Goal: Task Accomplishment & Management: Manage account settings

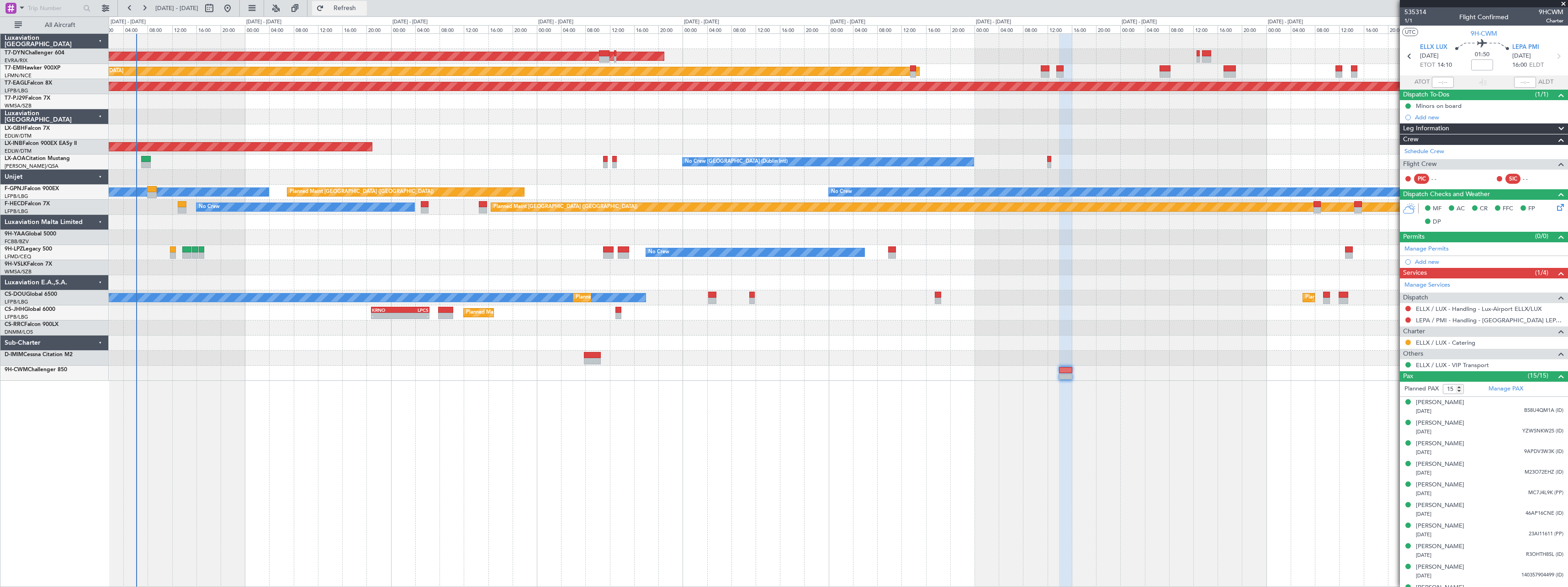
click at [364, 5] on span "Refresh" at bounding box center [344, 8] width 38 height 7
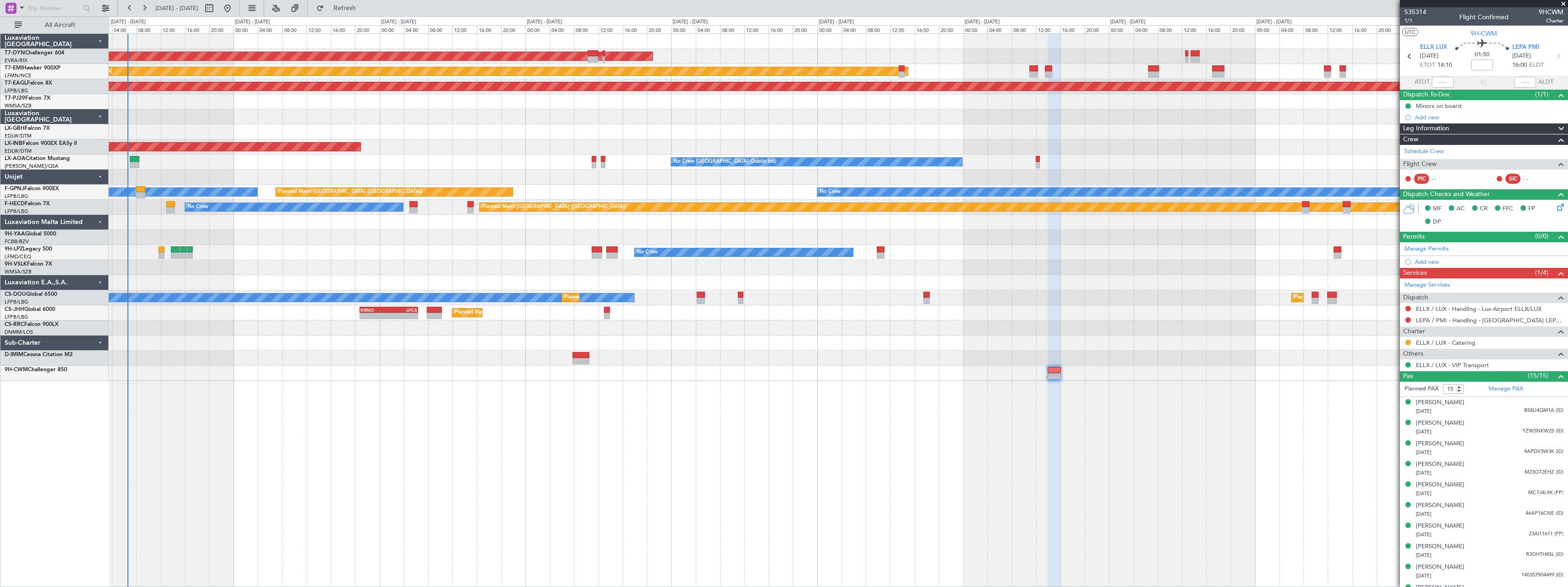
click at [1174, 426] on div "AOG Maint Riga (Riga Intl) Planned Maint [GEOGRAPHIC_DATA] Grounded [US_STATE] …" at bounding box center [838, 310] width 1459 height 553
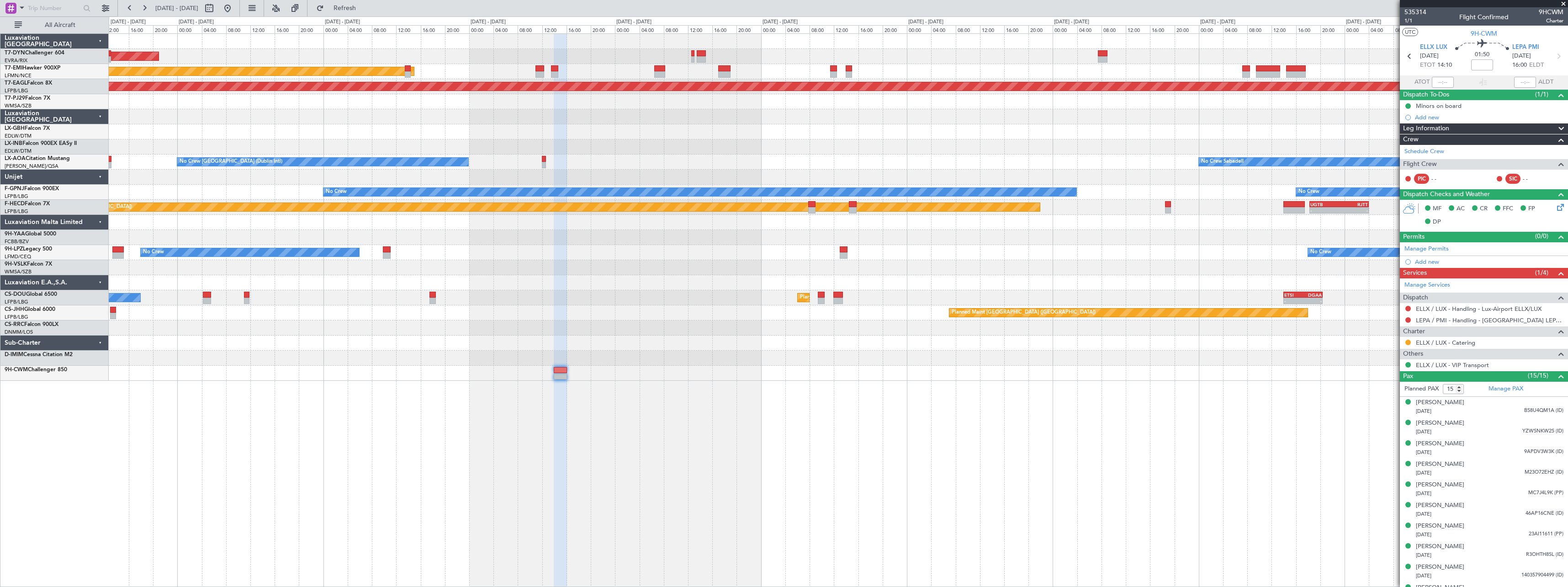
click at [619, 139] on div "AOG Maint Riga (Riga Intl) Planned Maint [GEOGRAPHIC_DATA] Grounded [US_STATE] …" at bounding box center [838, 207] width 1459 height 347
click at [701, 117] on div at bounding box center [838, 117] width 1459 height 15
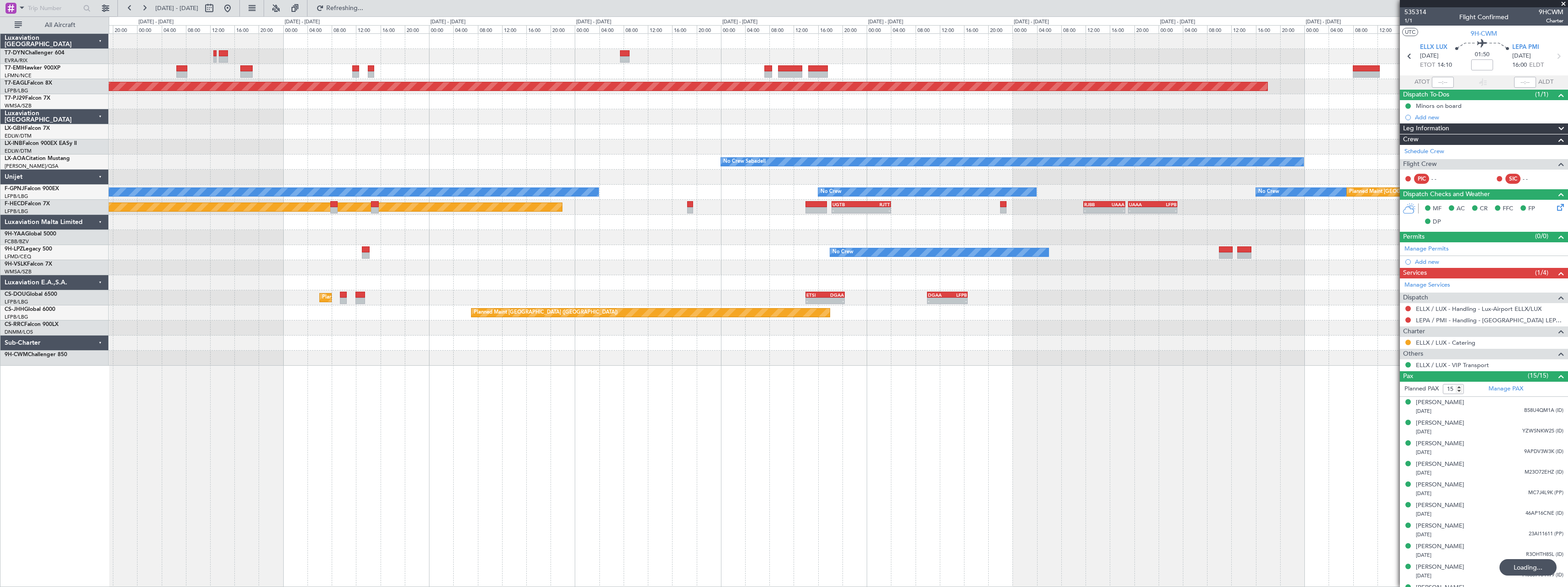
click at [715, 98] on div at bounding box center [838, 102] width 1459 height 15
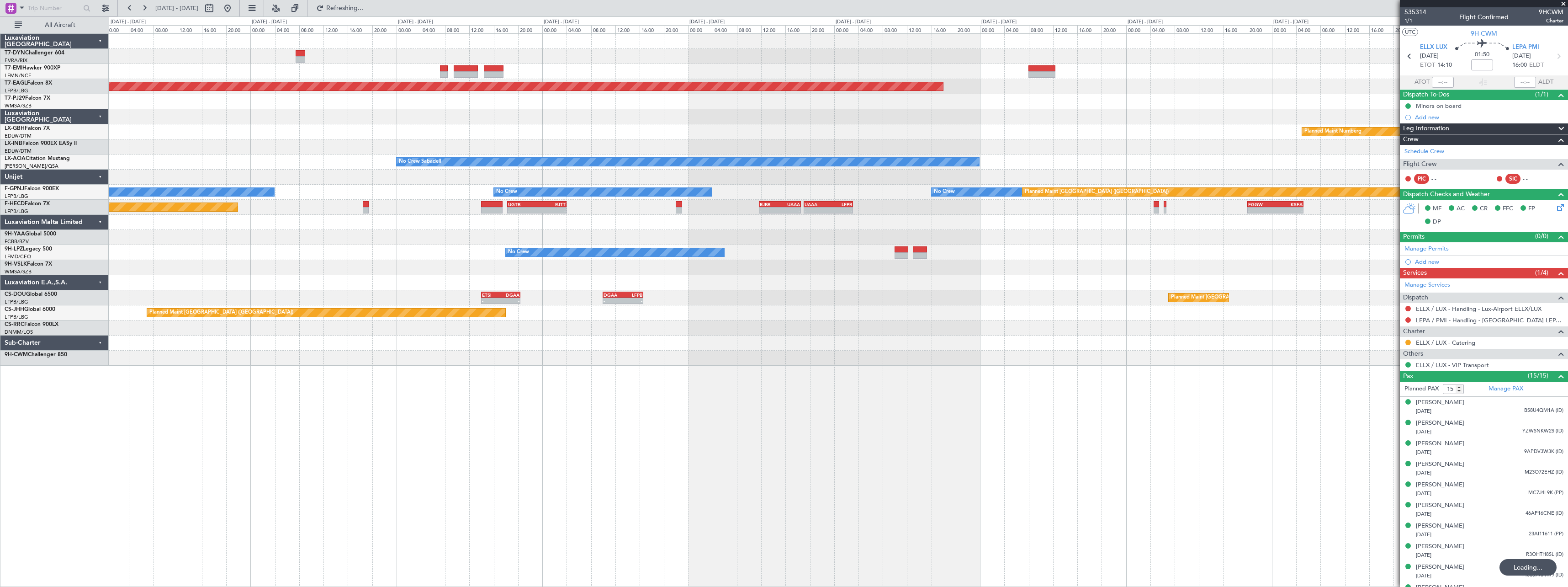
click at [690, 97] on div at bounding box center [838, 102] width 1459 height 15
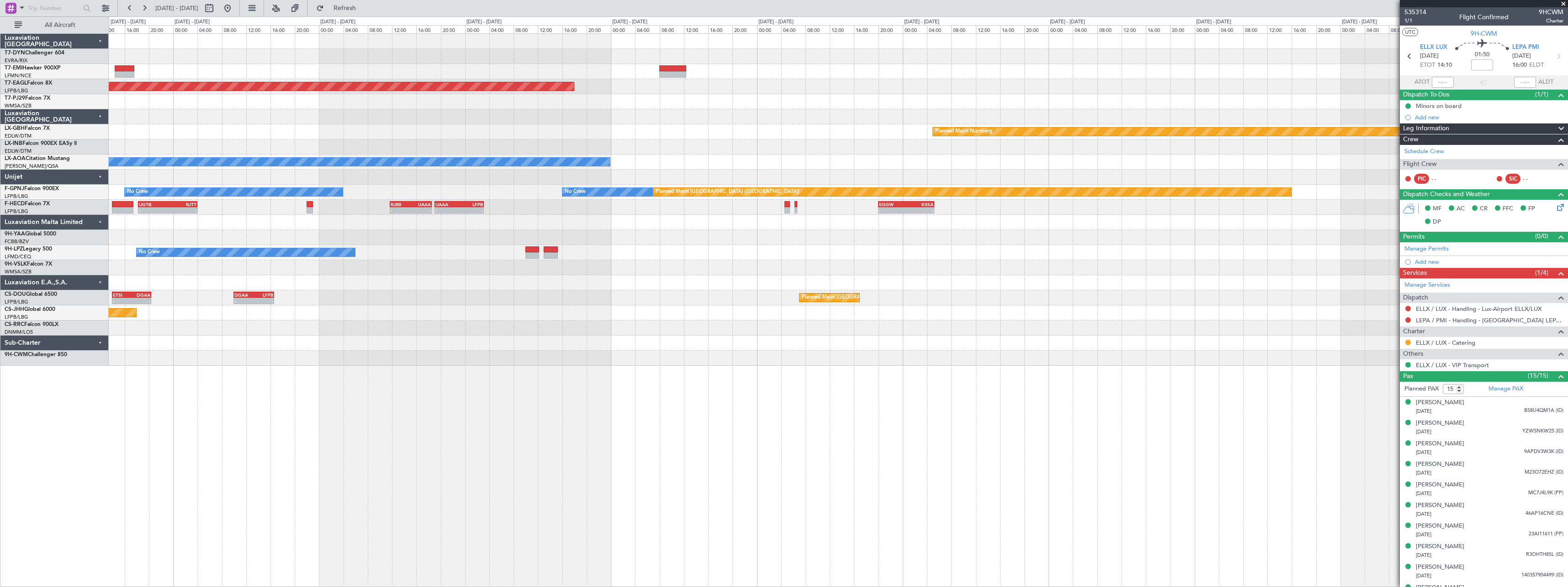
click at [709, 87] on div "Grounded [US_STATE] ([GEOGRAPHIC_DATA]) Planned Maint Nurnberg No Crew Sabadell…" at bounding box center [838, 199] width 1459 height 332
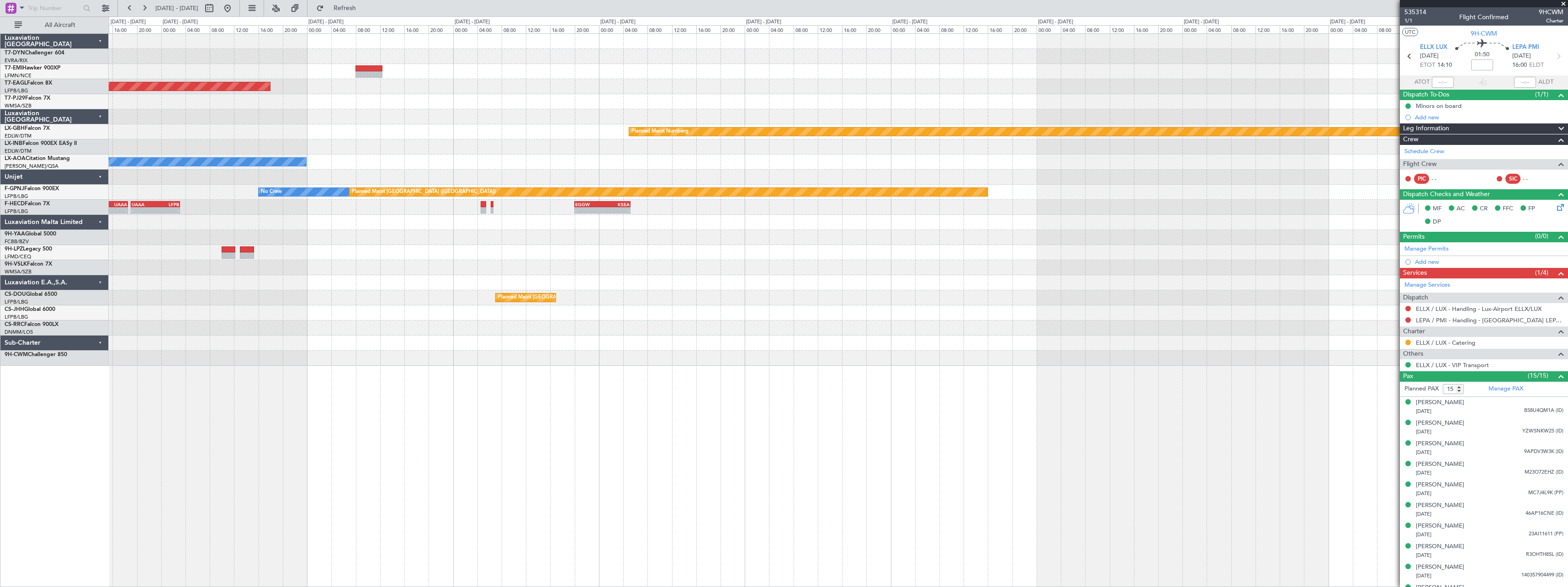
click at [754, 94] on div "Grounded [US_STATE] ([GEOGRAPHIC_DATA]) Planned Maint Nurnberg No Crew Sabadell…" at bounding box center [838, 199] width 1459 height 332
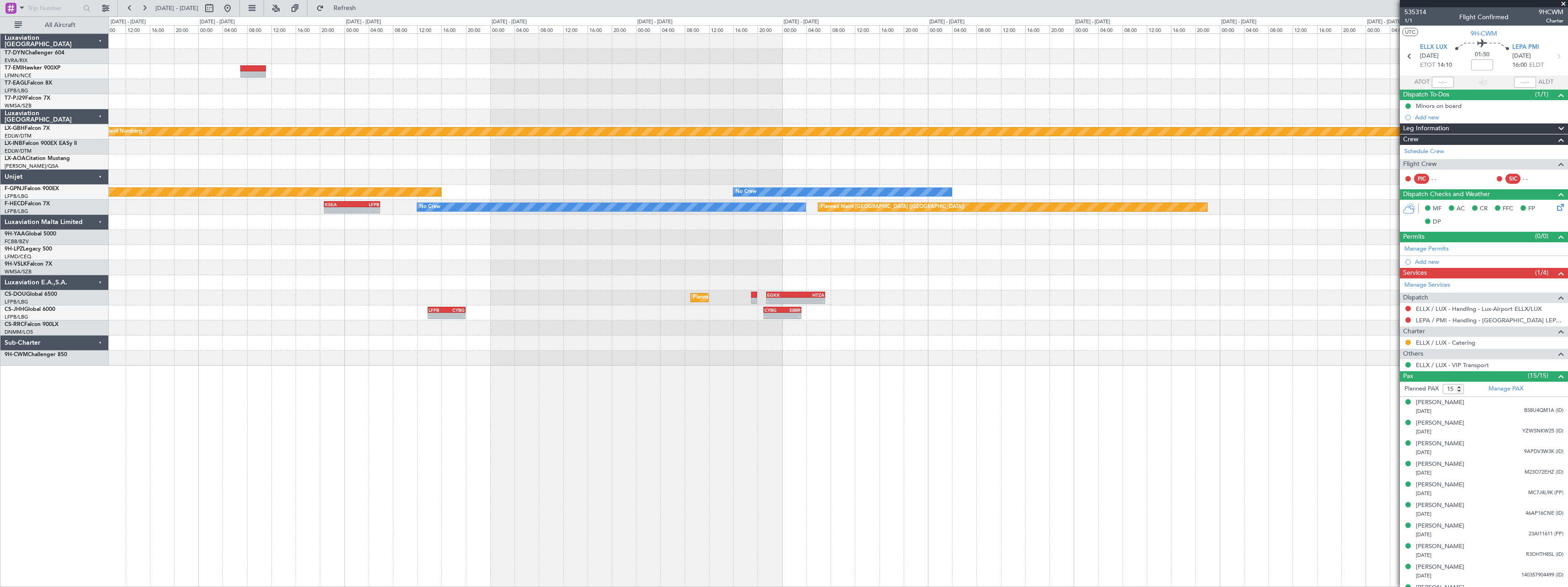
click at [796, 78] on div "Planned Maint Nurnberg No Crew Sabadell Planned Maint [GEOGRAPHIC_DATA] ([GEOGR…" at bounding box center [838, 199] width 1459 height 332
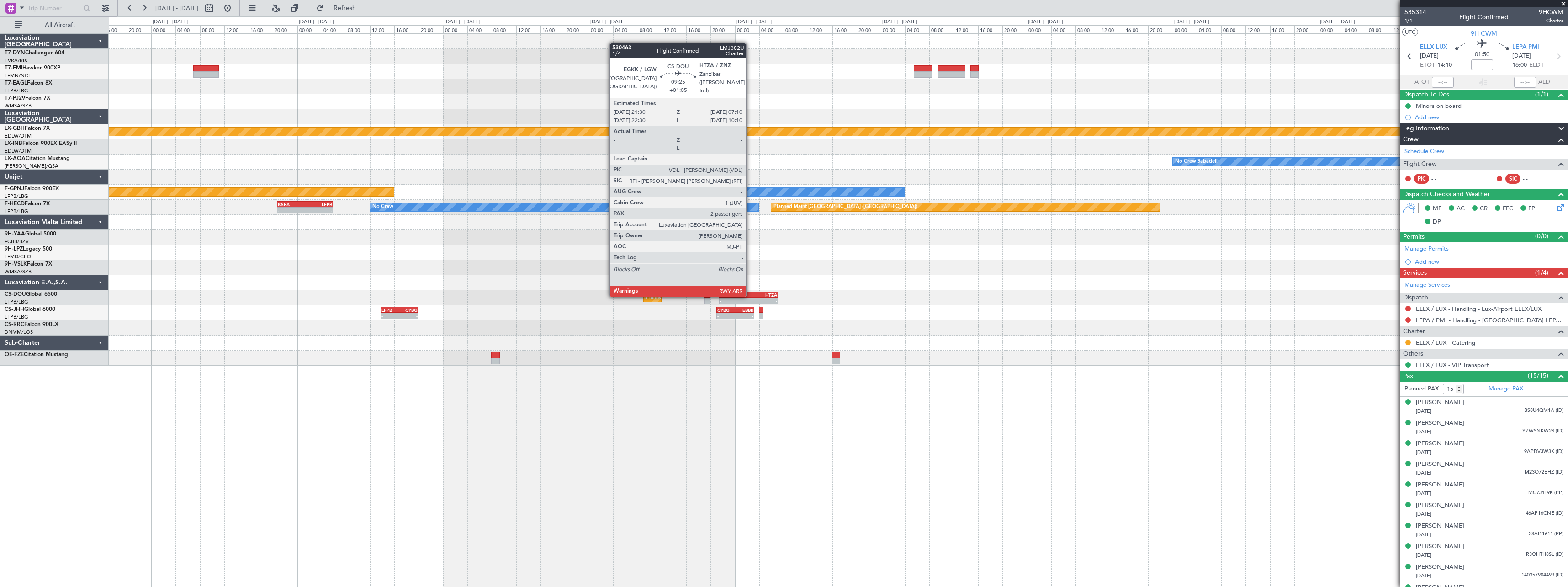
click at [750, 296] on div "HTZA" at bounding box center [763, 294] width 28 height 5
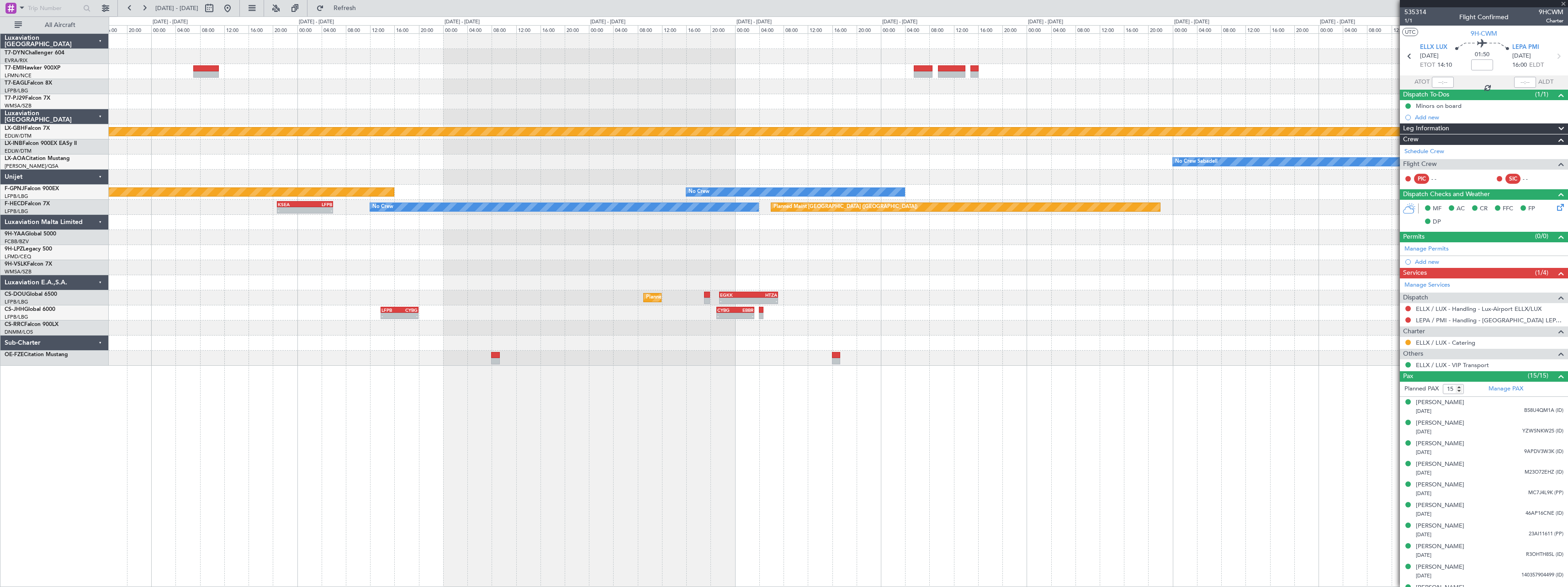
type input "+01:05"
type input "2"
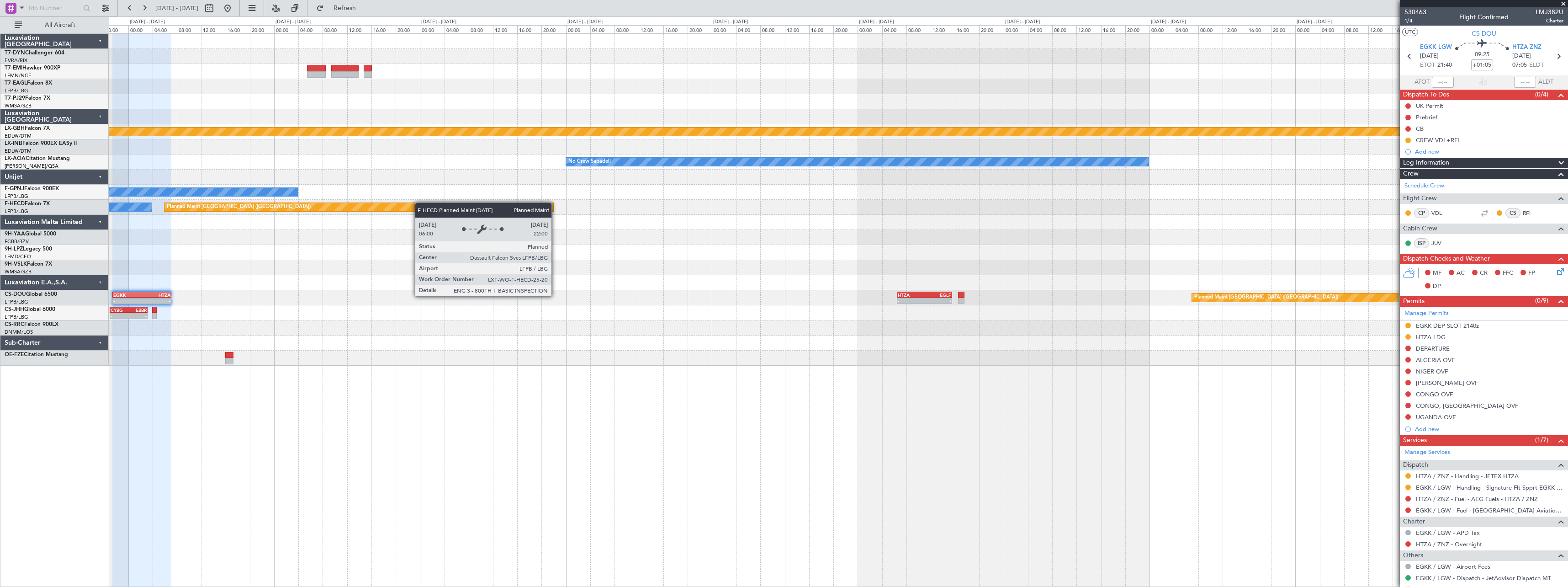
click at [267, 206] on div "Planned Maint [GEOGRAPHIC_DATA] ([GEOGRAPHIC_DATA]) No Crew" at bounding box center [838, 207] width 1459 height 15
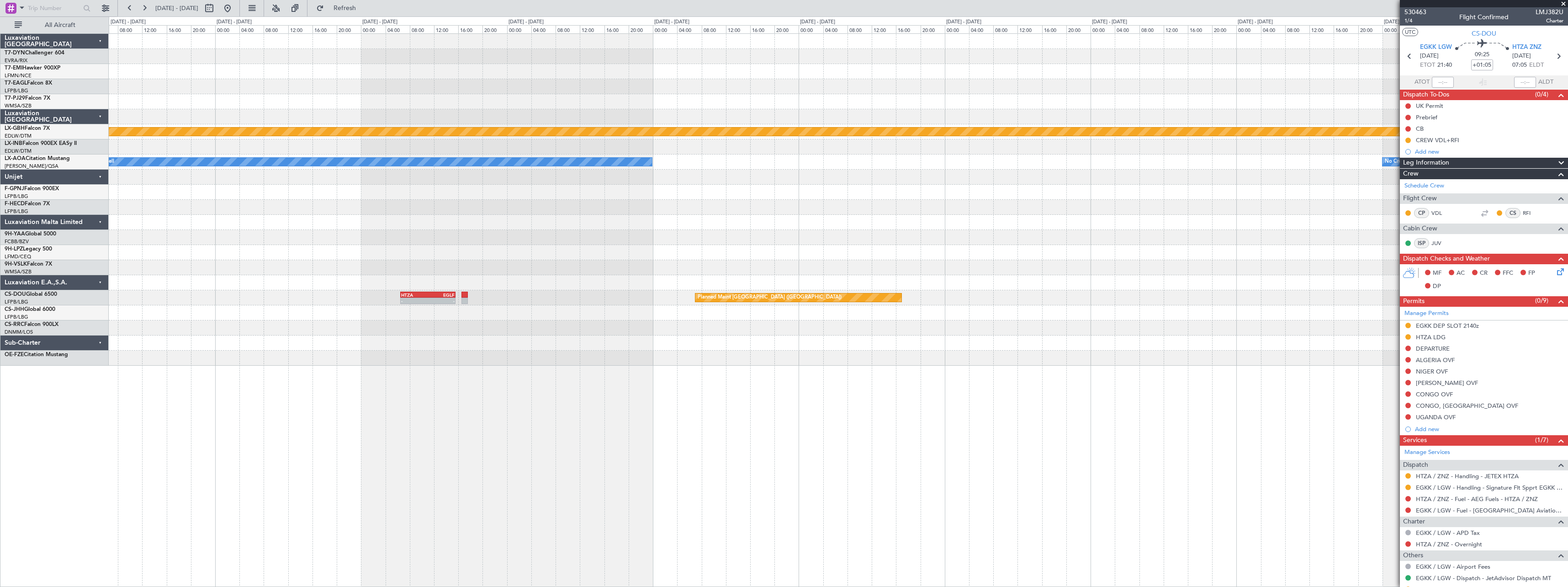
click at [254, 193] on div "No Crew" at bounding box center [838, 192] width 1459 height 15
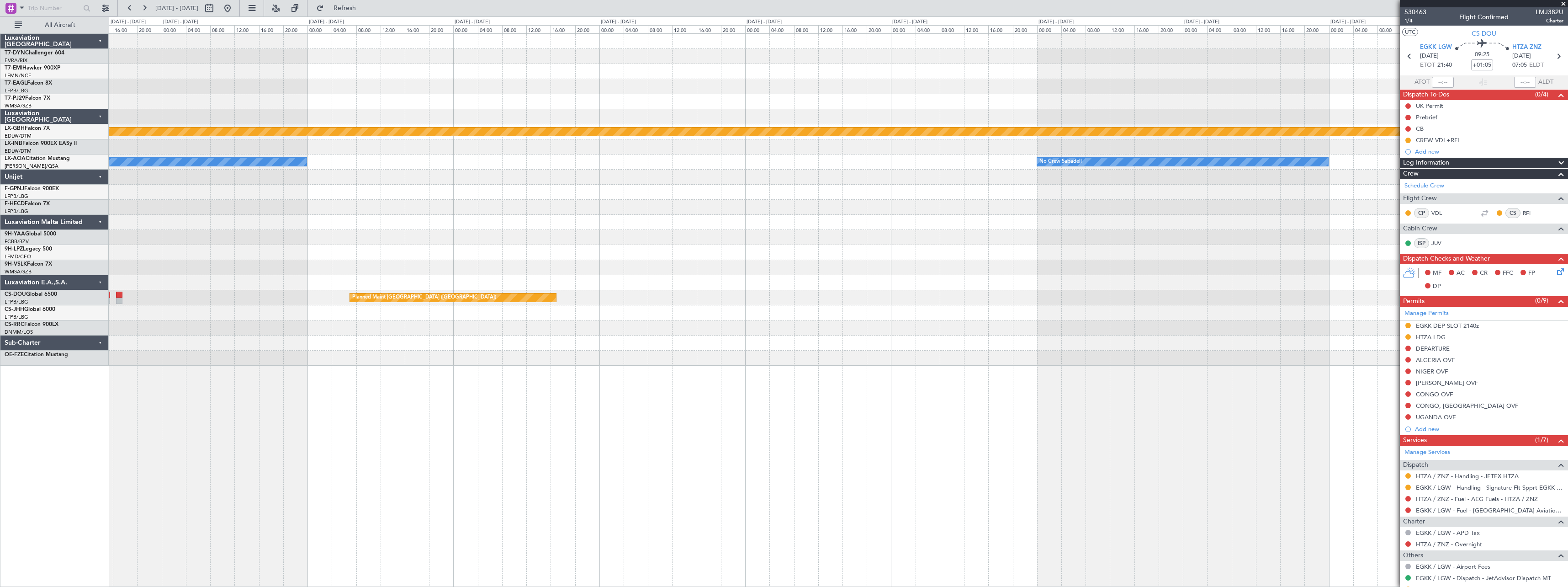
click at [298, 209] on div at bounding box center [838, 207] width 1459 height 15
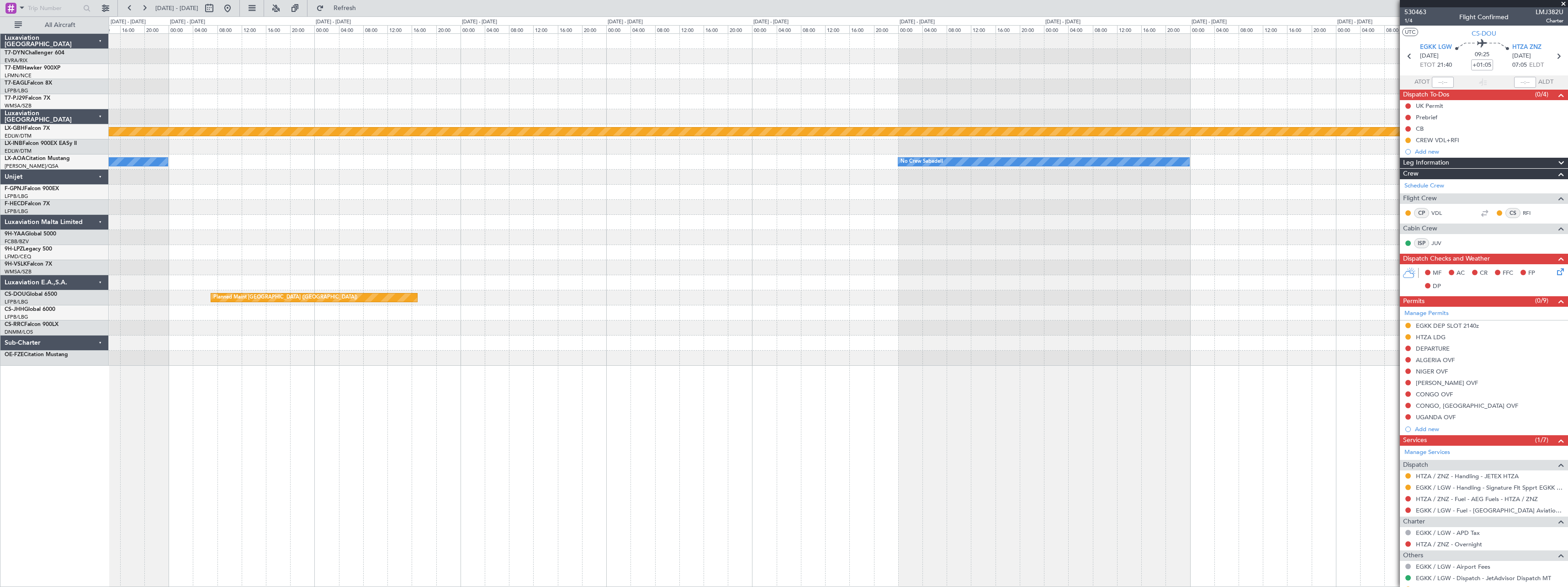
click at [589, 195] on div at bounding box center [838, 192] width 1459 height 15
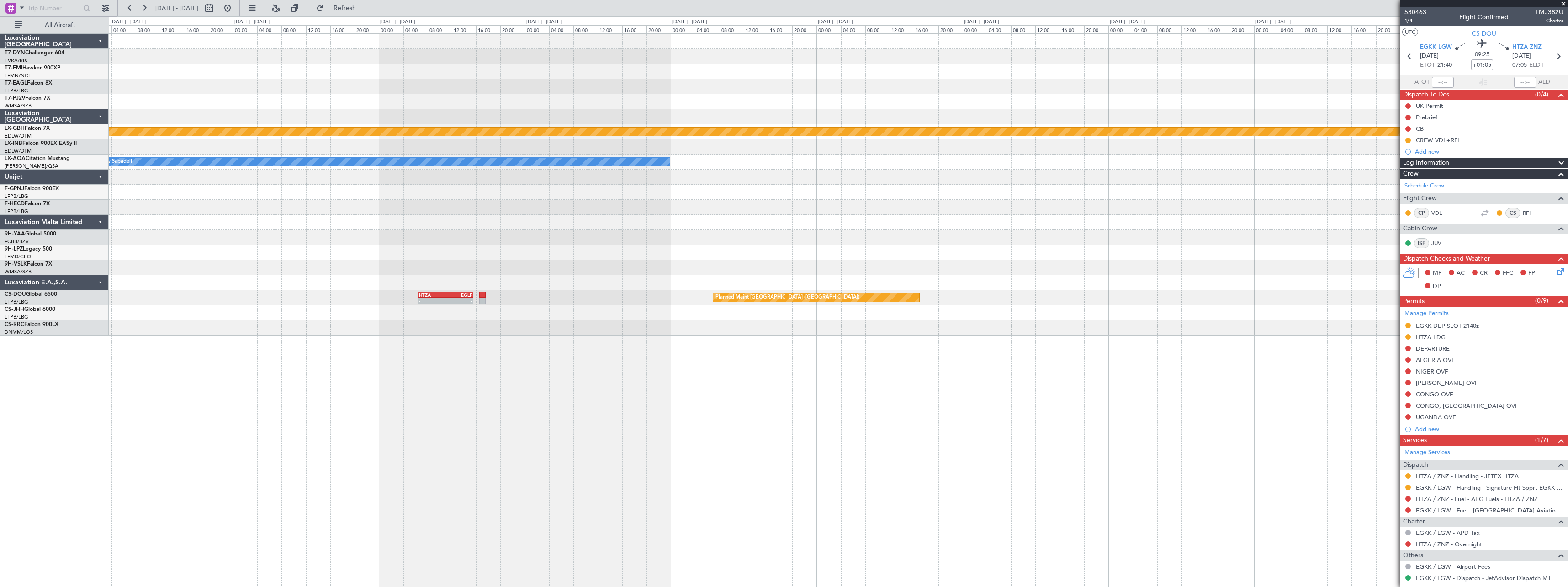
click at [554, 209] on div "Planned Maint Nurnberg No Crew Sabadell No Crew Sabadell No Crew Planned Maint …" at bounding box center [838, 184] width 1459 height 302
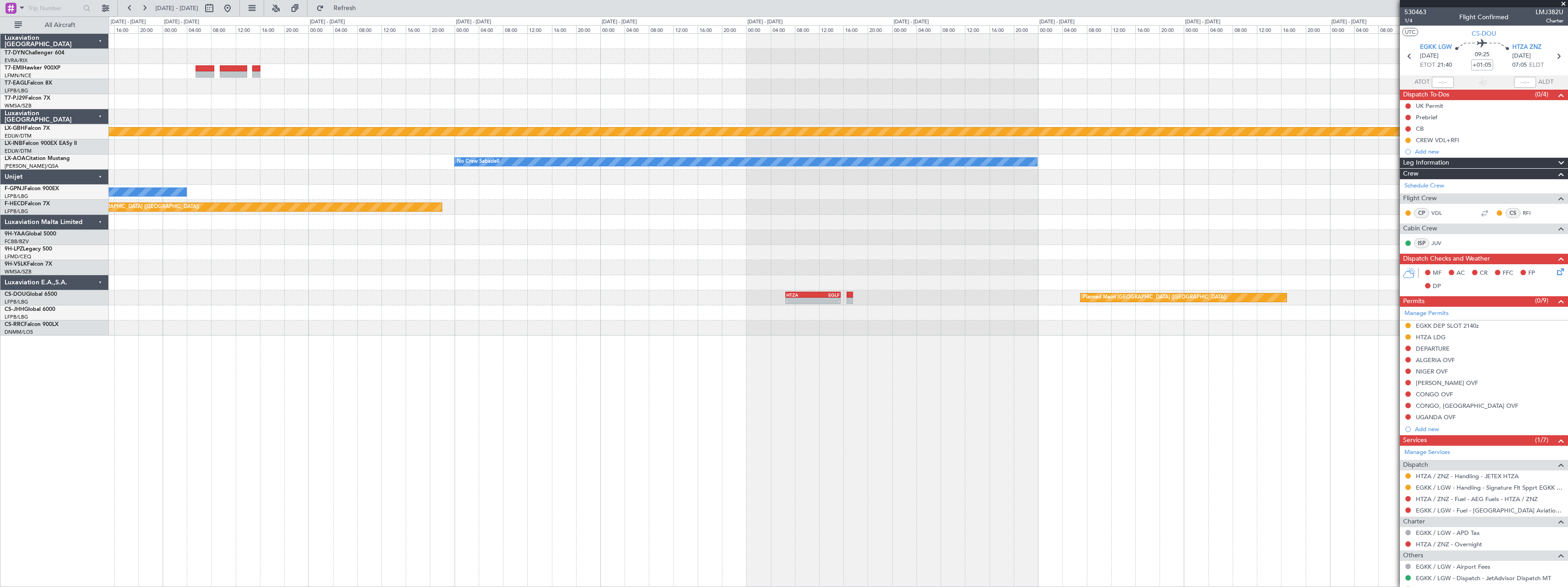
click at [516, 222] on div "Planned Maint Nurnberg No Crew Sabadell No Crew Sabadell No Crew Planned Maint …" at bounding box center [838, 184] width 1459 height 302
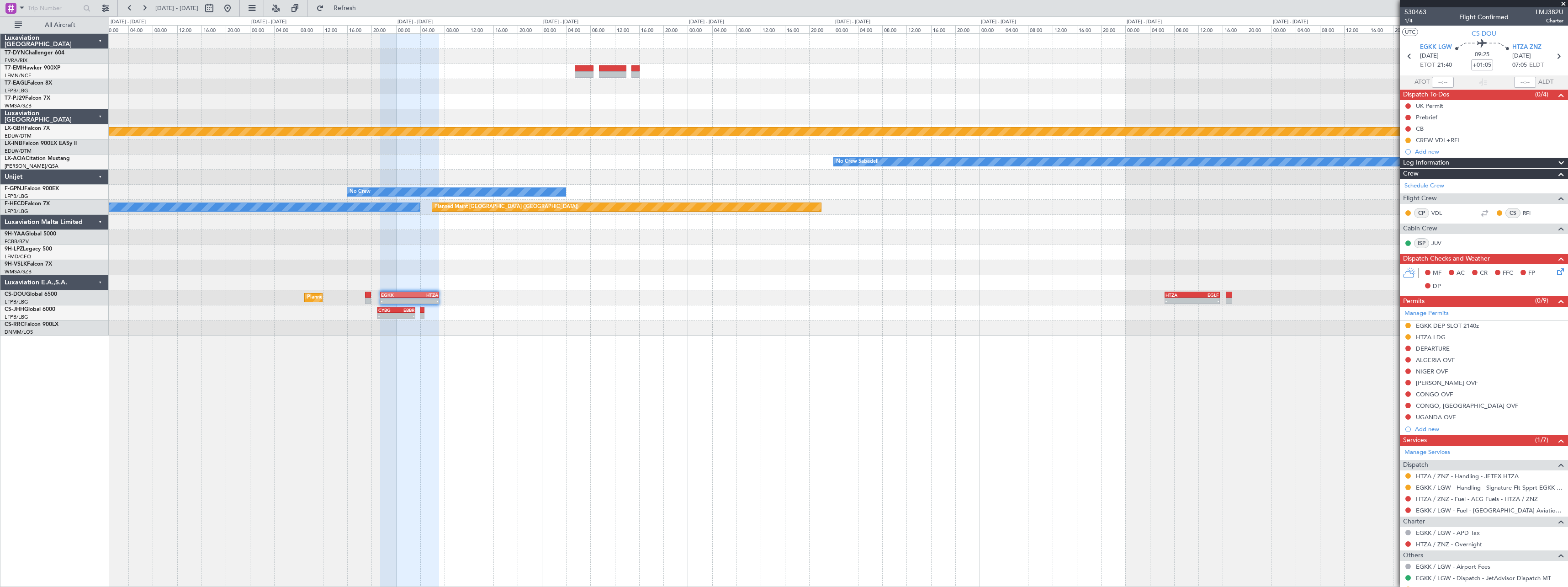
click at [608, 227] on div "Planned Maint Nurnberg No Crew Sabadell No Crew Planned Maint [GEOGRAPHIC_DATA]…" at bounding box center [838, 184] width 1459 height 302
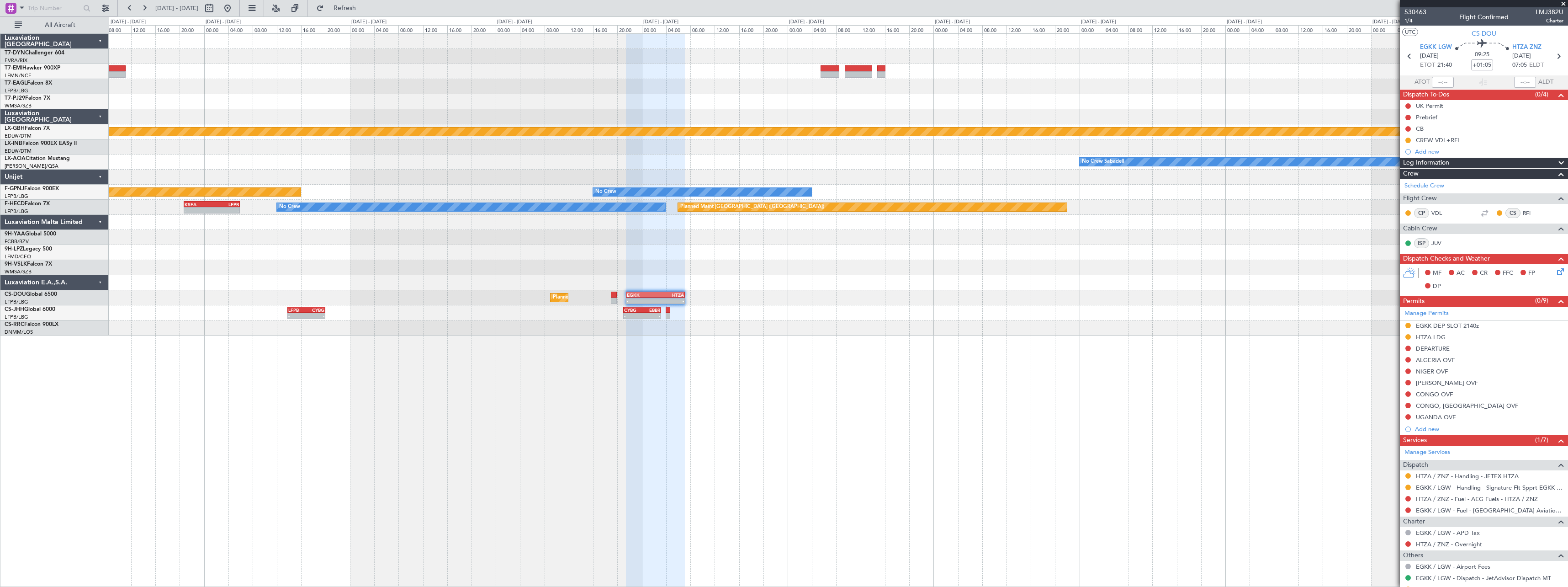
click at [582, 234] on div at bounding box center [838, 237] width 1459 height 15
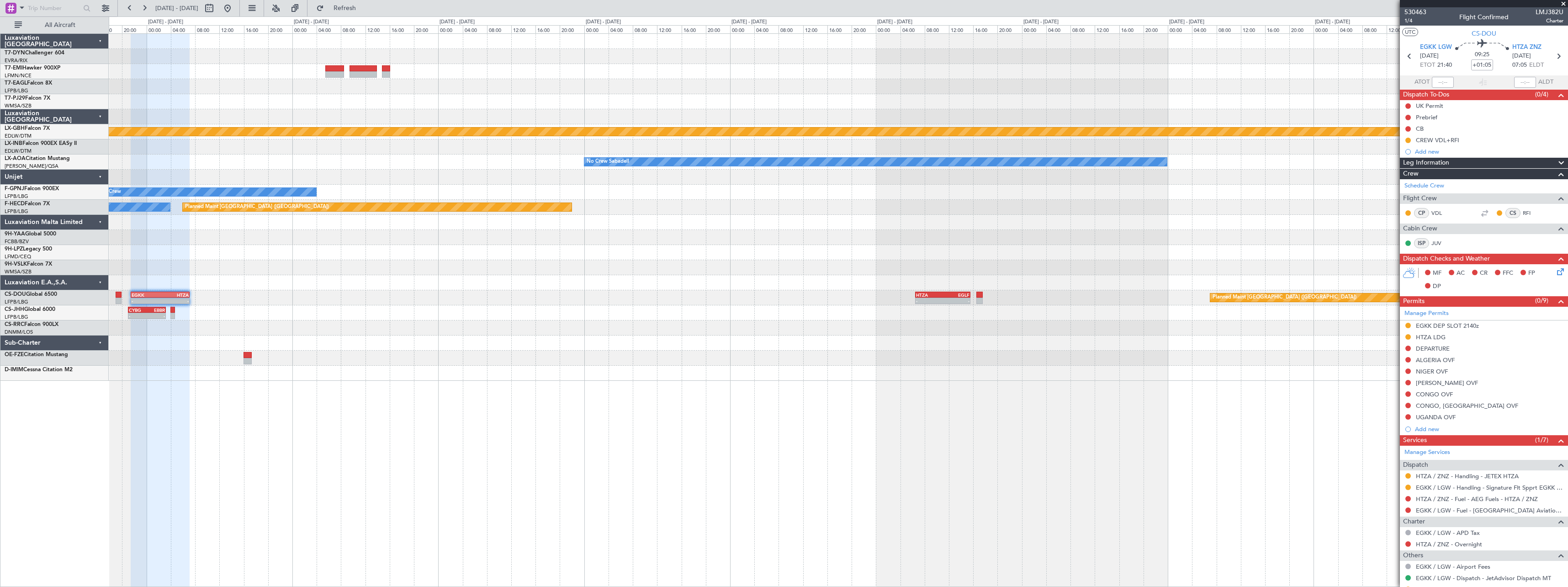
click at [150, 251] on div "Planned Maint Nurnberg No Crew Sabadell No Crew Sabadell No Crew Planned Maint …" at bounding box center [838, 207] width 1459 height 347
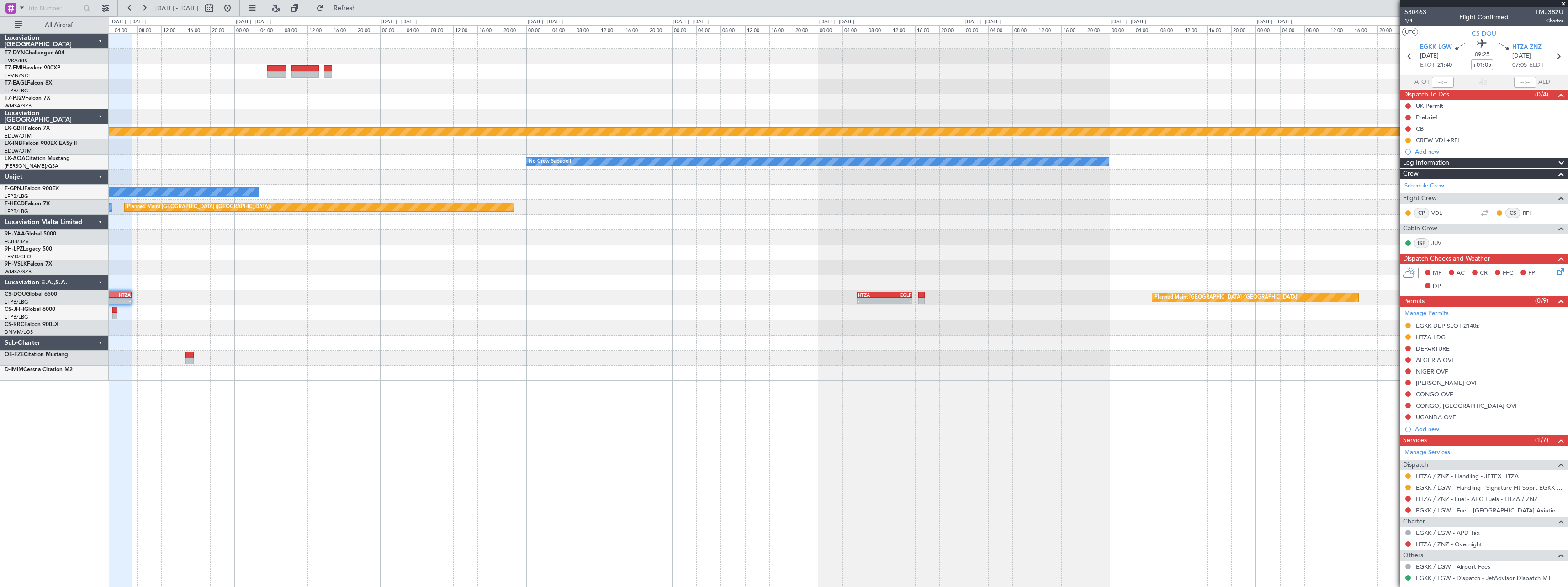
click at [263, 246] on div at bounding box center [838, 252] width 1459 height 15
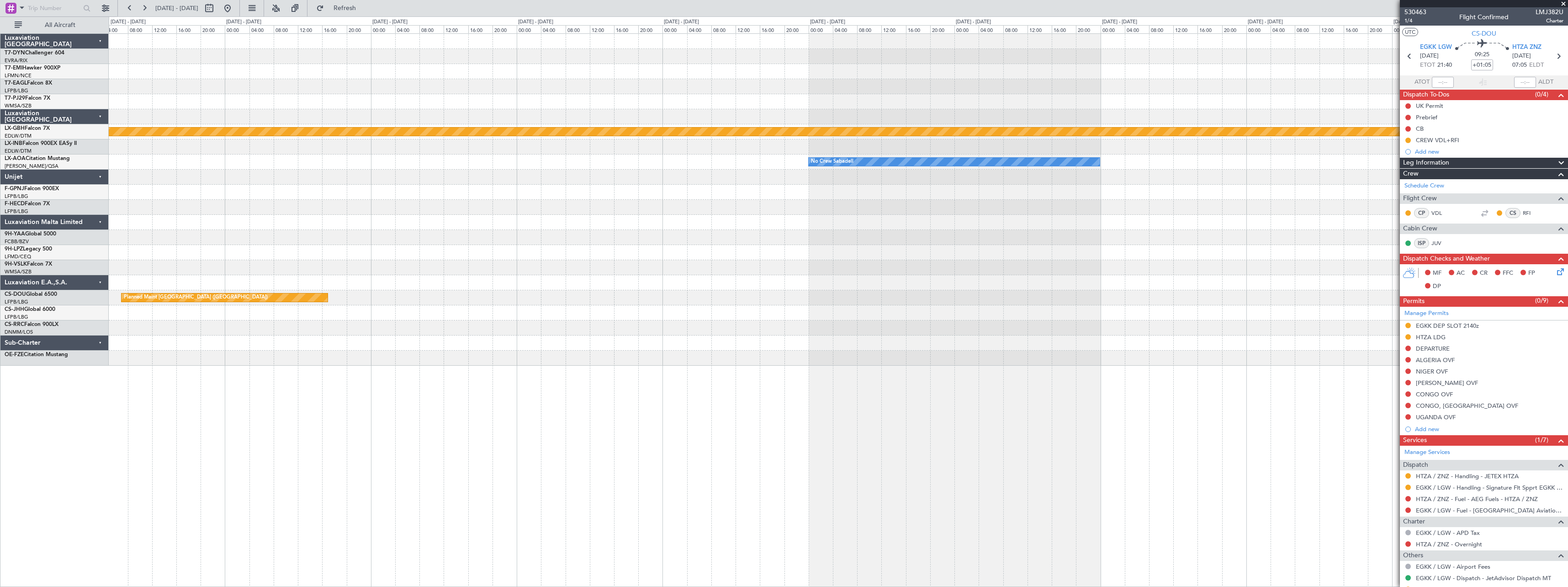
click at [0, 183] on html "[DATE] - [DATE] Refresh Quick Links All Aircraft Planned Maint Nurnberg No Crew…" at bounding box center [784, 294] width 1568 height 587
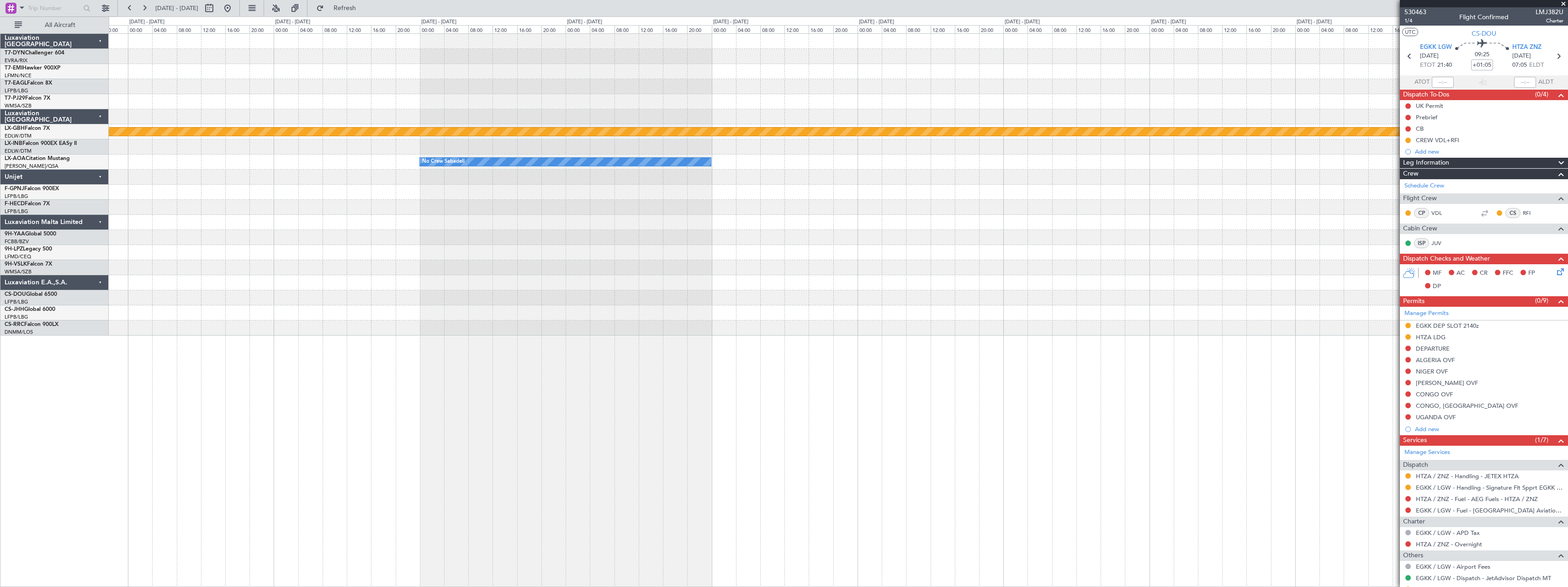
click at [0, 180] on html "[DATE] - [DATE] Refresh Quick Links All Aircraft Planned Maint Nurnberg No Crew…" at bounding box center [784, 294] width 1568 height 587
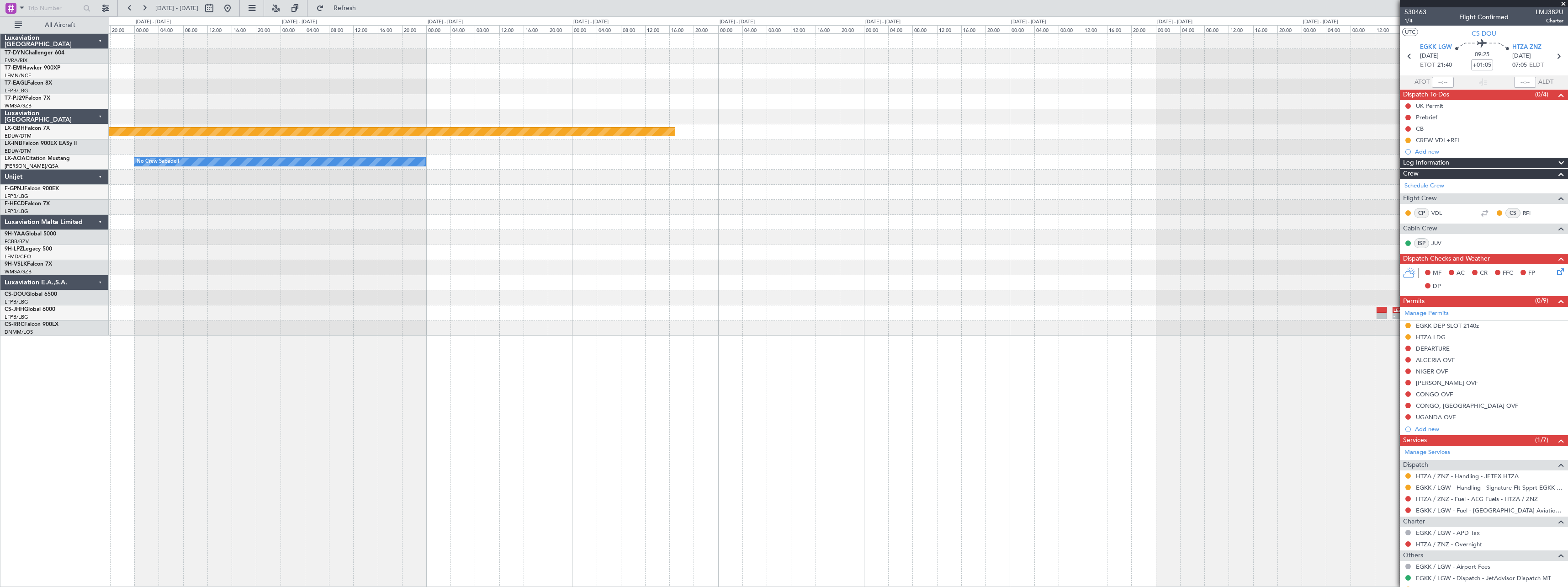
click at [134, 203] on div at bounding box center [838, 207] width 1459 height 15
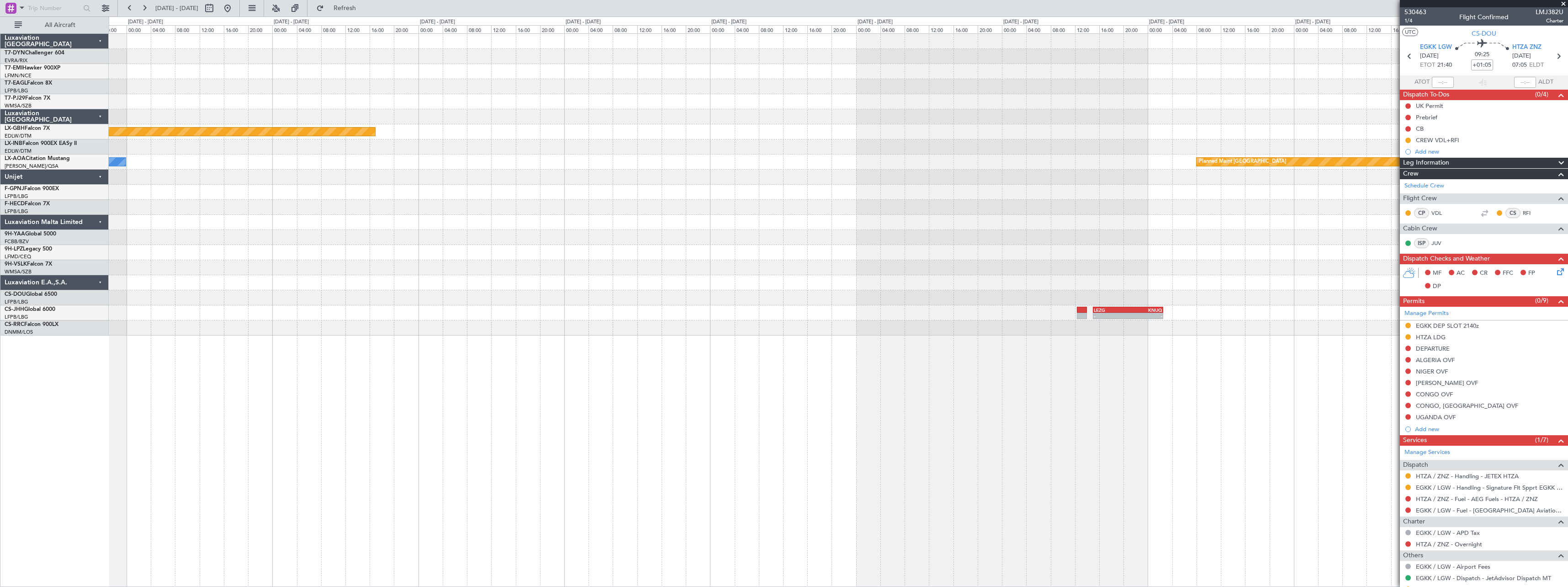
click at [187, 192] on div at bounding box center [838, 192] width 1459 height 15
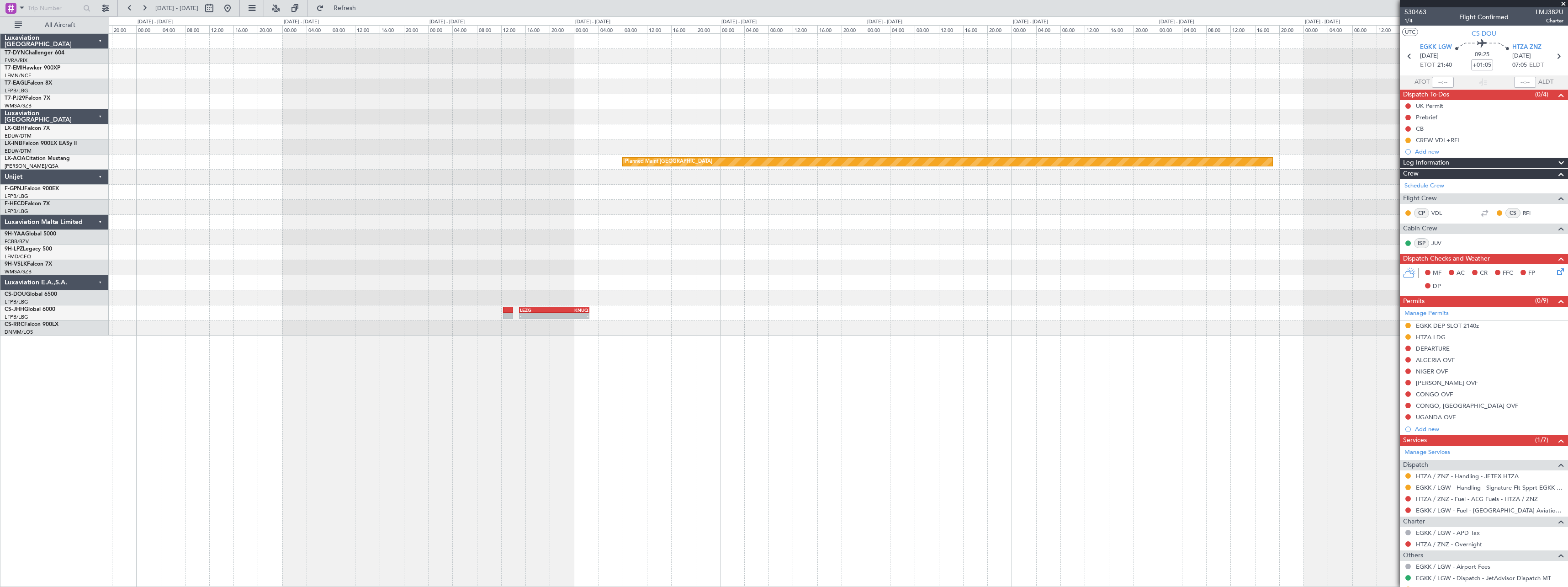
click at [311, 196] on div at bounding box center [838, 192] width 1459 height 15
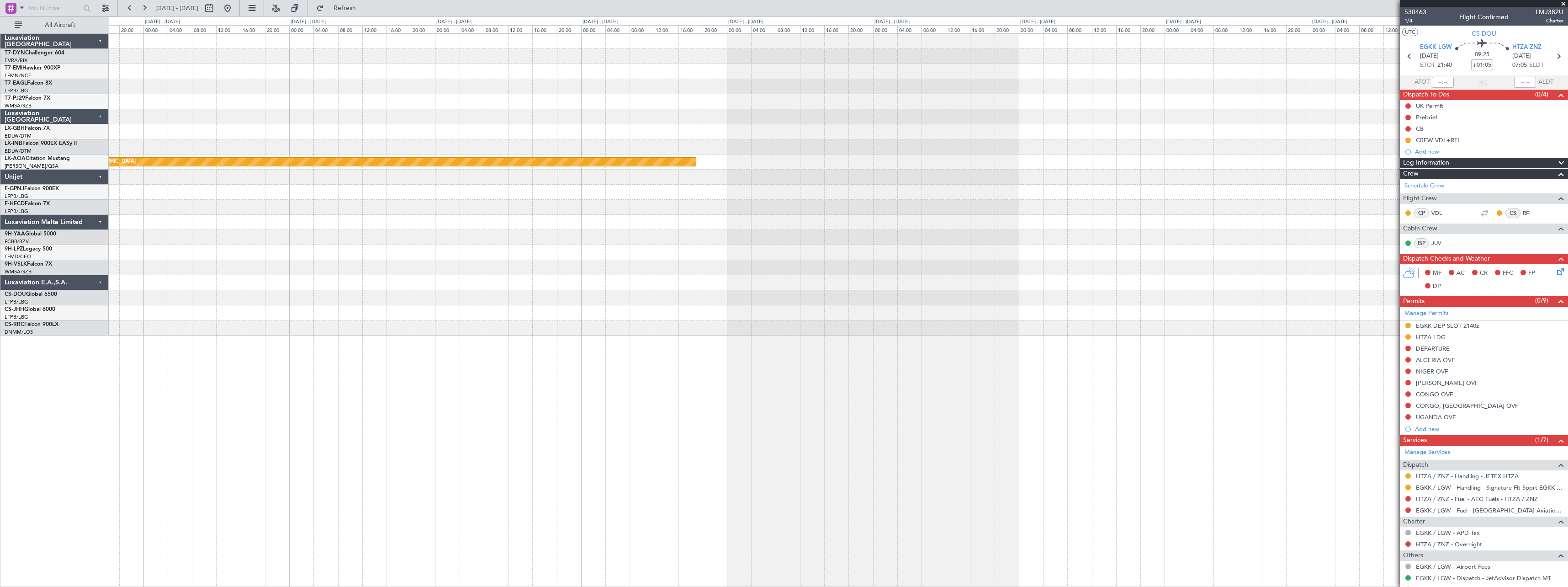
click at [326, 186] on div at bounding box center [838, 192] width 1459 height 15
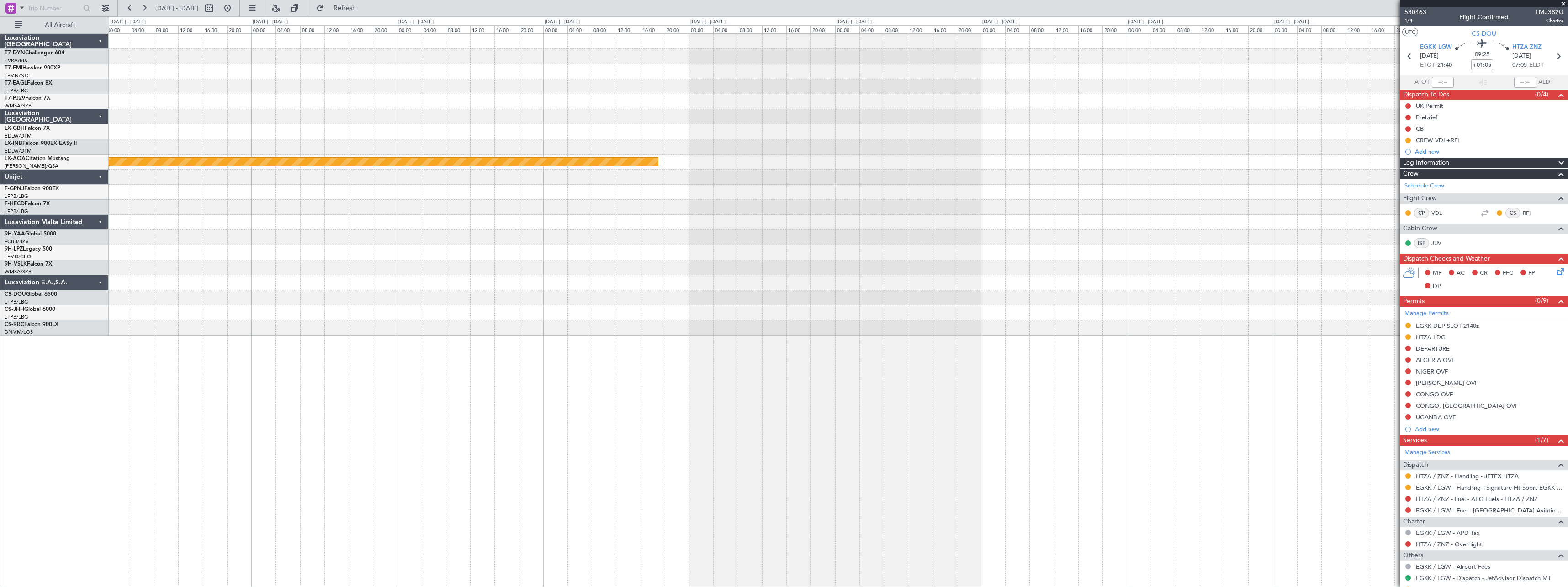
click at [357, 192] on div at bounding box center [838, 192] width 1459 height 15
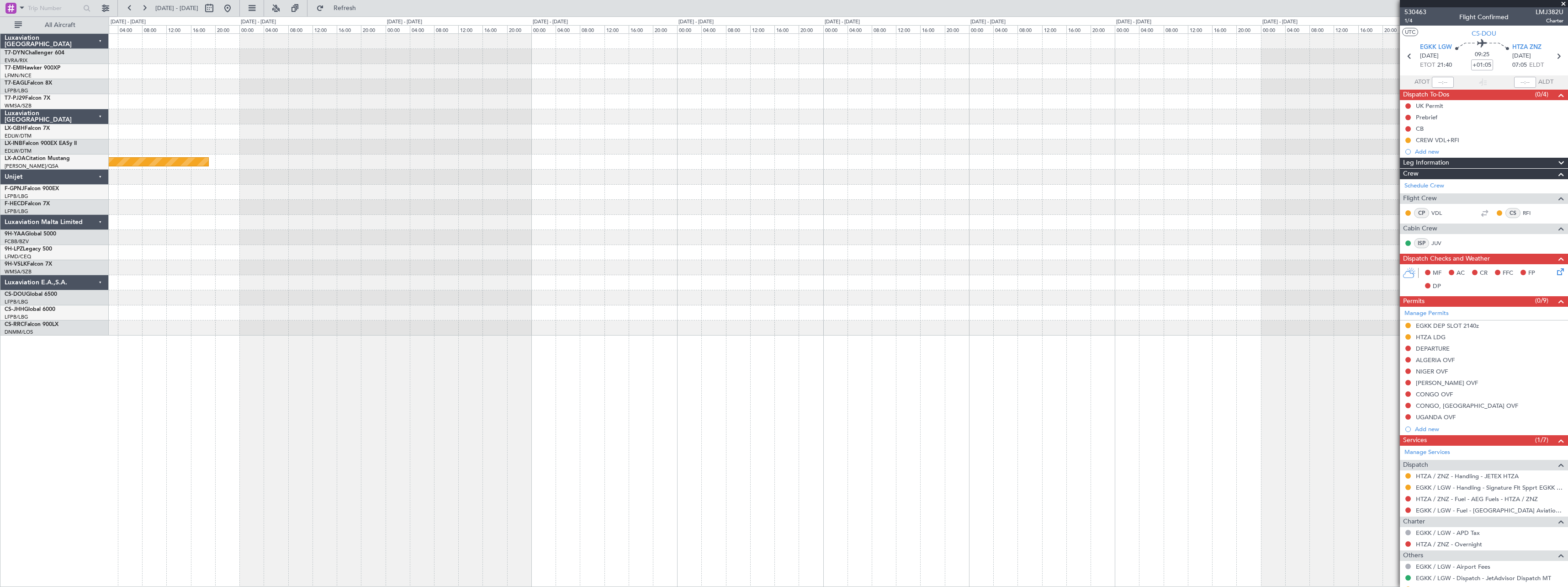
click at [916, 199] on div at bounding box center [838, 192] width 1459 height 15
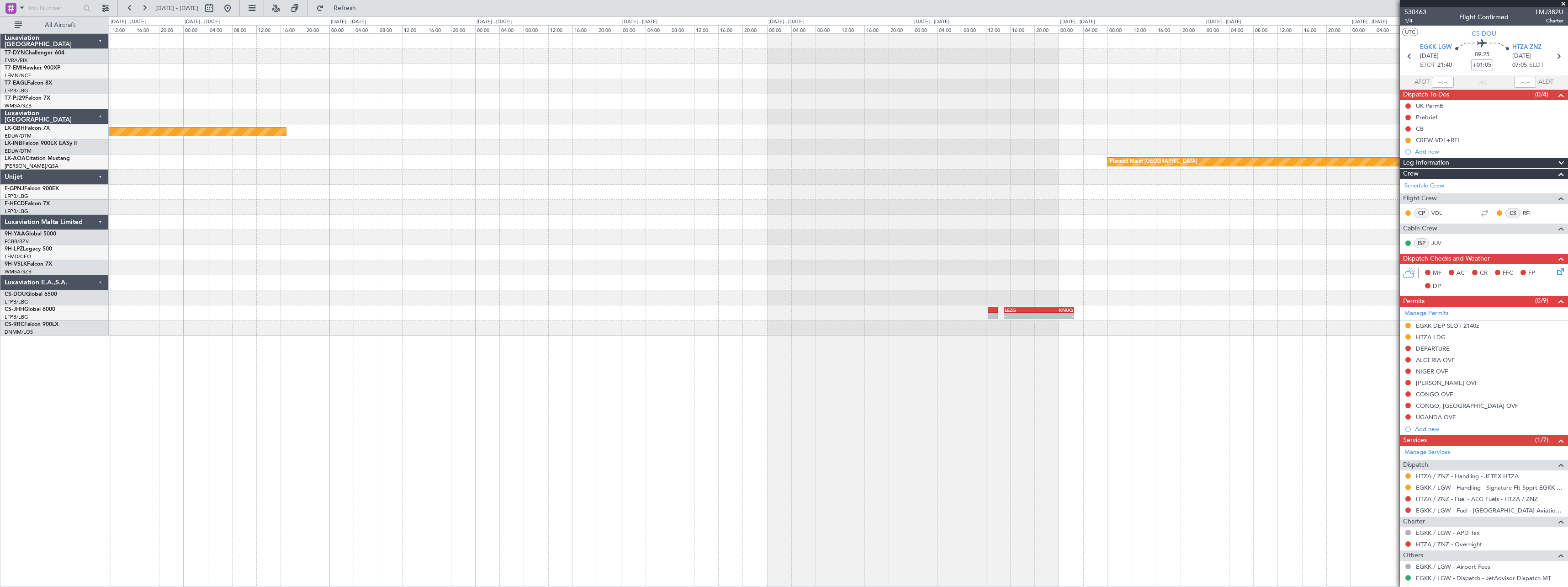
click at [1235, 214] on div at bounding box center [838, 207] width 1459 height 15
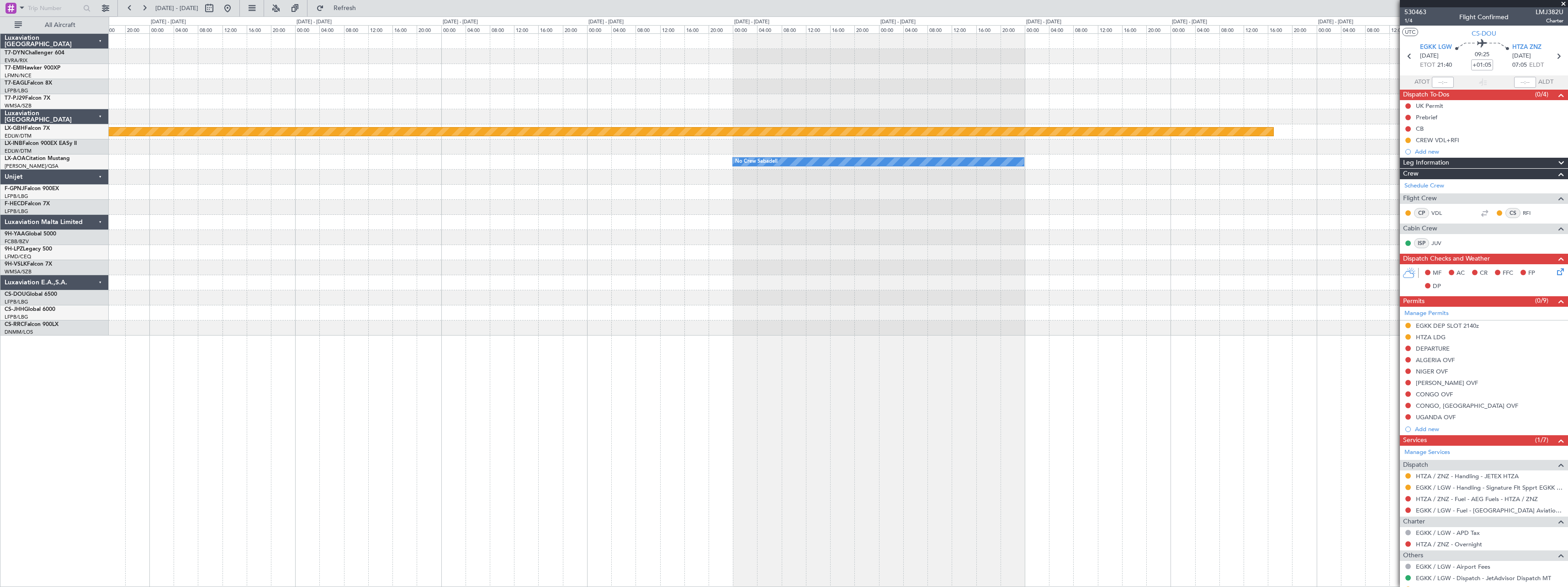
click at [1386, 207] on div "Planned Maint Nurnberg No Crew Sabadell" at bounding box center [838, 184] width 1459 height 302
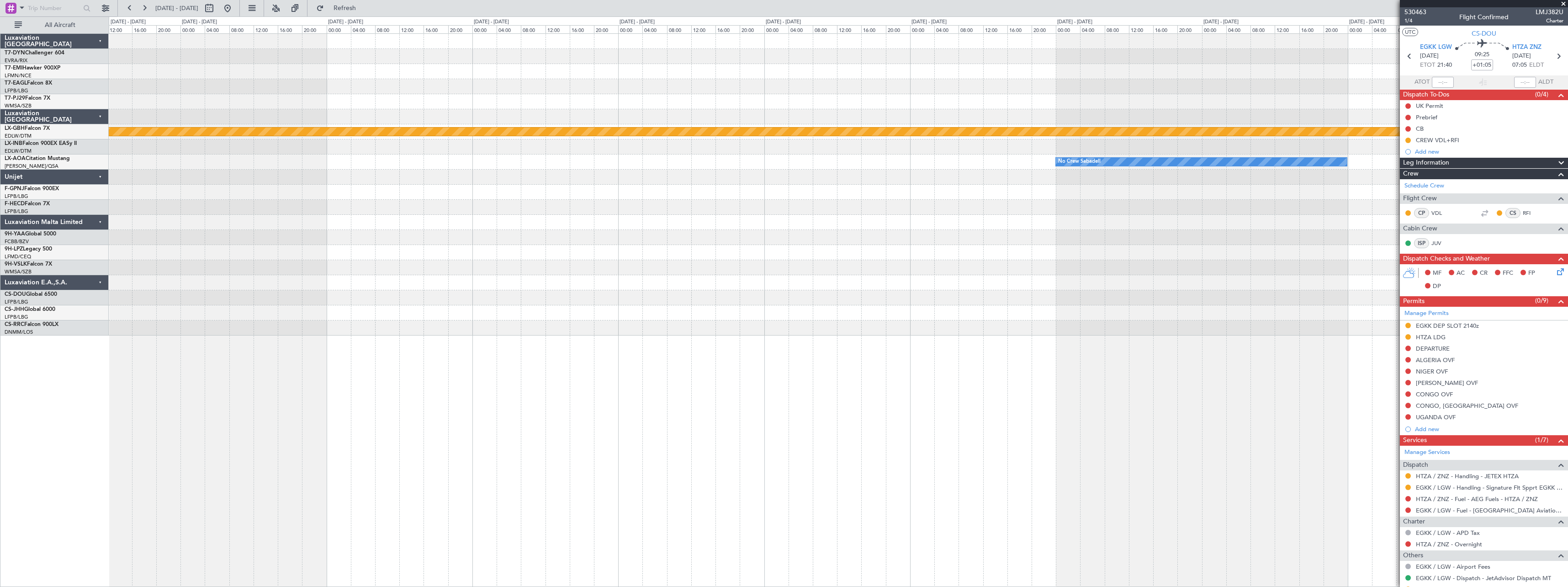
click at [1517, 205] on fb-app "[DATE] - [DATE] Refresh Quick Links All Aircraft Planned Maint Nurnberg No Crew…" at bounding box center [784, 296] width 1568 height 580
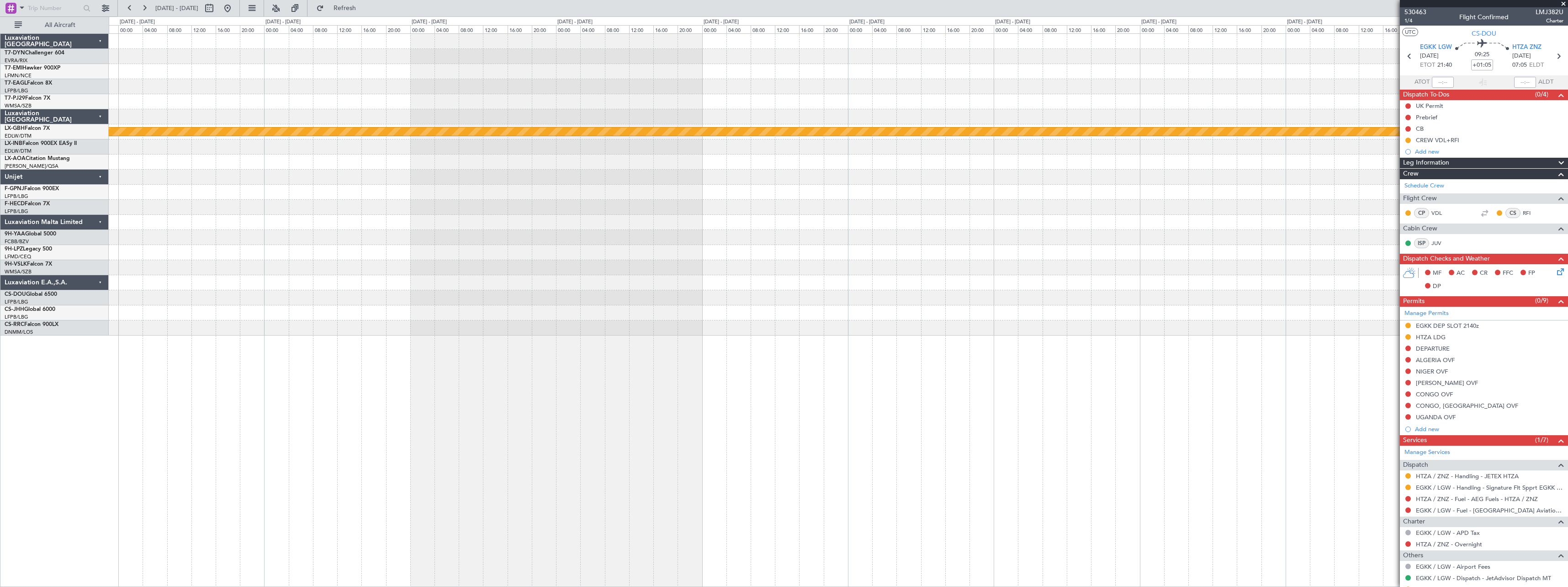
click at [1248, 213] on div "Planned Maint Nurnberg No Crew Sabadell" at bounding box center [838, 184] width 1459 height 302
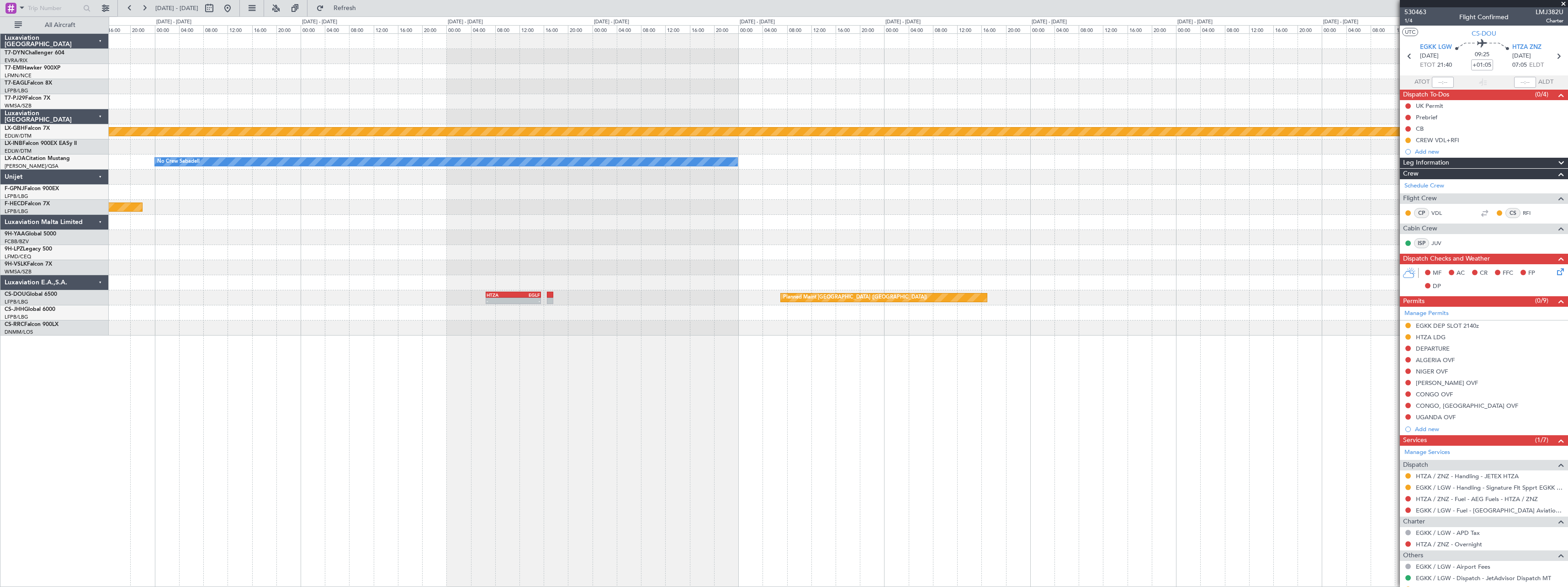
click at [828, 227] on div "Planned Maint Nurnberg No Crew Sabadell No Crew Sabadell No Crew Planned Maint …" at bounding box center [838, 184] width 1459 height 302
click at [364, 7] on span "Refresh" at bounding box center [344, 8] width 38 height 7
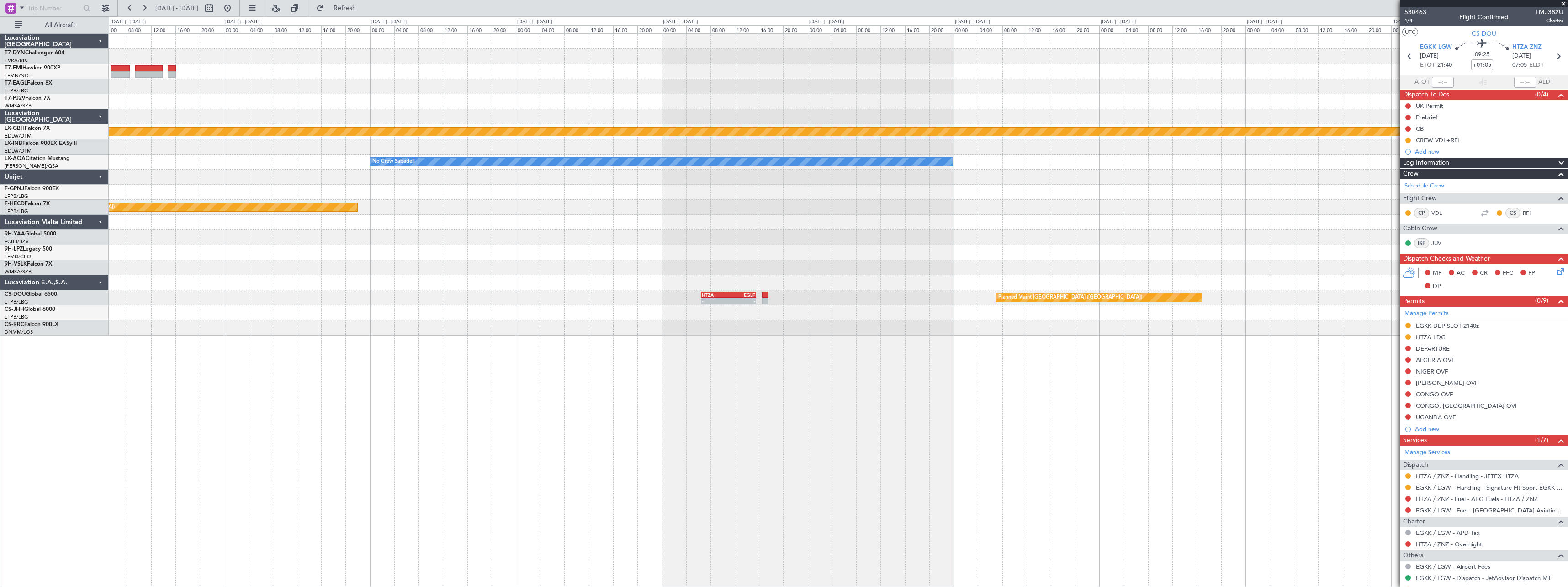
click at [549, 208] on div "Planned Maint [GEOGRAPHIC_DATA] ([GEOGRAPHIC_DATA]) No Crew" at bounding box center [838, 207] width 1459 height 15
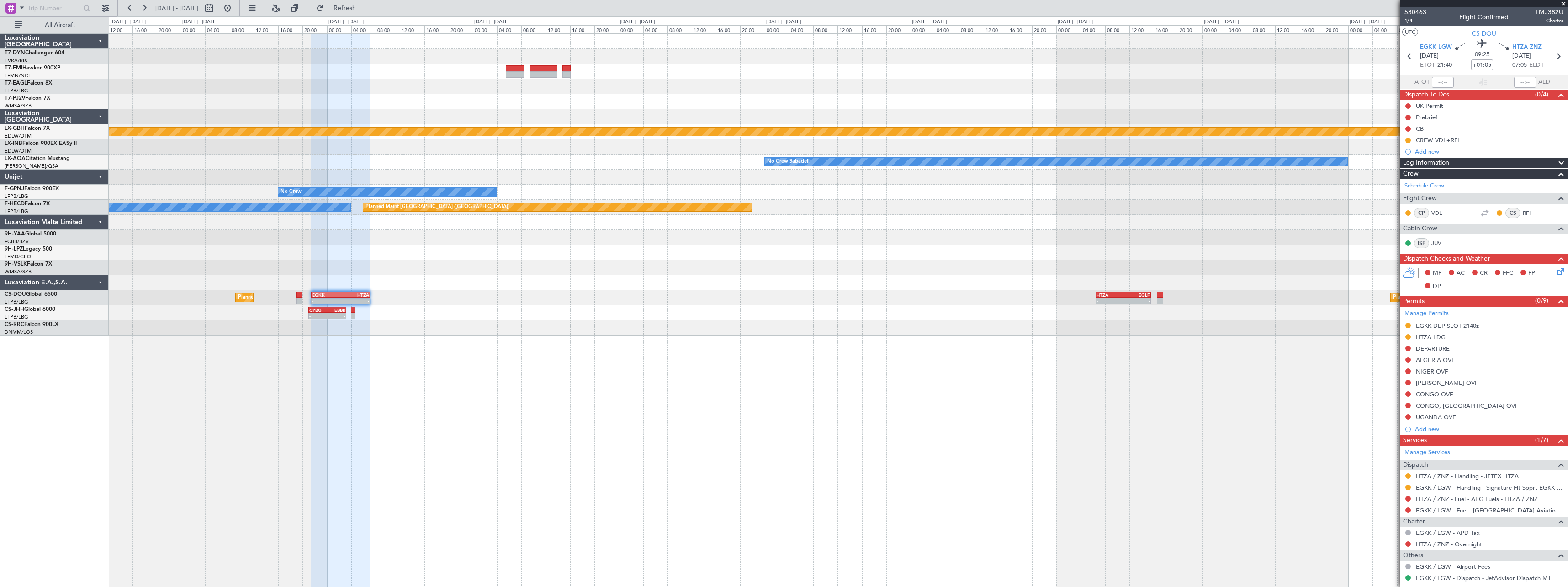
click at [441, 225] on div at bounding box center [838, 222] width 1459 height 15
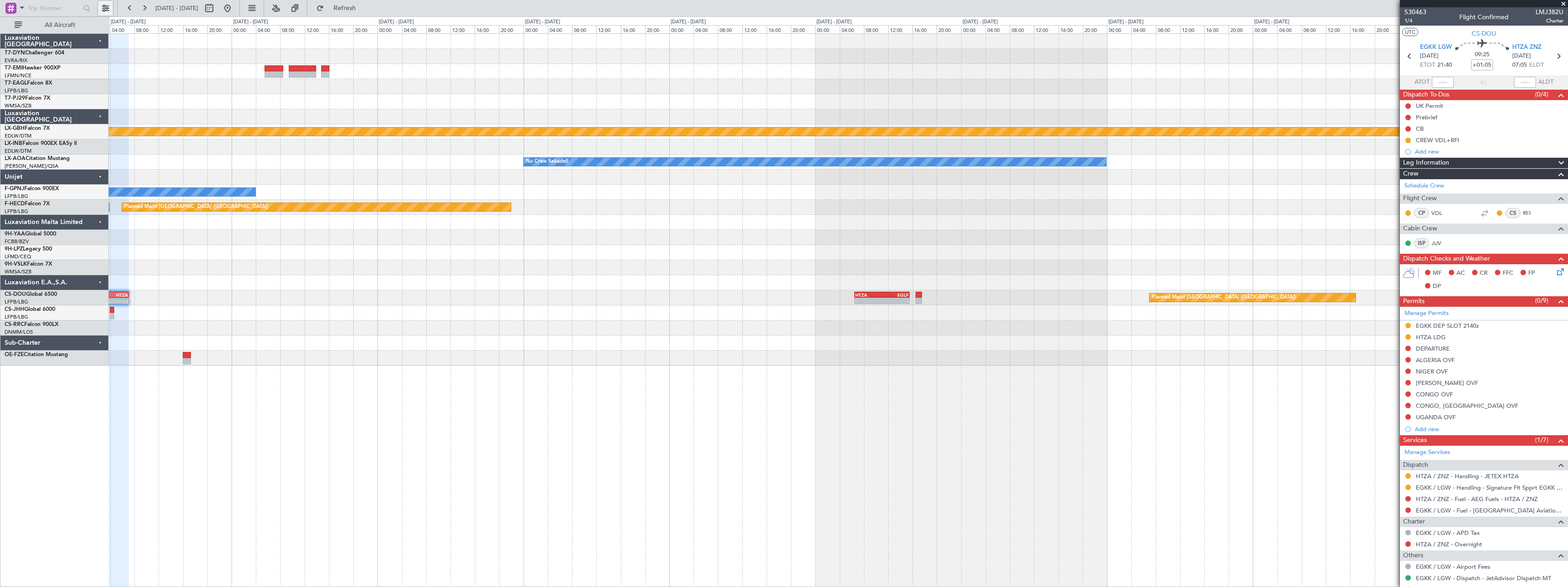
click at [107, 14] on button at bounding box center [106, 8] width 15 height 15
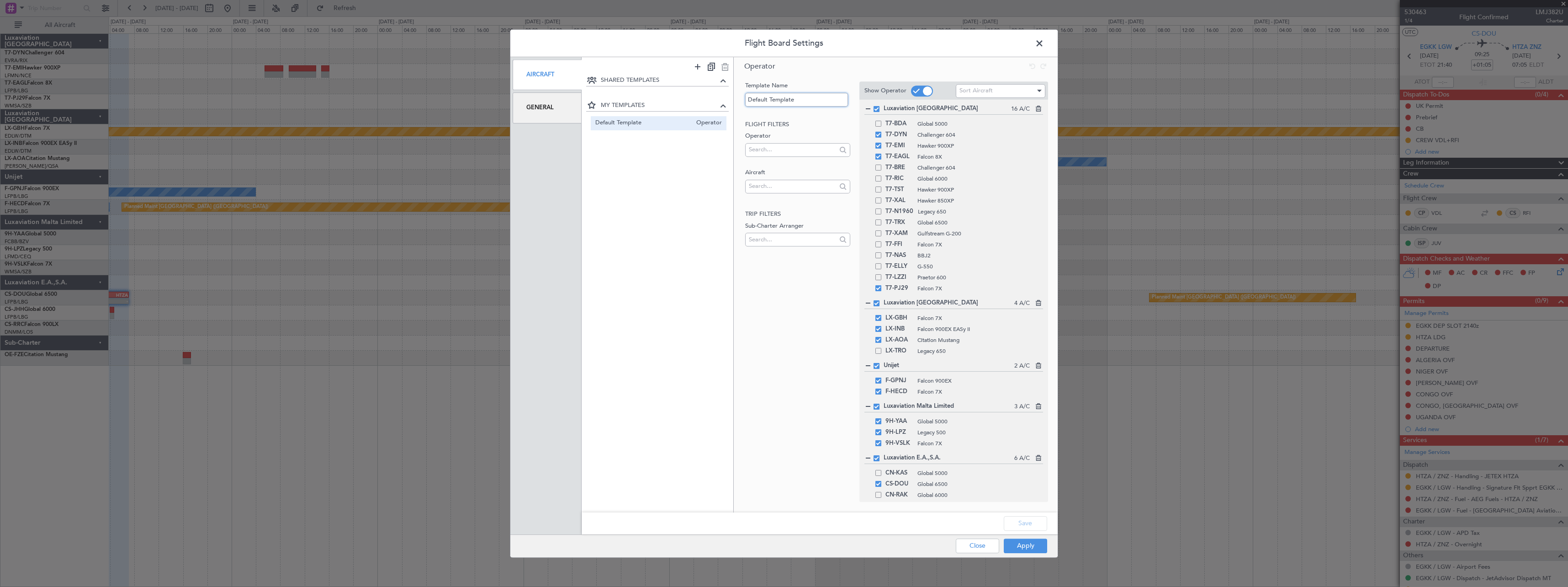
click at [837, 101] on input "Default Template" at bounding box center [796, 100] width 103 height 13
click at [719, 183] on div "SHARED TEMPLATES MY TEMPLATES Default Template Operator" at bounding box center [657, 287] width 152 height 425
click at [537, 111] on div "General" at bounding box center [547, 107] width 69 height 31
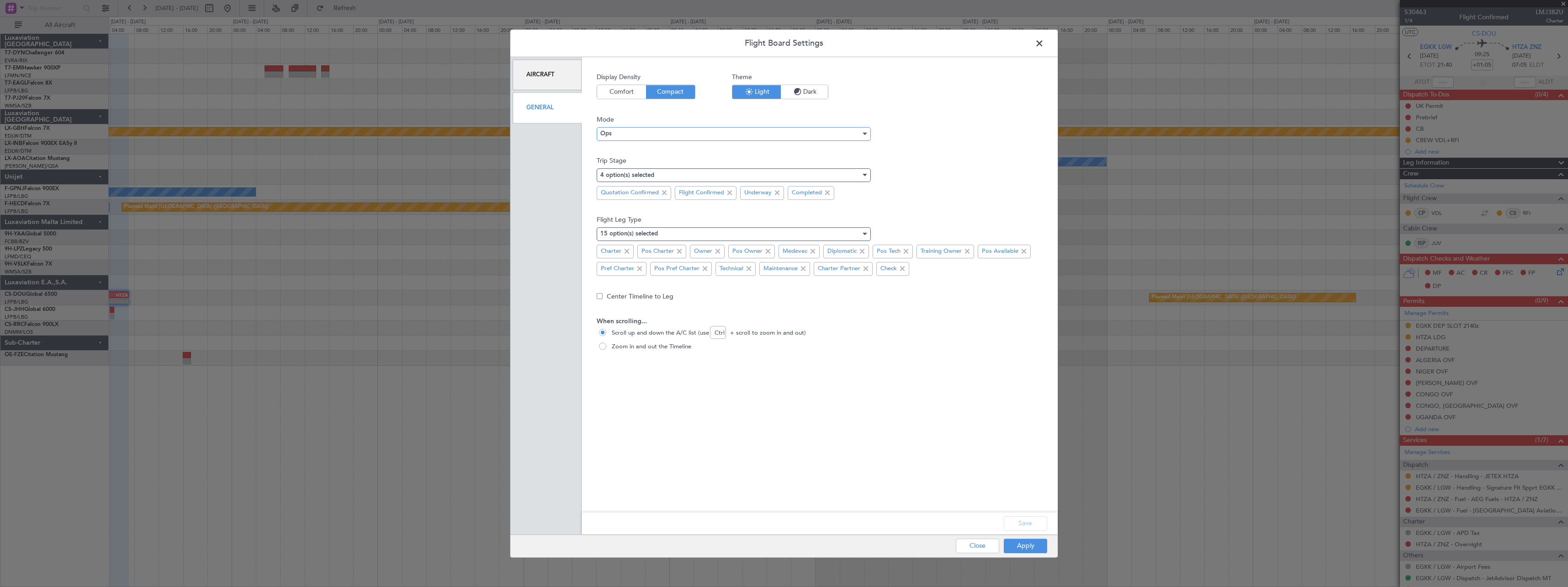
click at [710, 129] on div "Ops" at bounding box center [730, 134] width 260 height 13
click at [710, 129] on div at bounding box center [784, 294] width 1568 height 587
click at [861, 171] on div at bounding box center [864, 175] width 7 height 7
click at [988, 153] on div at bounding box center [784, 294] width 1568 height 587
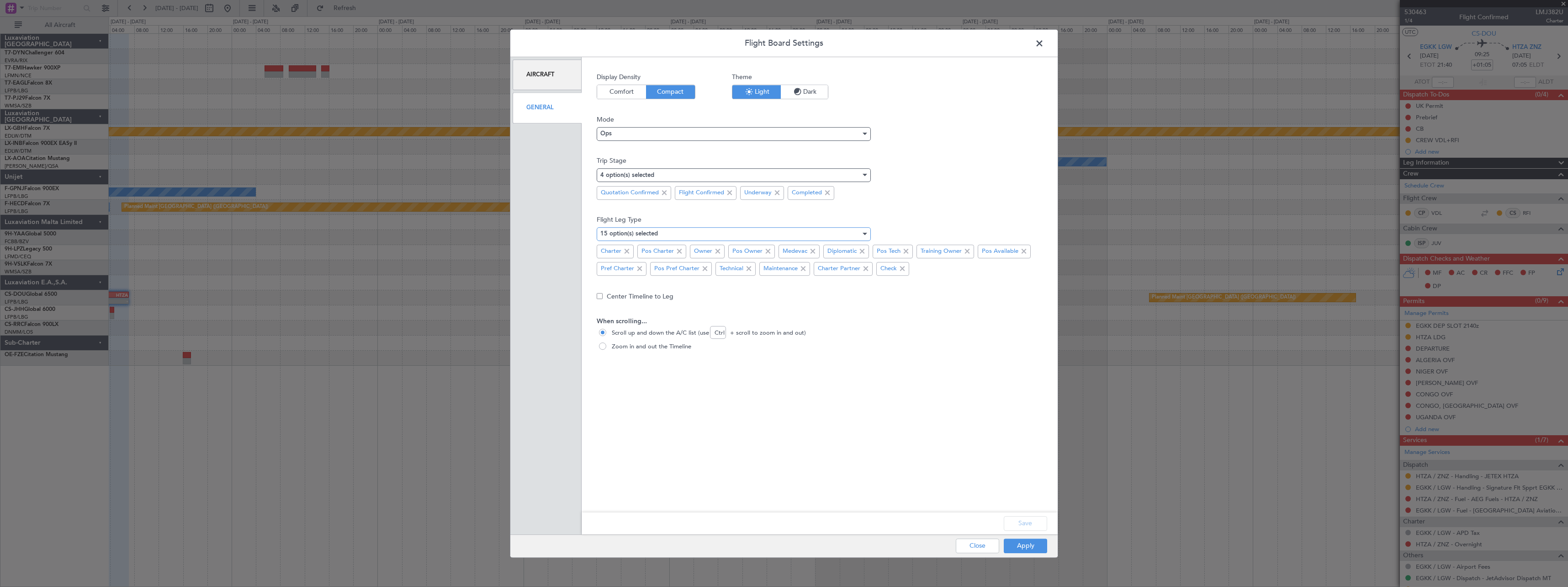
click at [864, 231] on div at bounding box center [864, 234] width 7 height 7
click at [864, 231] on div at bounding box center [784, 294] width 1568 height 587
click at [1044, 45] on span at bounding box center [1044, 46] width 0 height 18
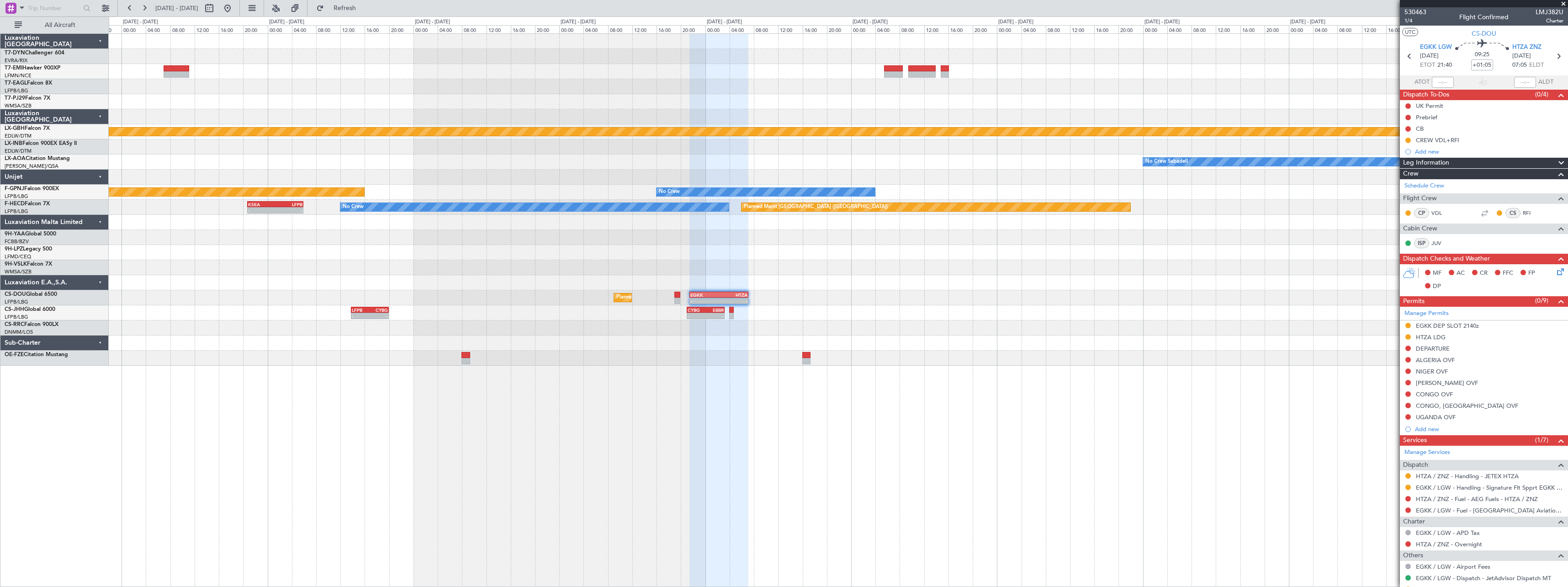
click at [1058, 161] on div "Planned Maint Nurnberg No Crew Sabadell No Crew Planned Maint [GEOGRAPHIC_DATA]…" at bounding box center [838, 199] width 1459 height 332
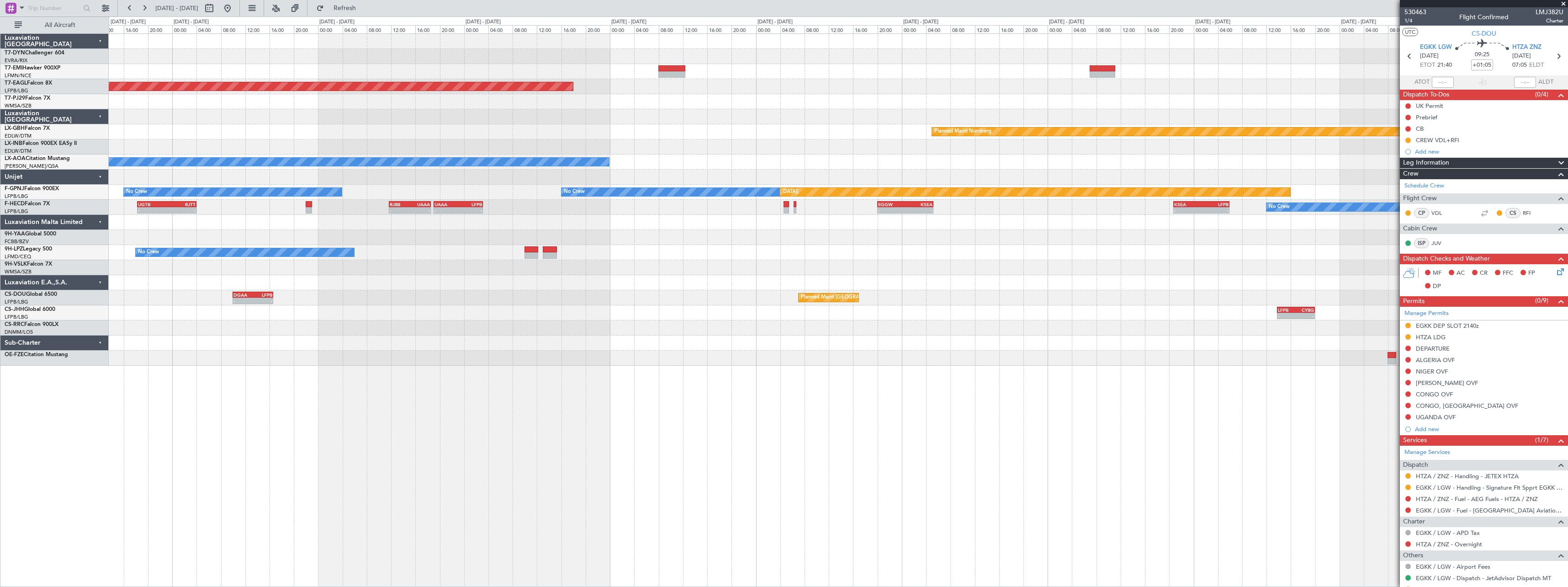
click at [825, 165] on div "Grounded [US_STATE] ([GEOGRAPHIC_DATA]) Planned Maint Nurnberg No Crew Sabadell…" at bounding box center [838, 199] width 1459 height 332
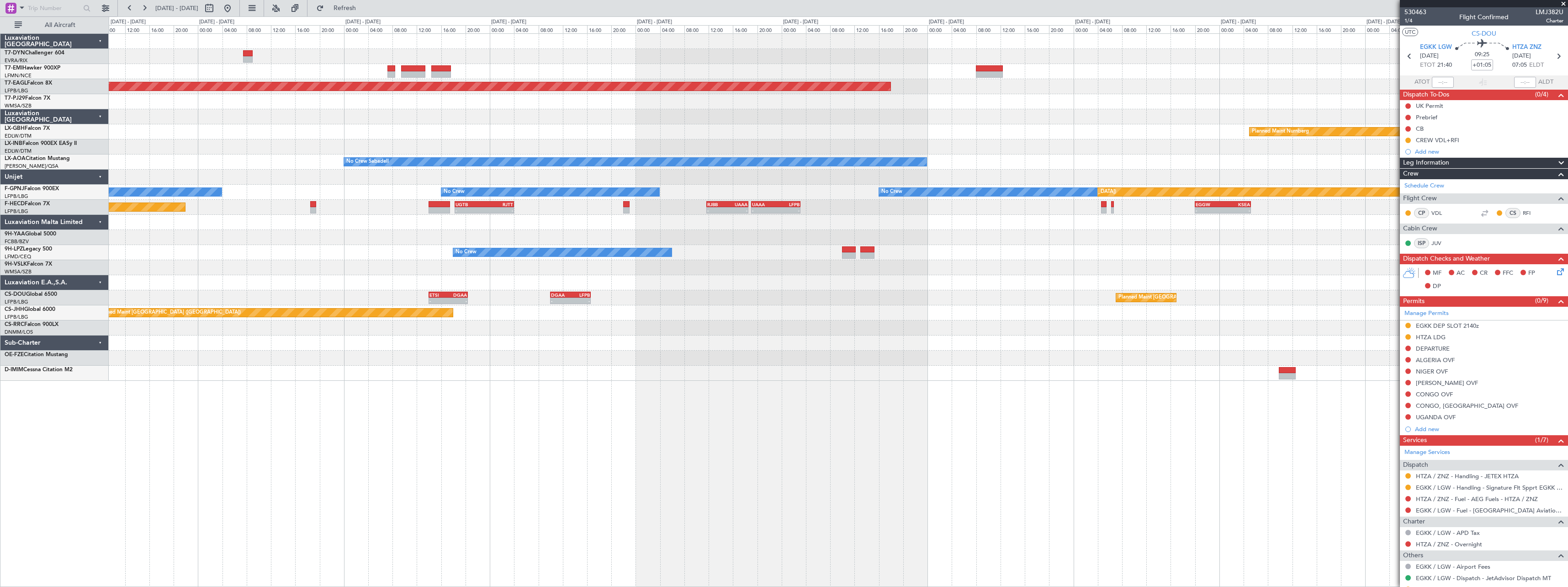
click at [687, 219] on div "Grounded [US_STATE] ([GEOGRAPHIC_DATA]) Planned Maint Nurnberg No Crew Sabadell…" at bounding box center [838, 207] width 1459 height 347
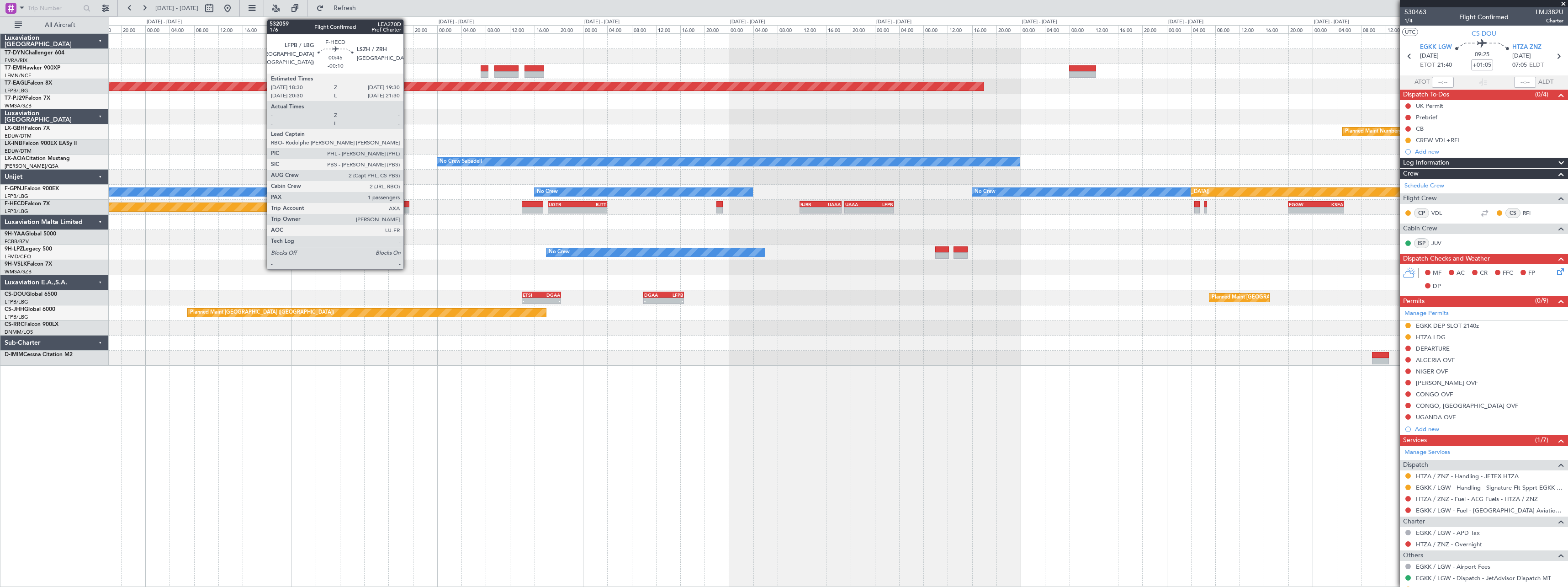
click at [408, 204] on div at bounding box center [406, 204] width 7 height 7
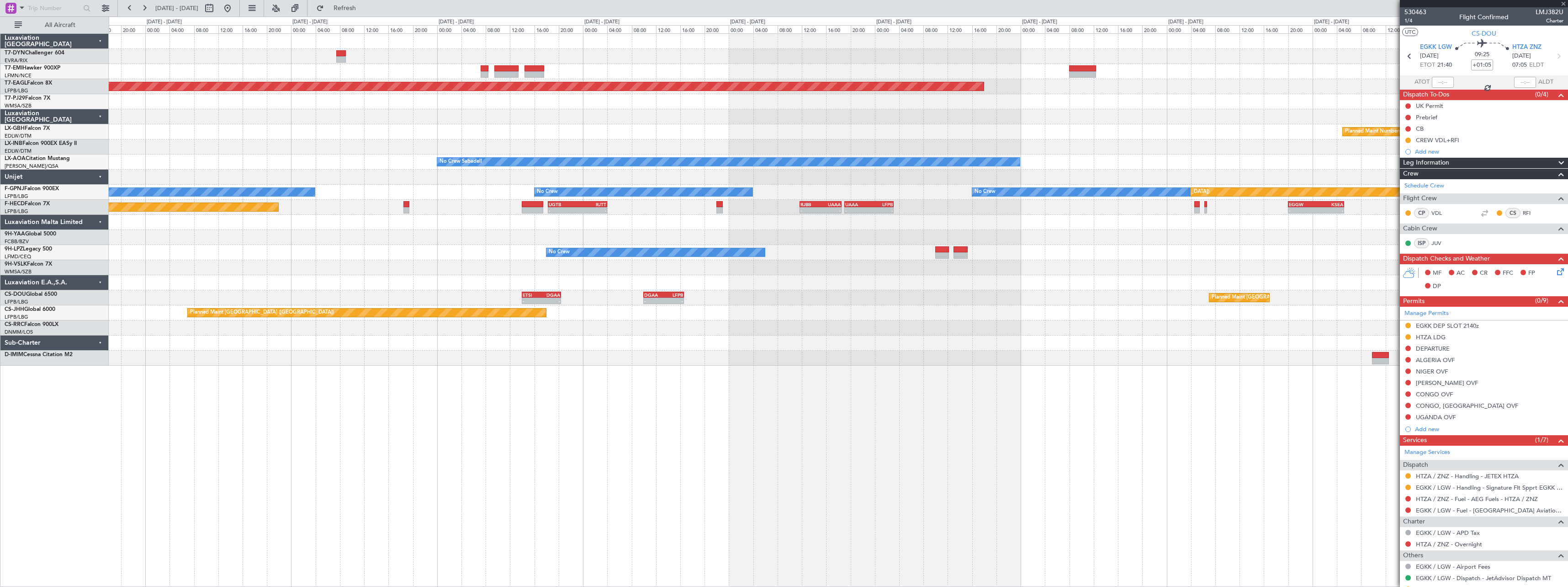
type input "-00:10"
type input "1"
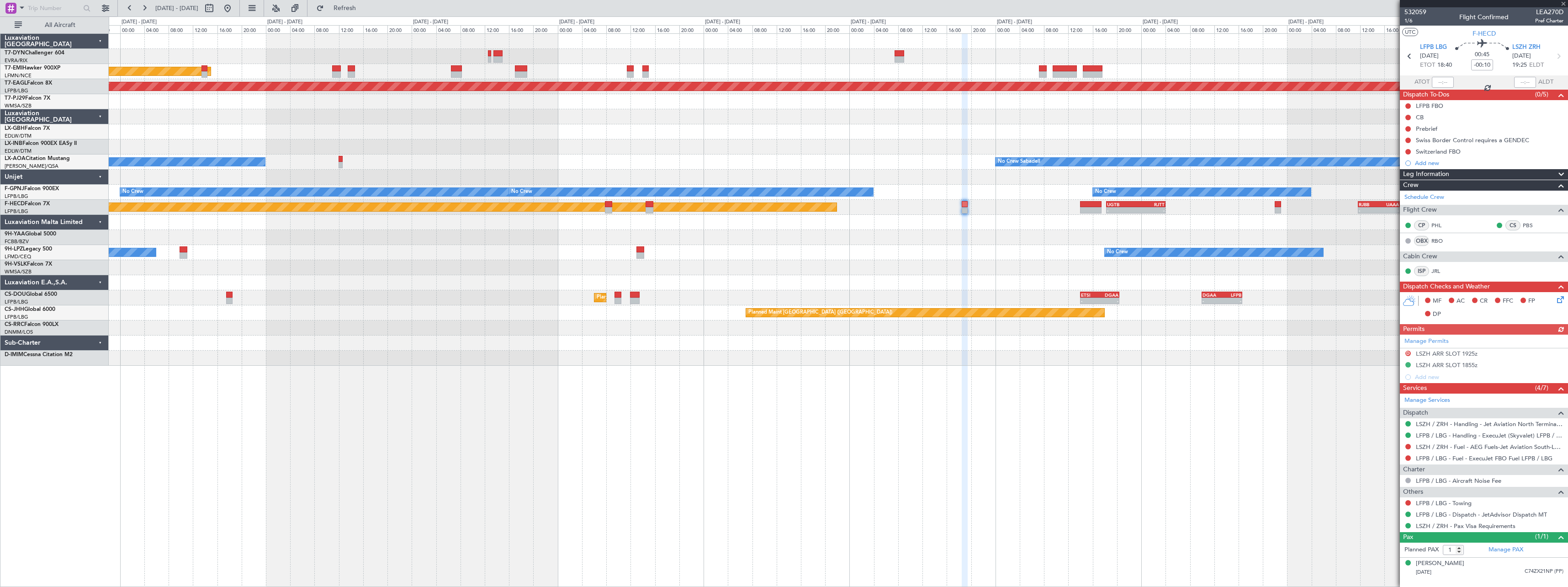
click at [886, 251] on div "AOG Maint Riga (Riga Intl) Planned Maint [GEOGRAPHIC_DATA] Grounded [US_STATE] …" at bounding box center [838, 199] width 1459 height 332
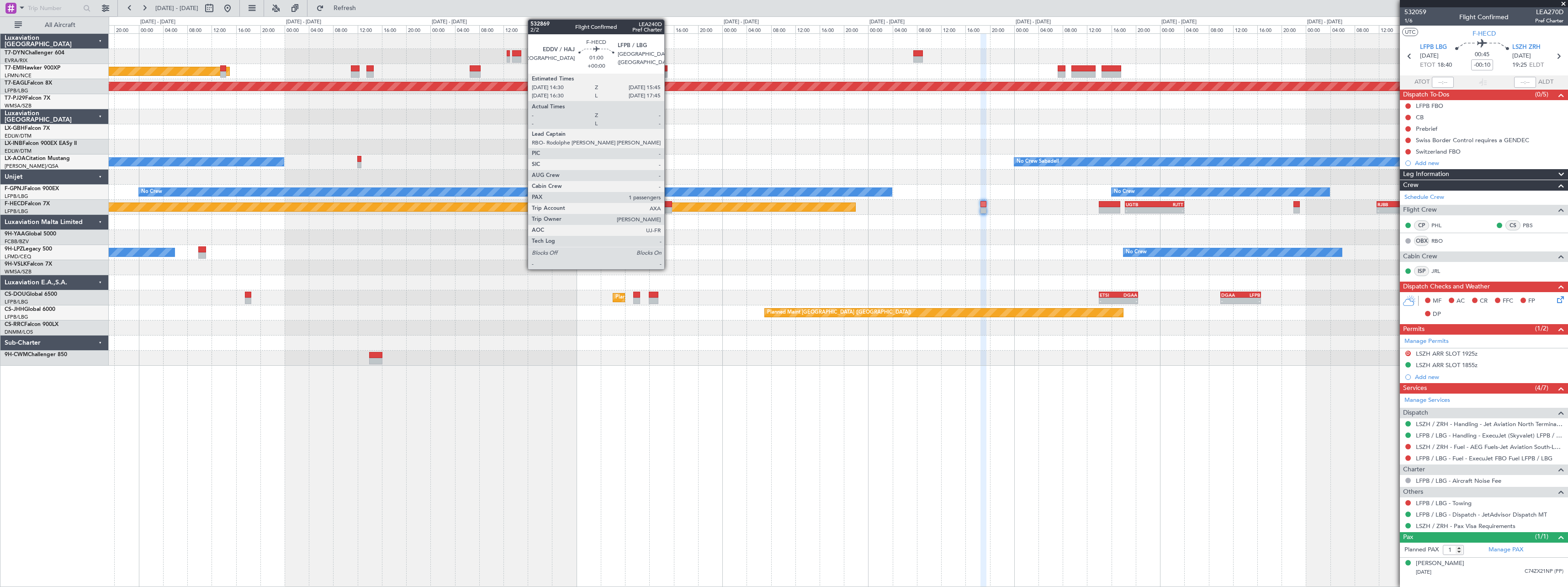
click at [668, 202] on div at bounding box center [668, 204] width 7 height 7
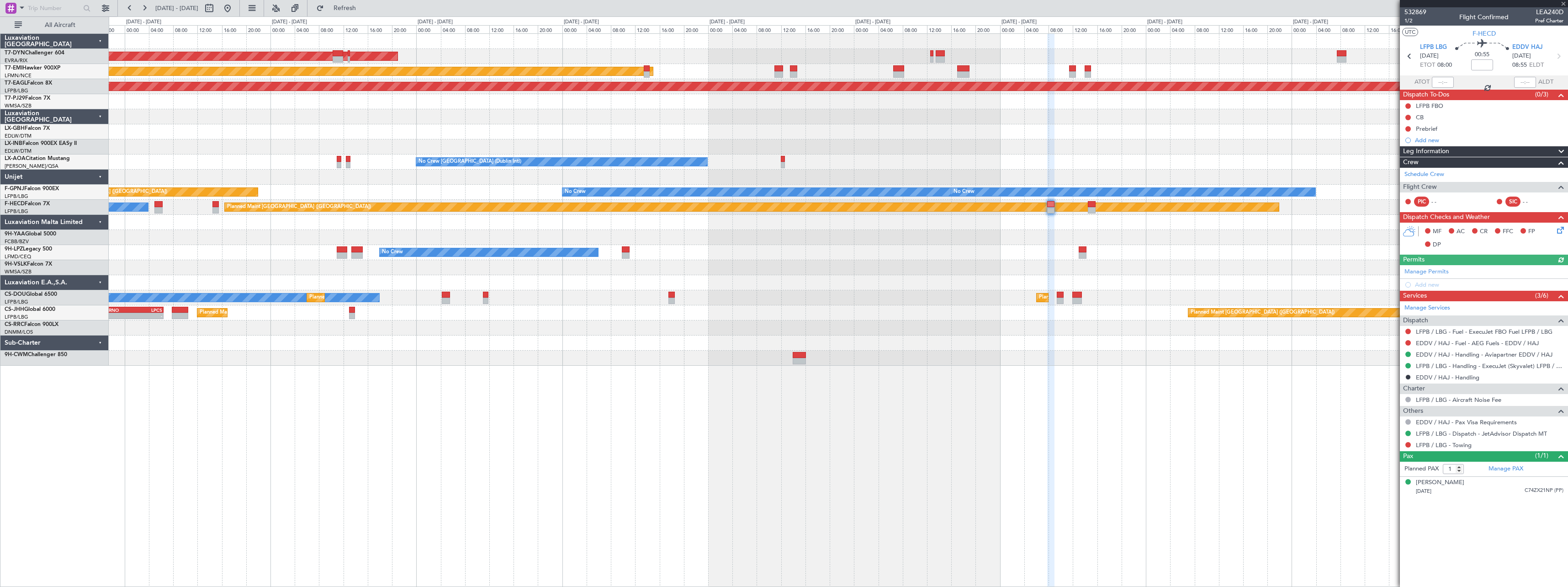
click at [832, 246] on div "No Crew No Crew" at bounding box center [838, 252] width 1459 height 15
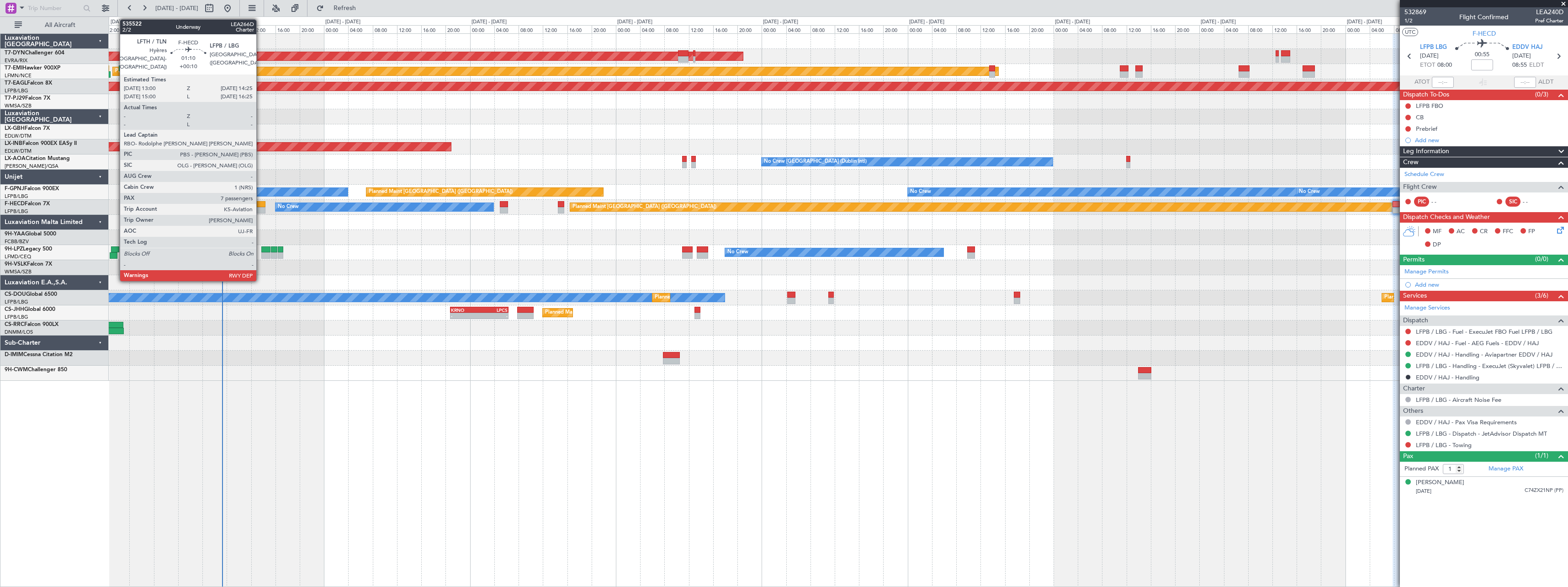
click at [260, 201] on div at bounding box center [261, 204] width 9 height 7
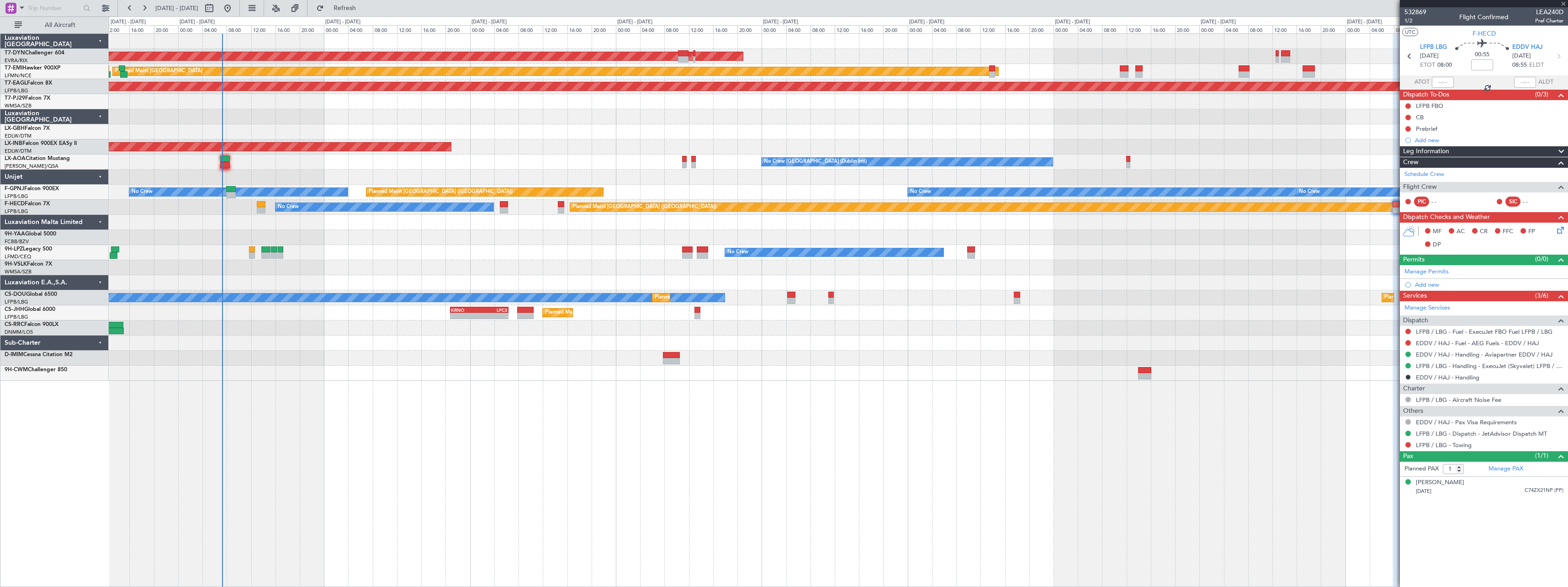
type input "+00:10"
type input "7"
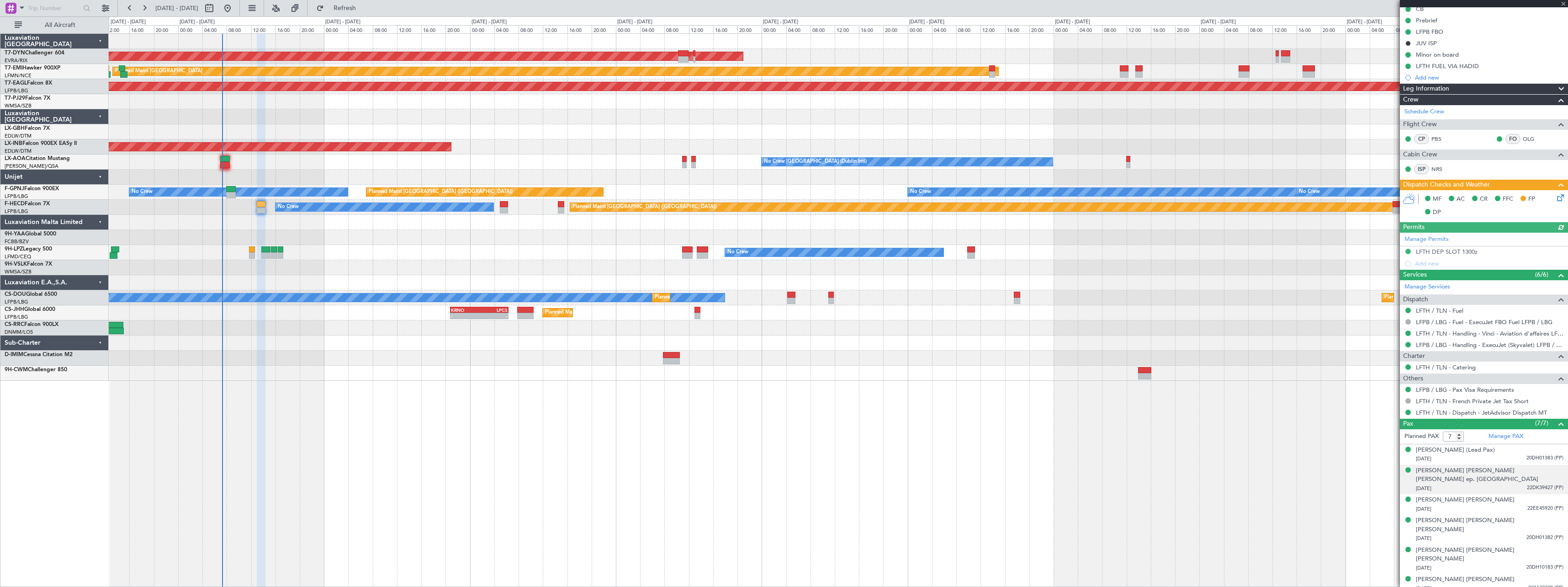
scroll to position [109, 0]
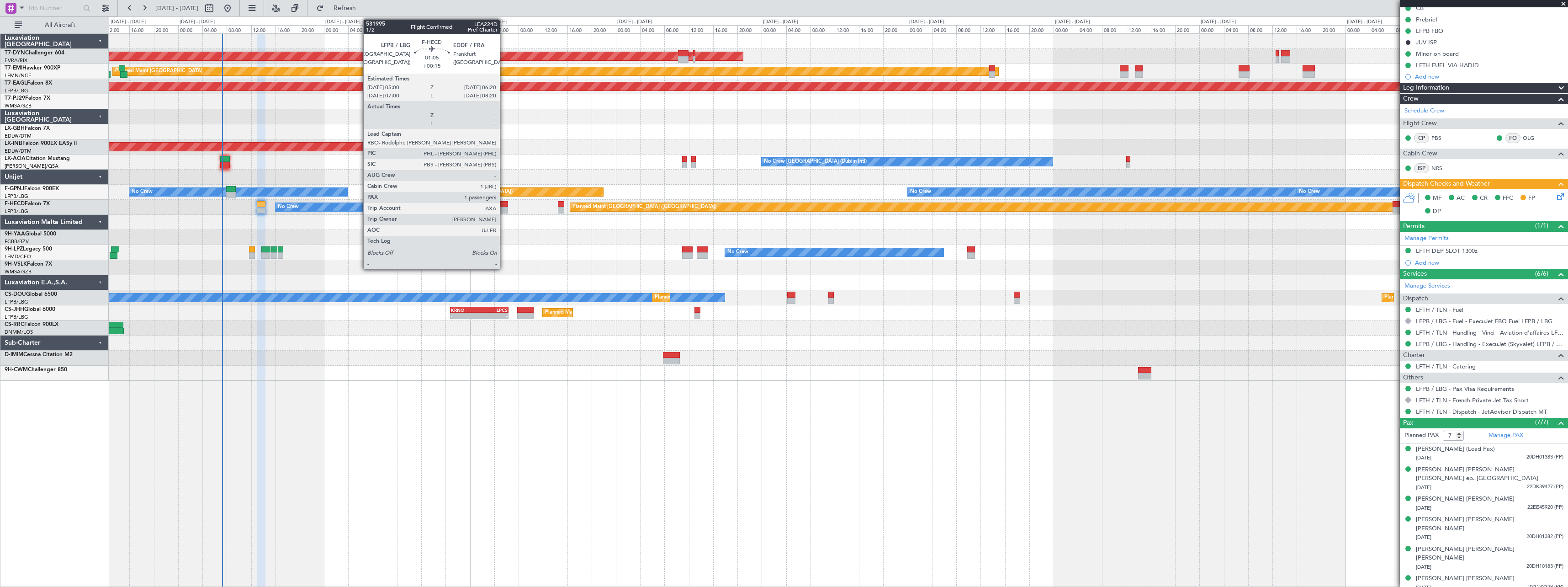
click at [504, 203] on div at bounding box center [504, 204] width 8 height 7
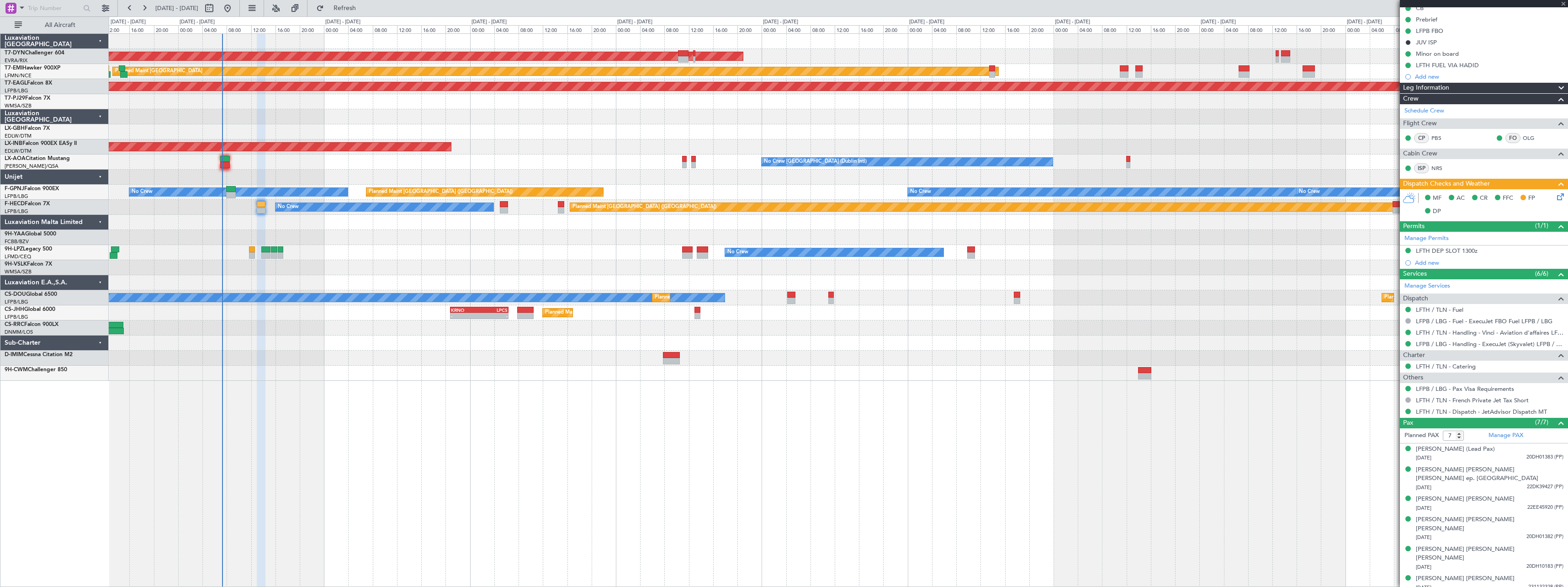
type input "+00:15"
type input "1"
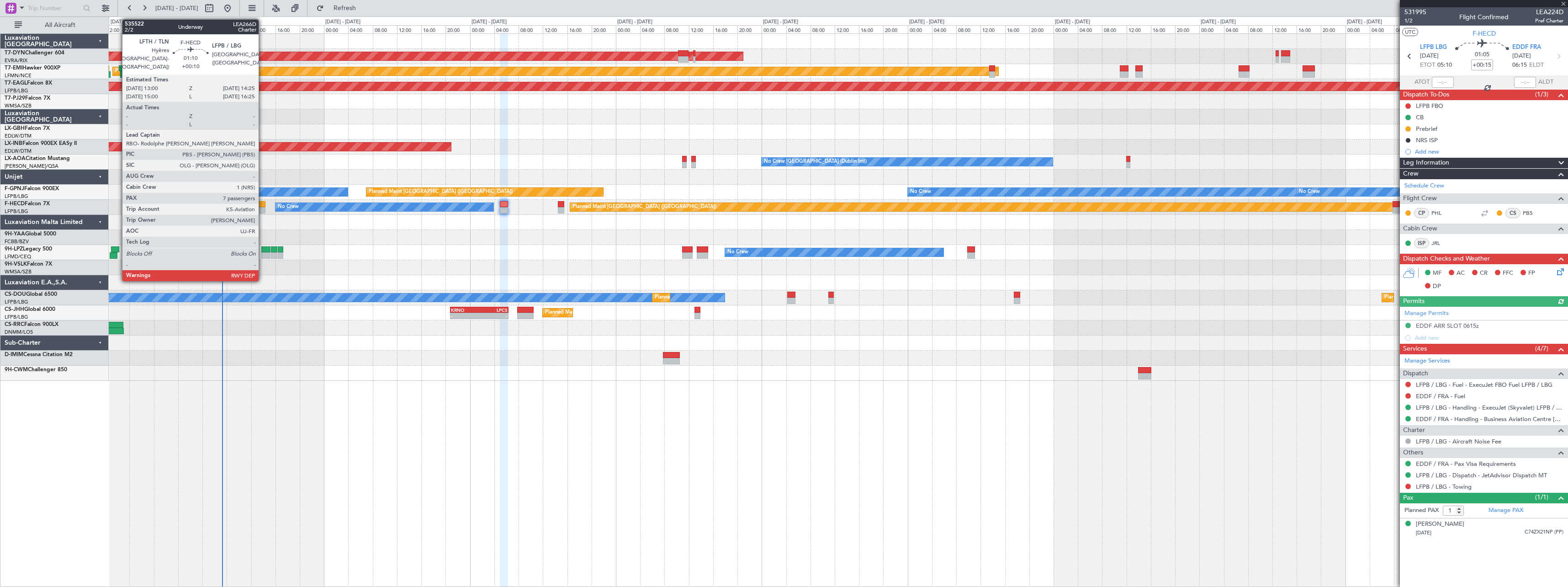
click at [263, 204] on div at bounding box center [261, 204] width 9 height 7
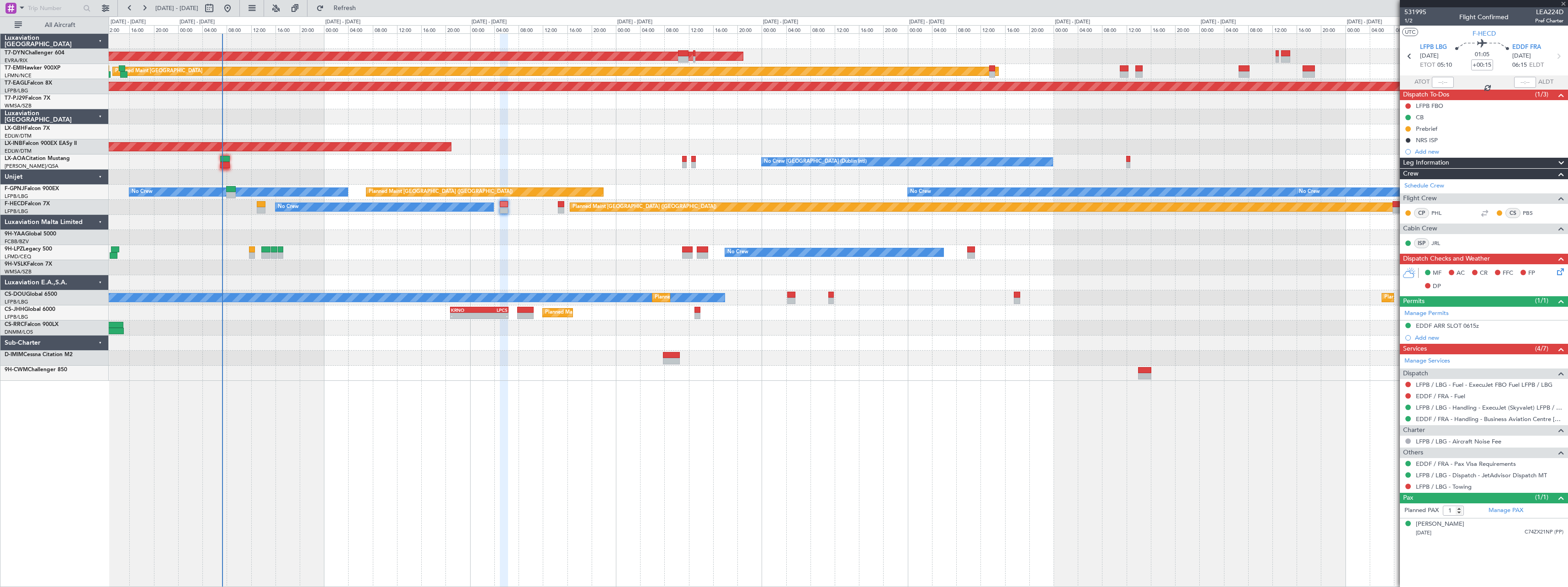
type input "+00:10"
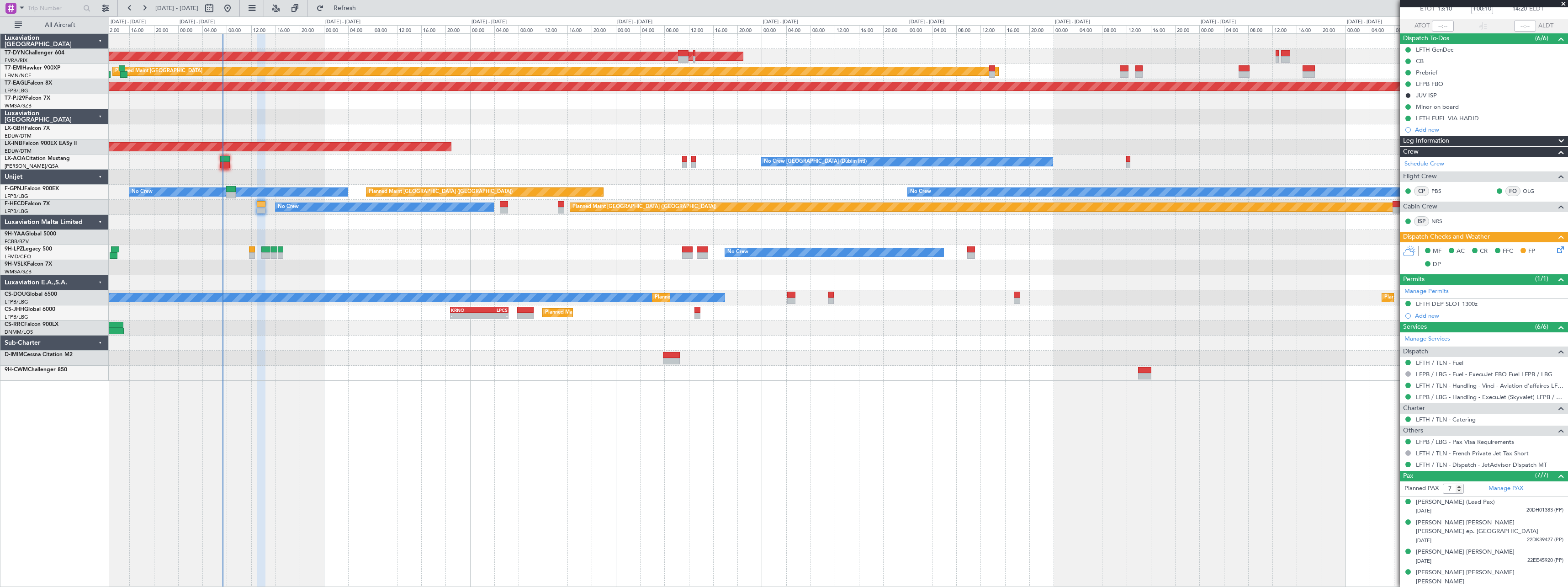
scroll to position [109, 0]
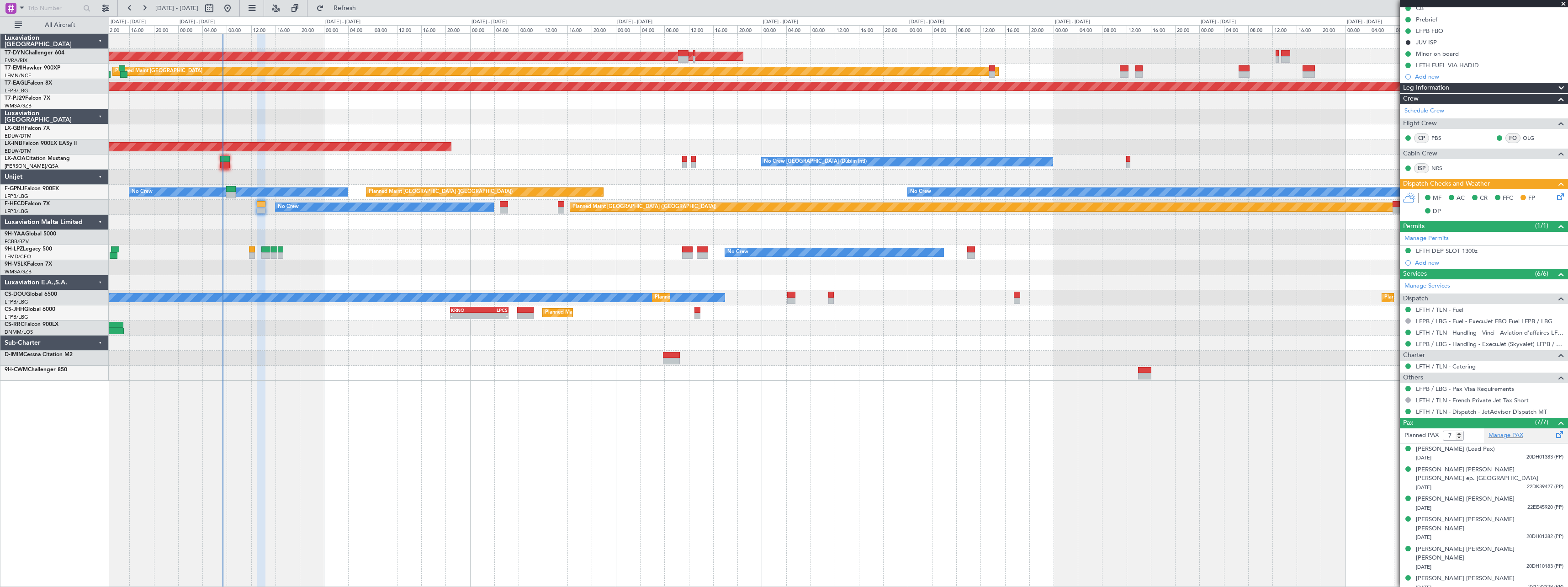
click at [1555, 436] on span at bounding box center [1560, 432] width 11 height 7
click at [367, 3] on button "Refresh" at bounding box center [339, 8] width 55 height 15
type input "9"
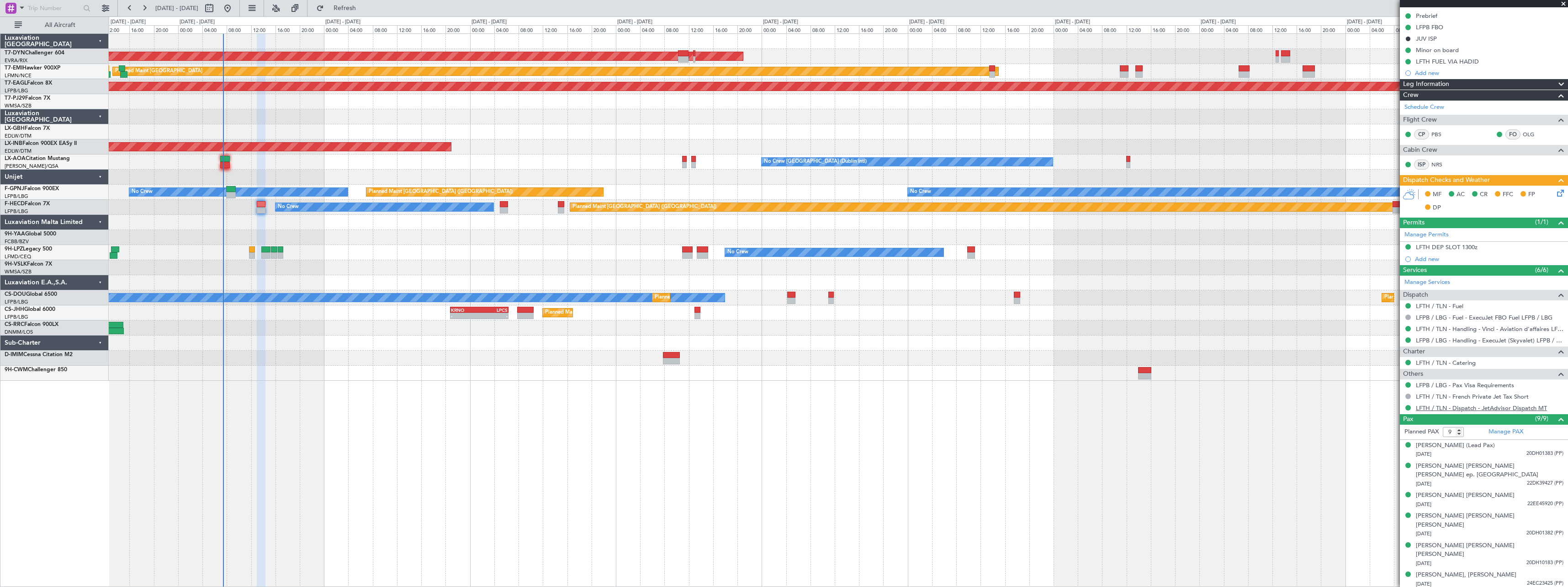
scroll to position [150, 0]
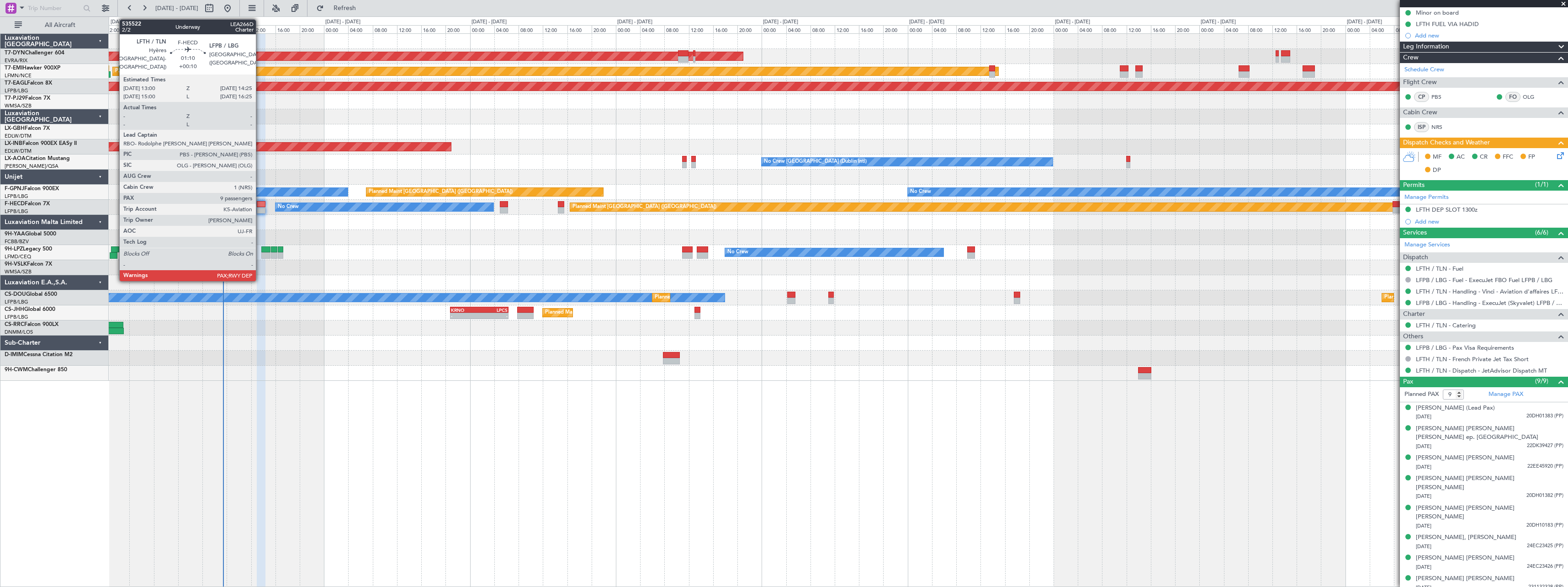
click at [260, 204] on div at bounding box center [261, 204] width 9 height 7
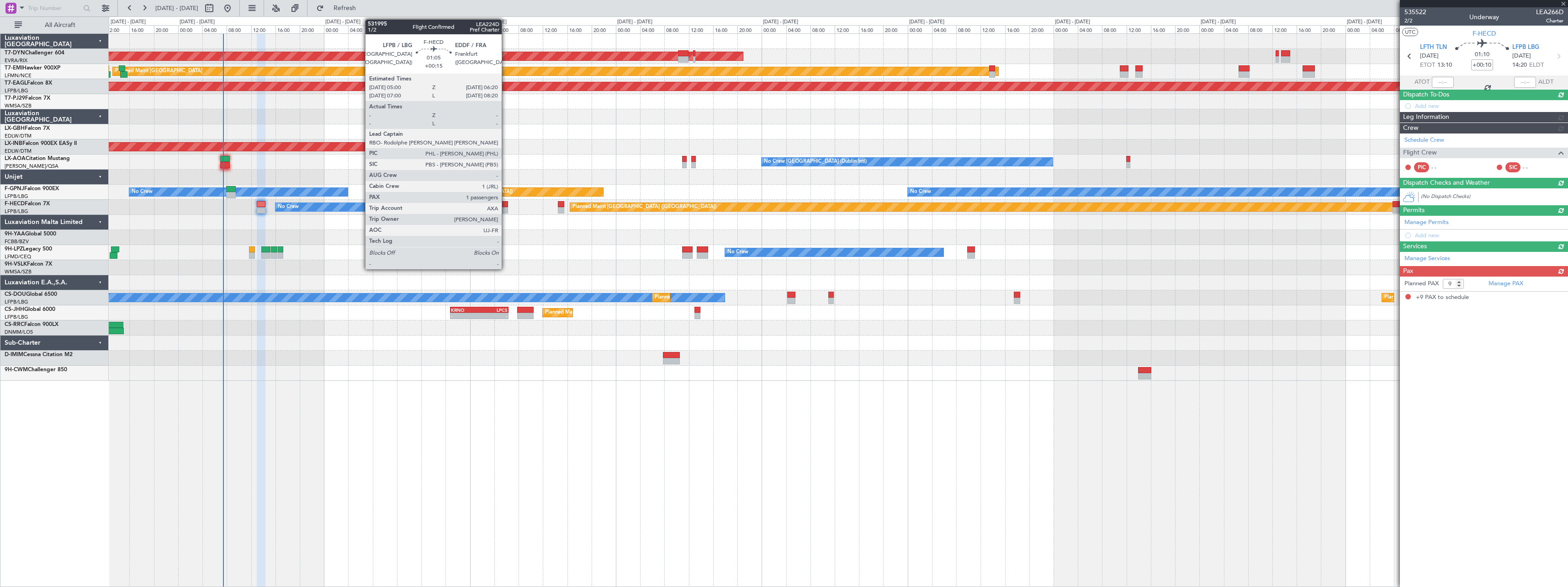
scroll to position [0, 0]
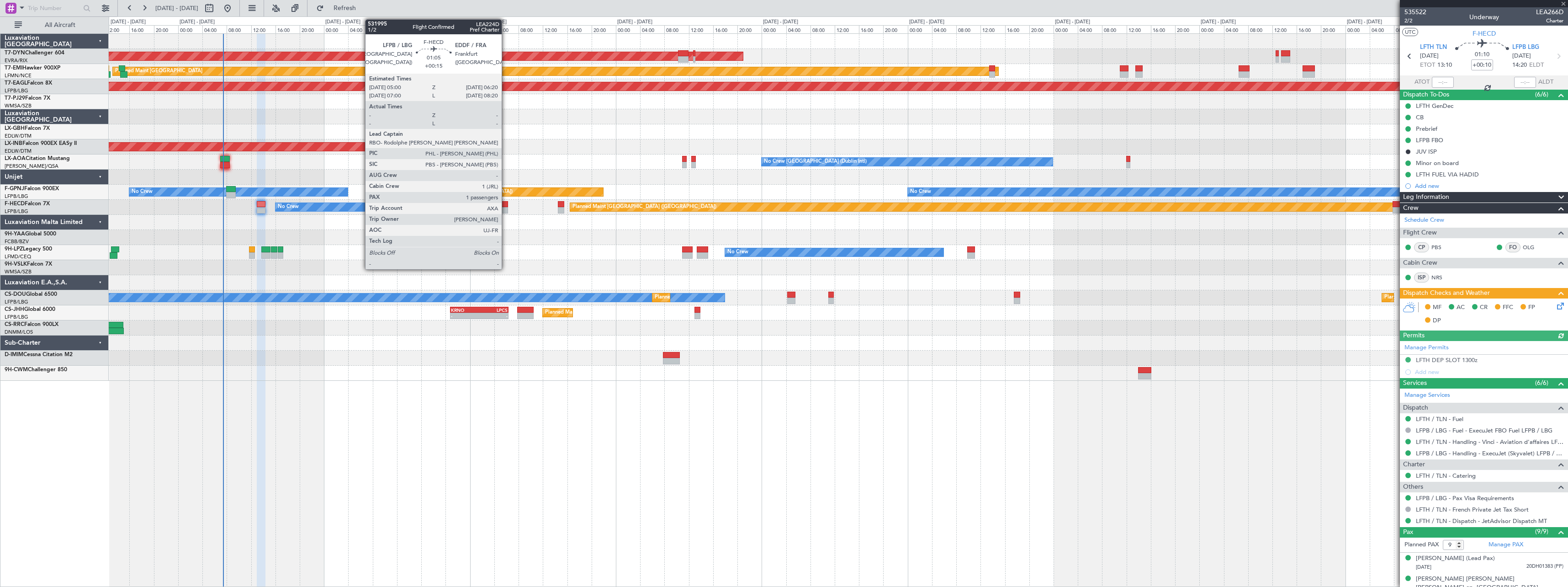
click at [506, 204] on div at bounding box center [504, 204] width 8 height 7
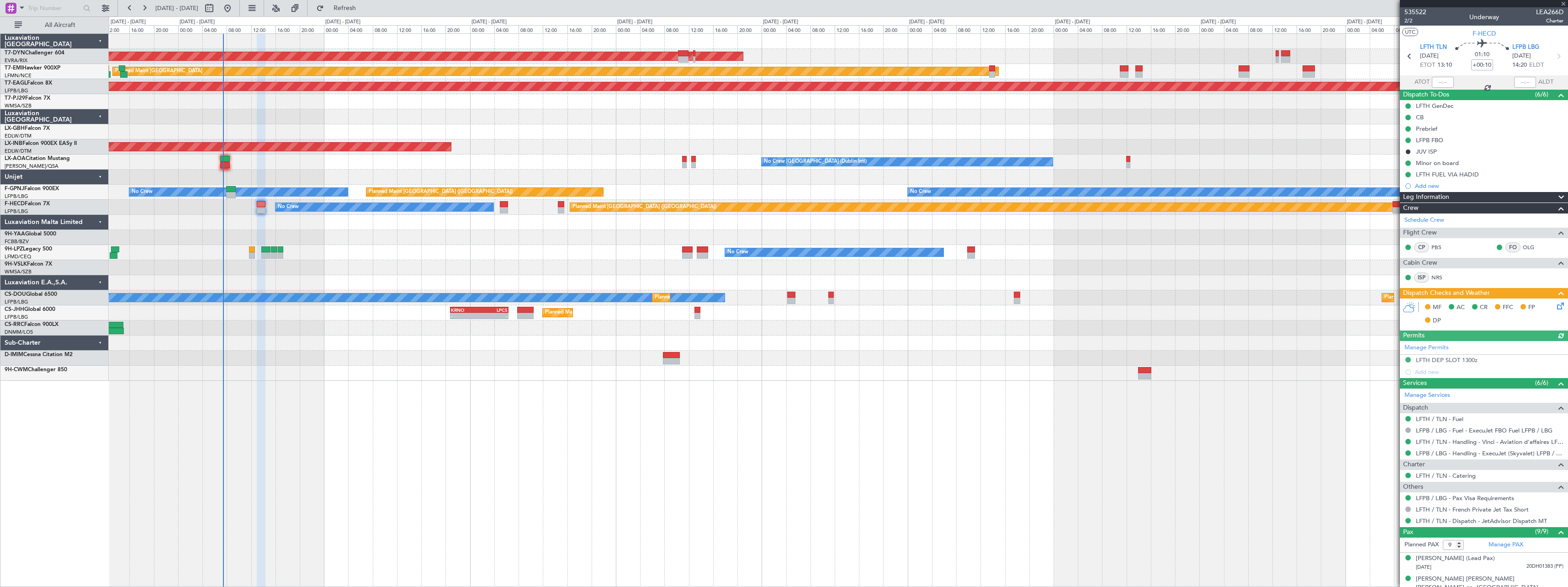
type input "+00:15"
type input "1"
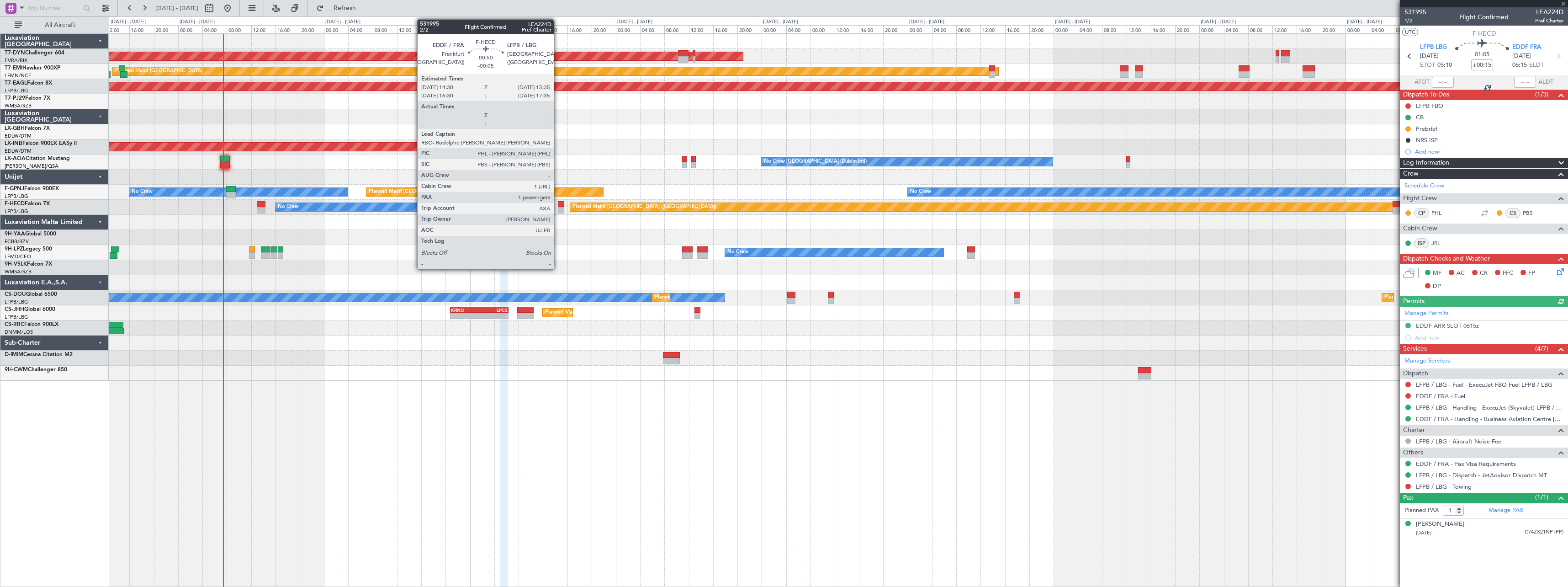
click at [558, 206] on div at bounding box center [561, 204] width 7 height 7
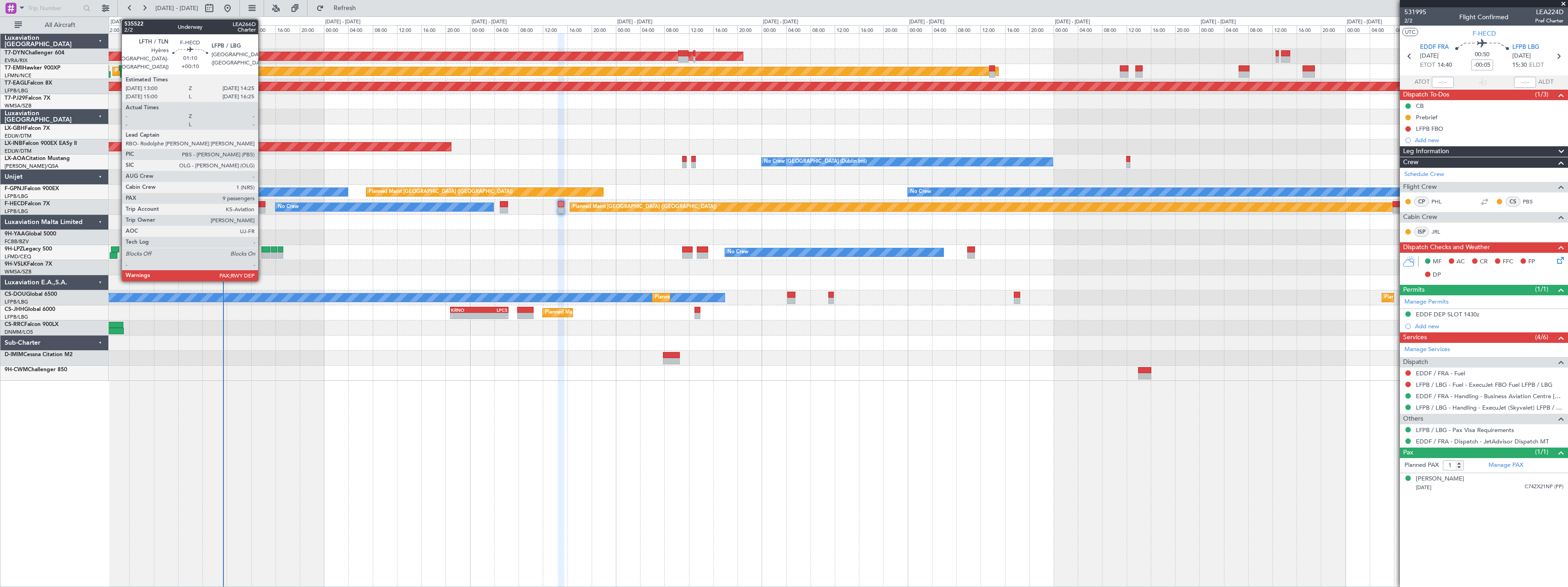
click at [262, 206] on div at bounding box center [261, 204] width 9 height 7
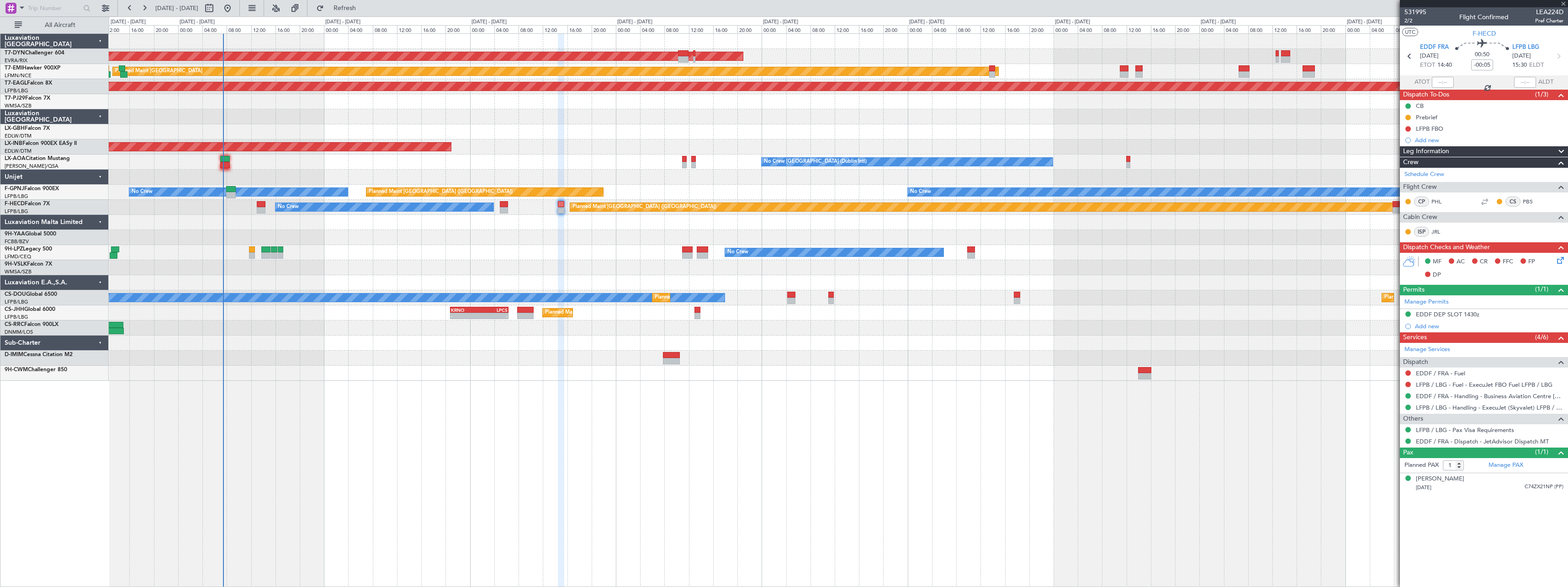
type input "+00:10"
type input "9"
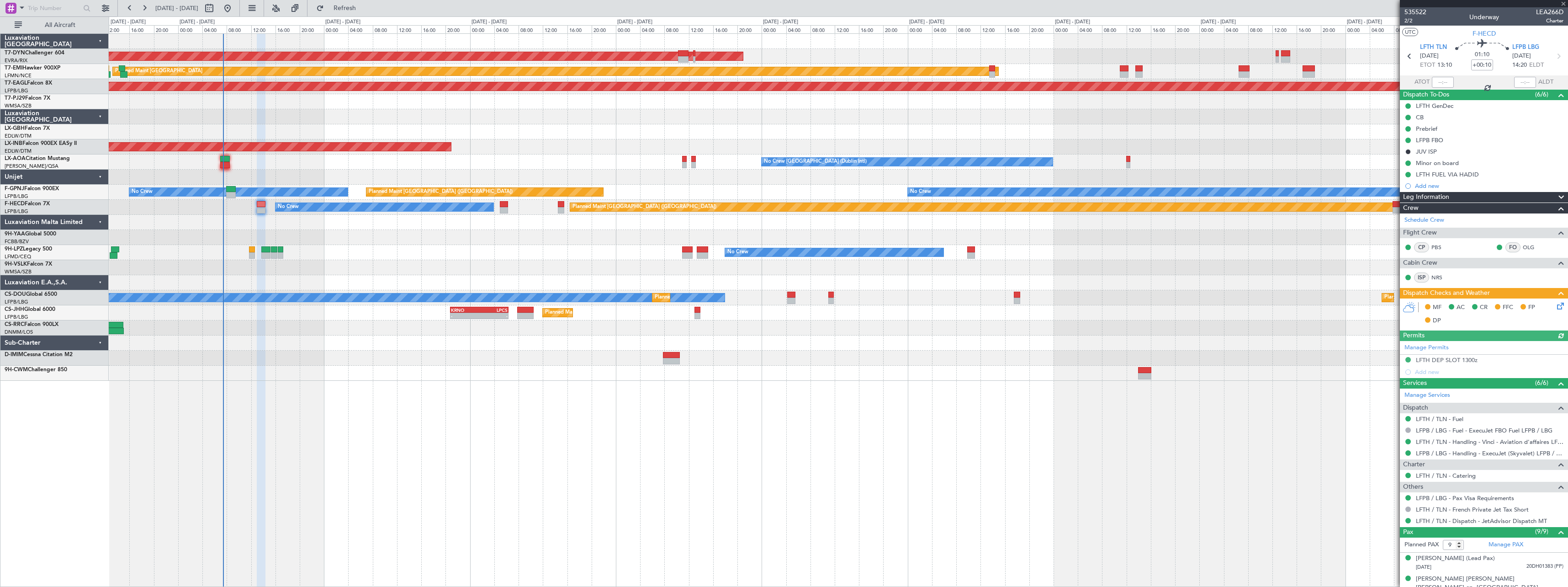
scroll to position [91, 0]
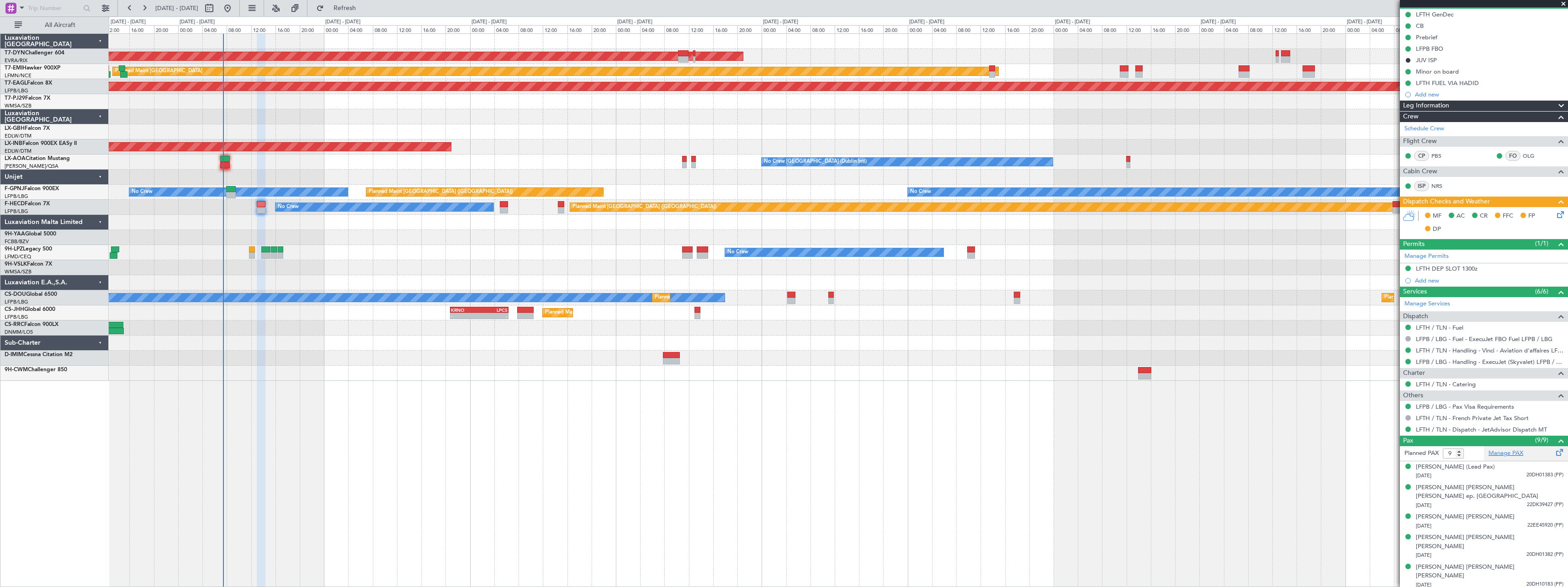
click at [1557, 453] on span at bounding box center [1560, 450] width 11 height 7
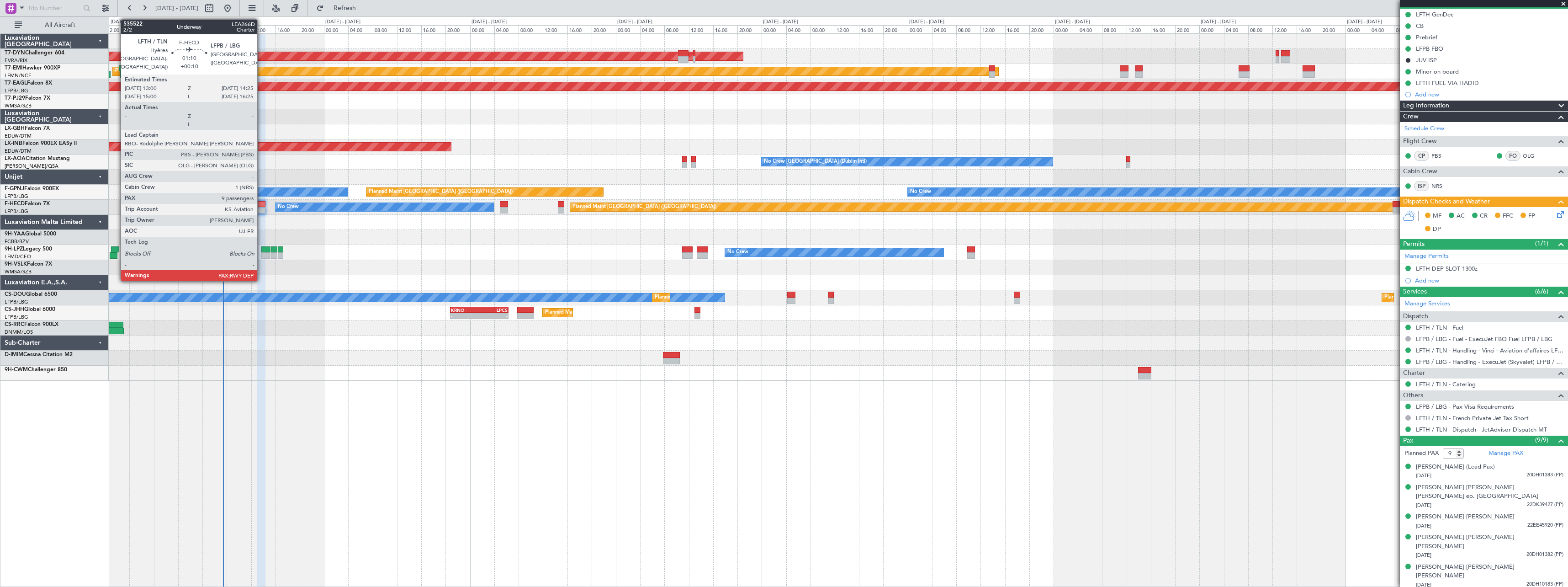
click at [261, 204] on div at bounding box center [261, 204] width 9 height 7
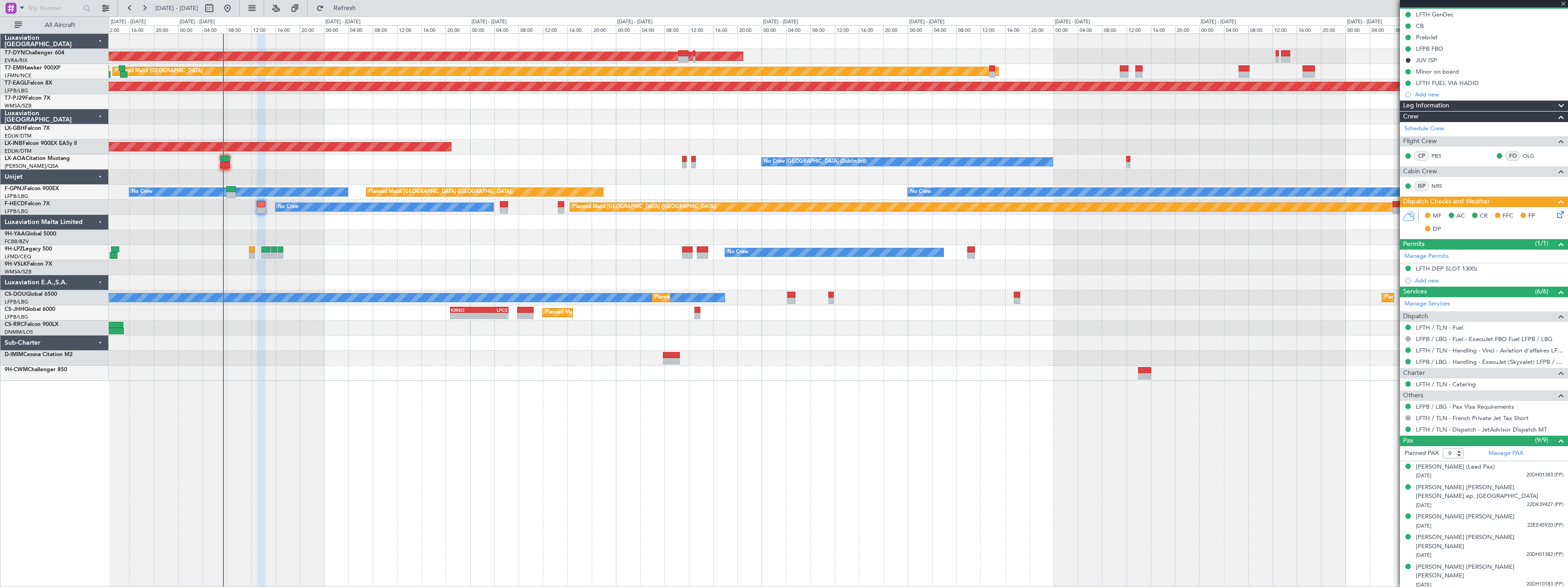
scroll to position [0, 0]
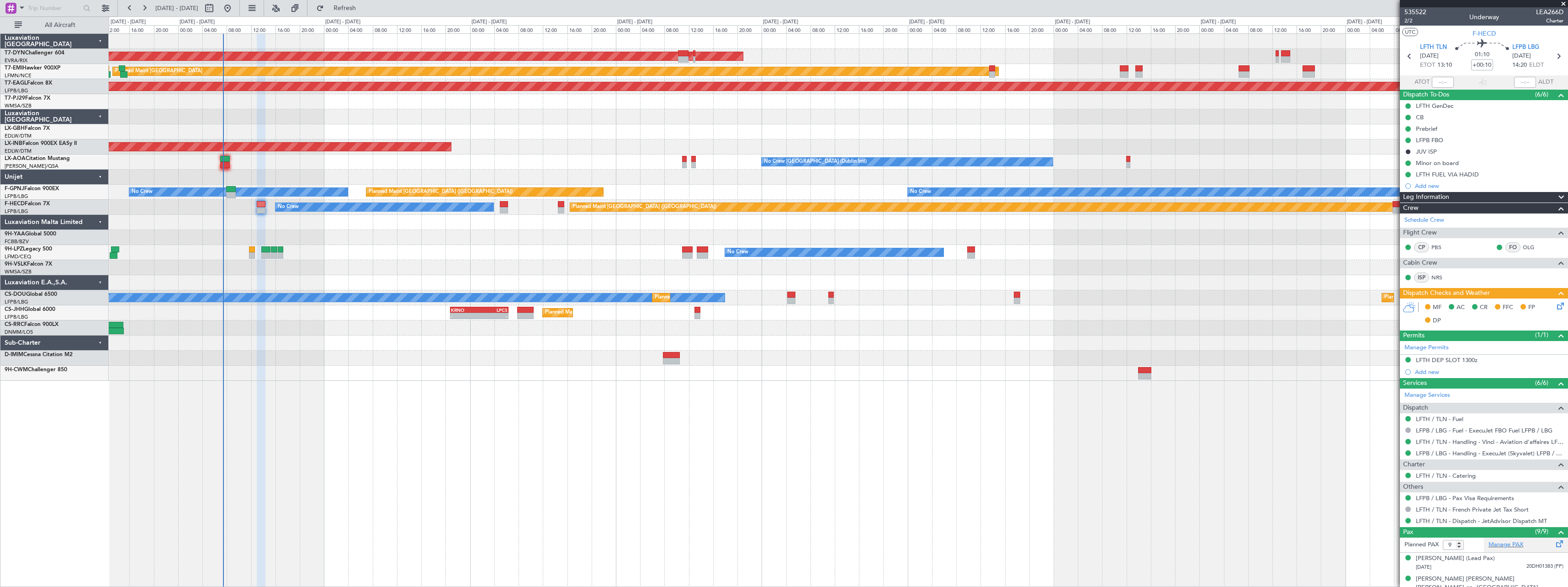
click at [1546, 541] on div "Manage PAX" at bounding box center [1526, 545] width 84 height 15
click at [362, 13] on button "Refresh" at bounding box center [339, 8] width 55 height 15
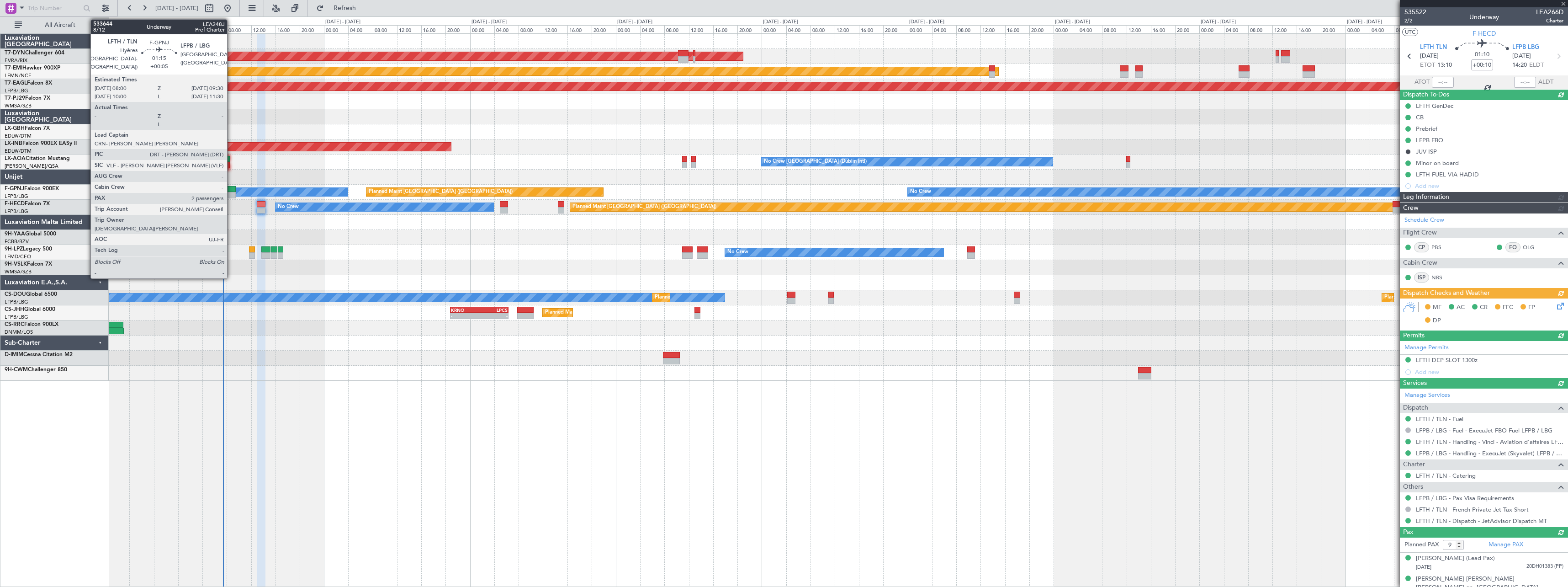
click at [231, 187] on div at bounding box center [231, 189] width 9 height 7
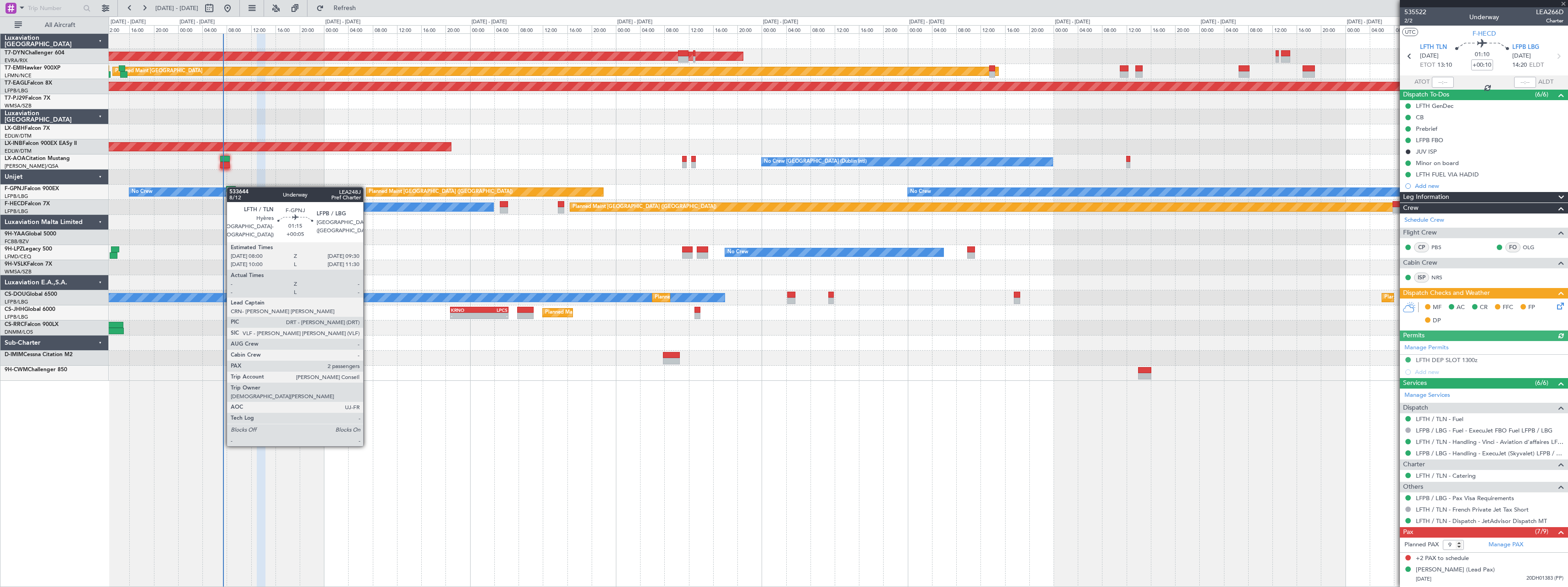
type input "+00:05"
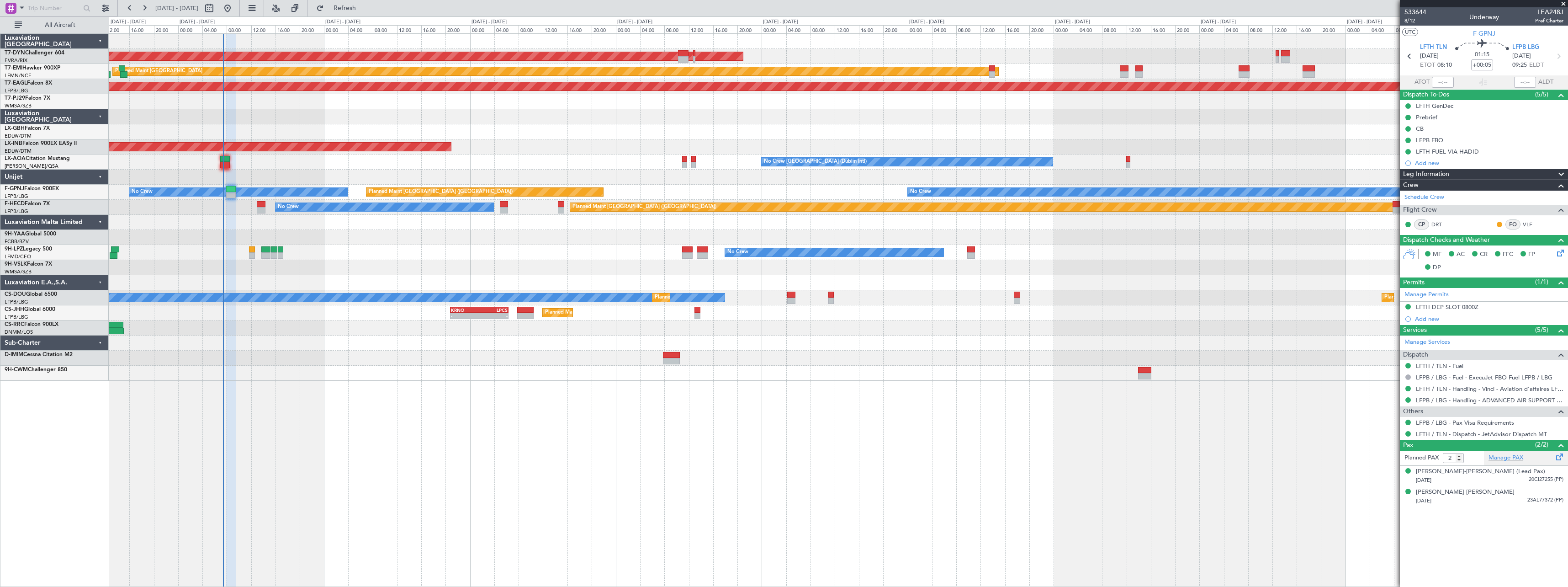
click at [1561, 452] on span at bounding box center [1560, 454] width 11 height 7
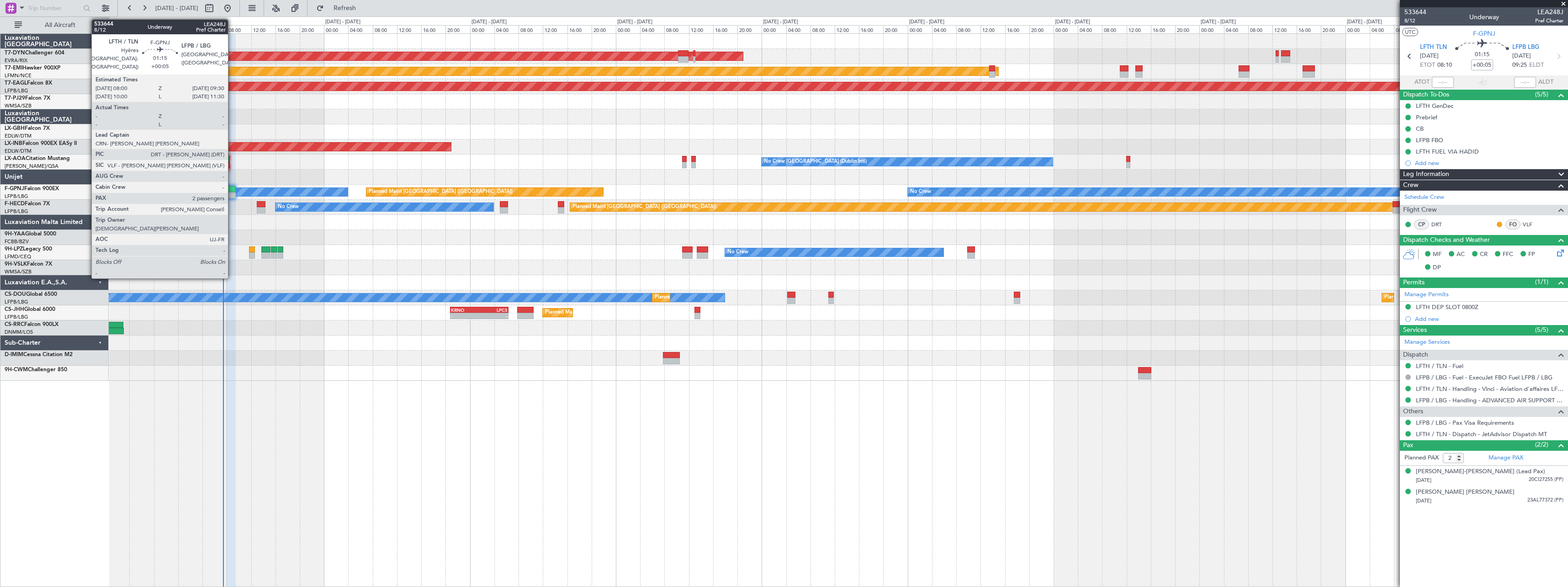
click at [232, 189] on div at bounding box center [231, 189] width 9 height 7
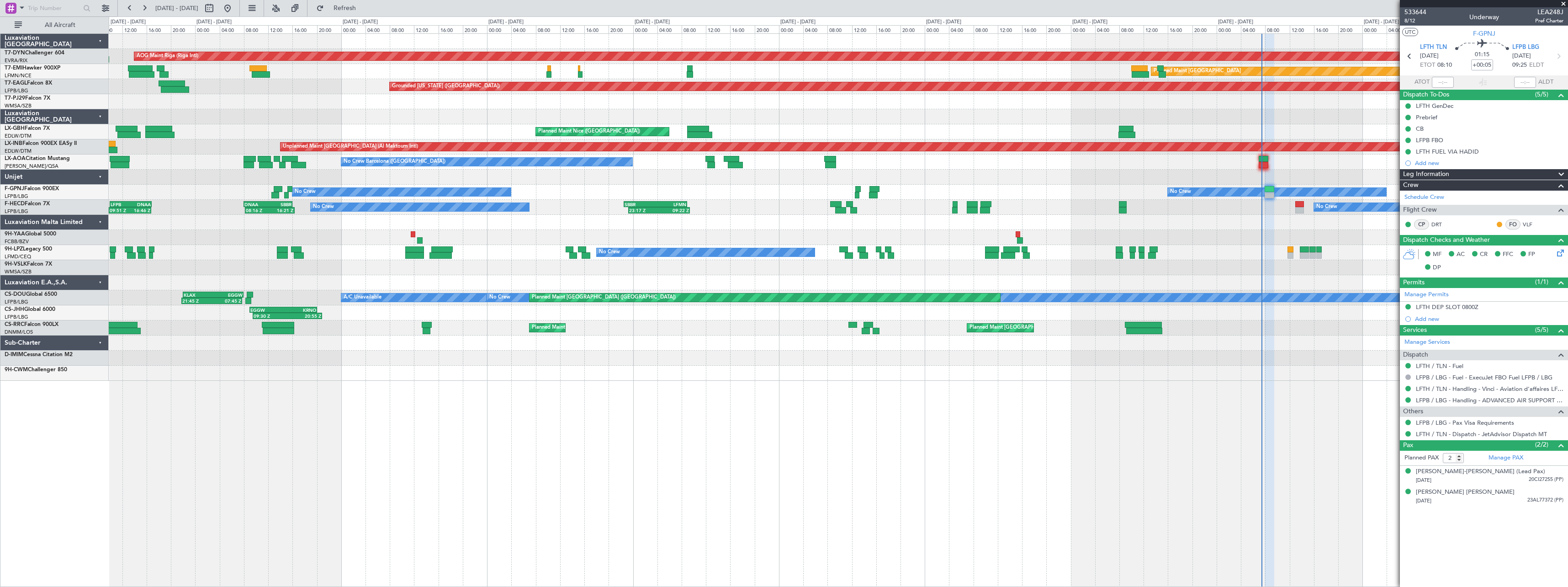
click at [418, 212] on div "AOG Maint Riga (Riga Intl) Planned Maint [GEOGRAPHIC_DATA]-[GEOGRAPHIC_DATA] Pl…" at bounding box center [838, 207] width 1459 height 347
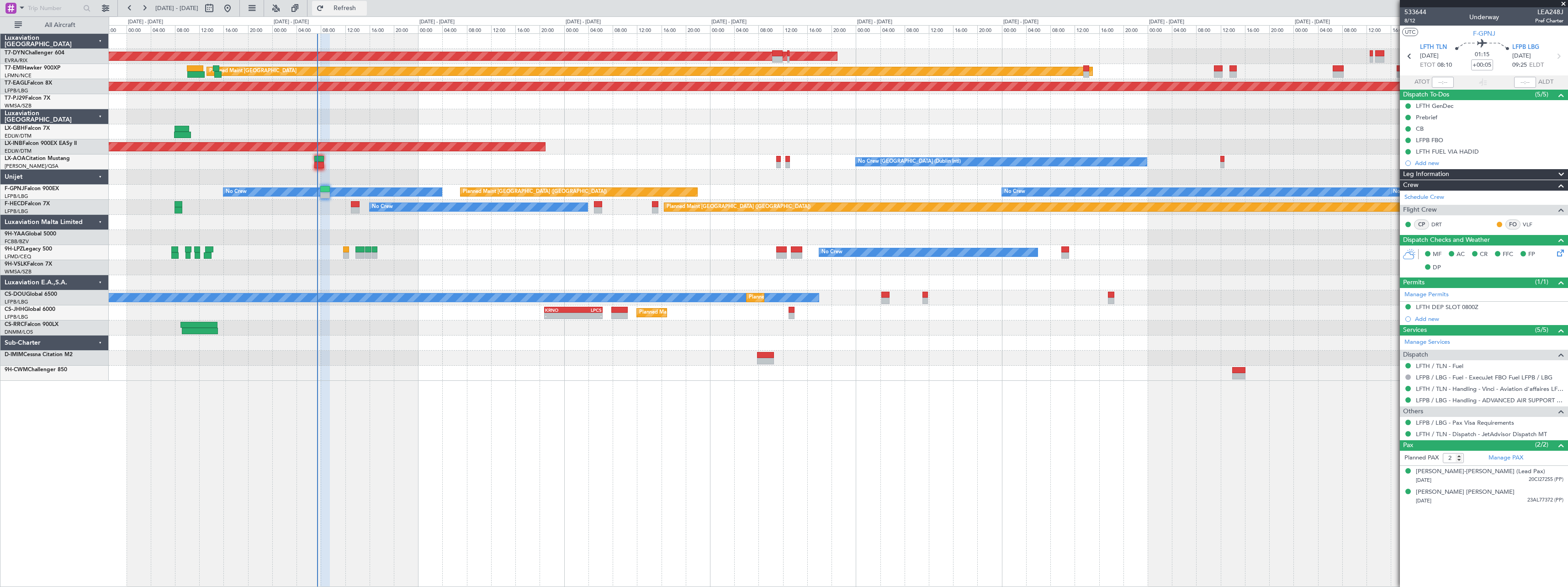
click at [361, 6] on span "Refresh" at bounding box center [344, 8] width 38 height 7
type input "4"
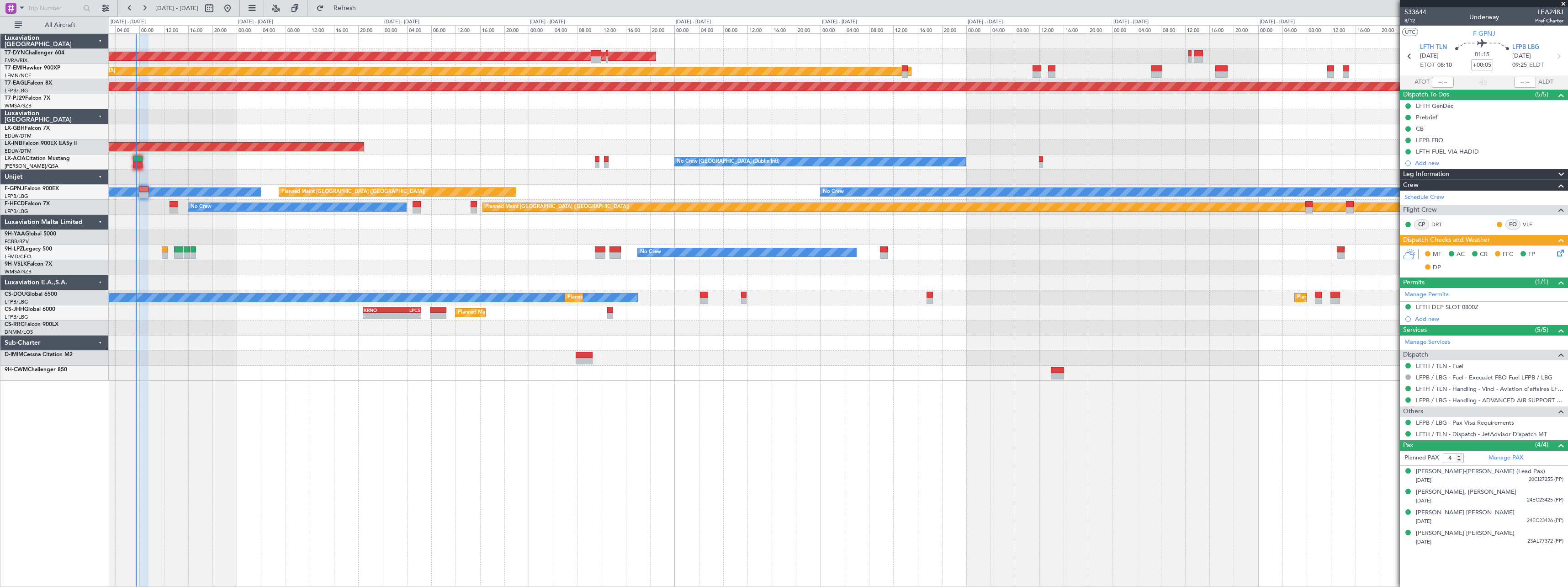
click at [239, 227] on div "AOG Maint Riga (Riga Intl) Planned Maint [GEOGRAPHIC_DATA] Grounded [US_STATE] …" at bounding box center [838, 207] width 1459 height 347
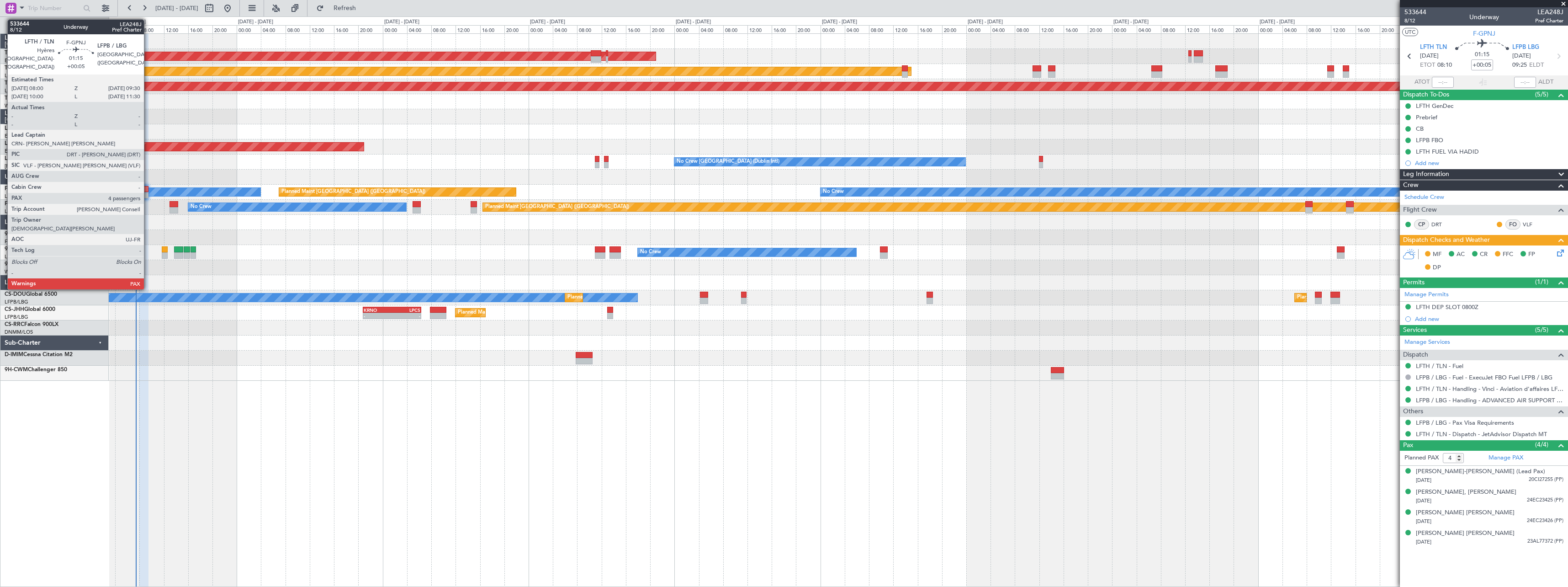
click at [148, 186] on div at bounding box center [144, 189] width 9 height 7
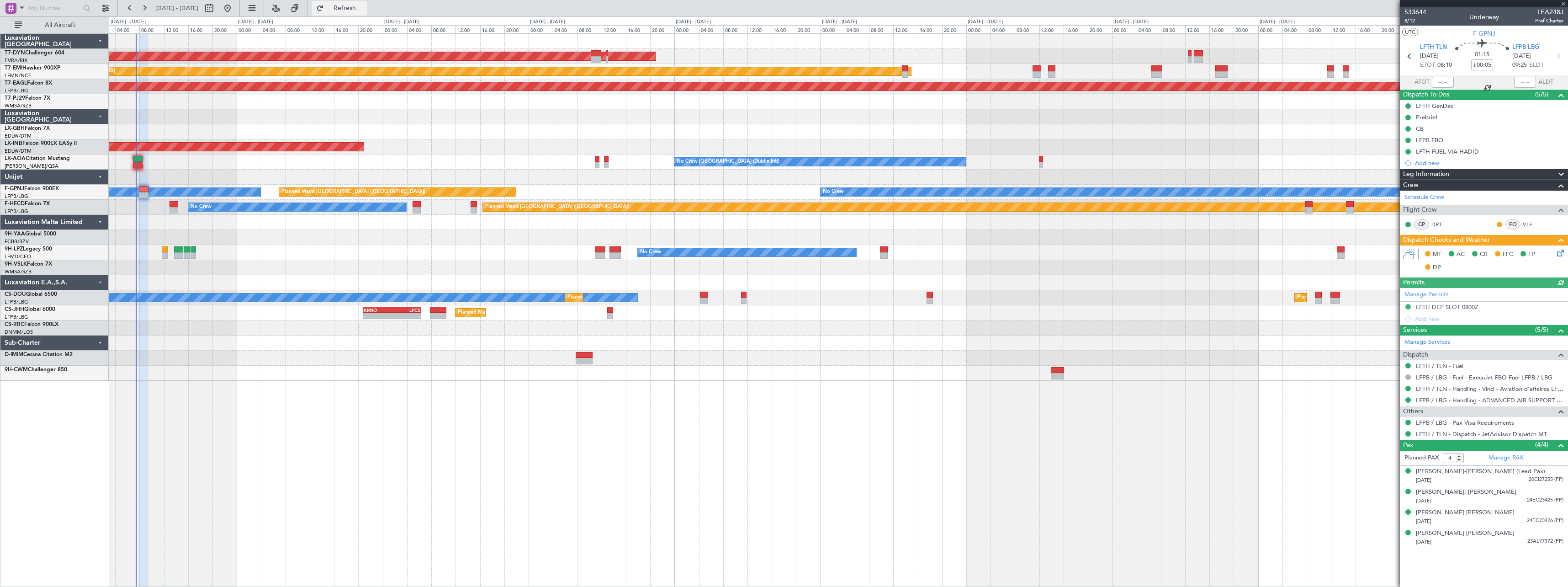
click at [364, 8] on span "Refresh" at bounding box center [344, 8] width 38 height 7
click at [364, 11] on span "Refresh" at bounding box center [344, 8] width 38 height 7
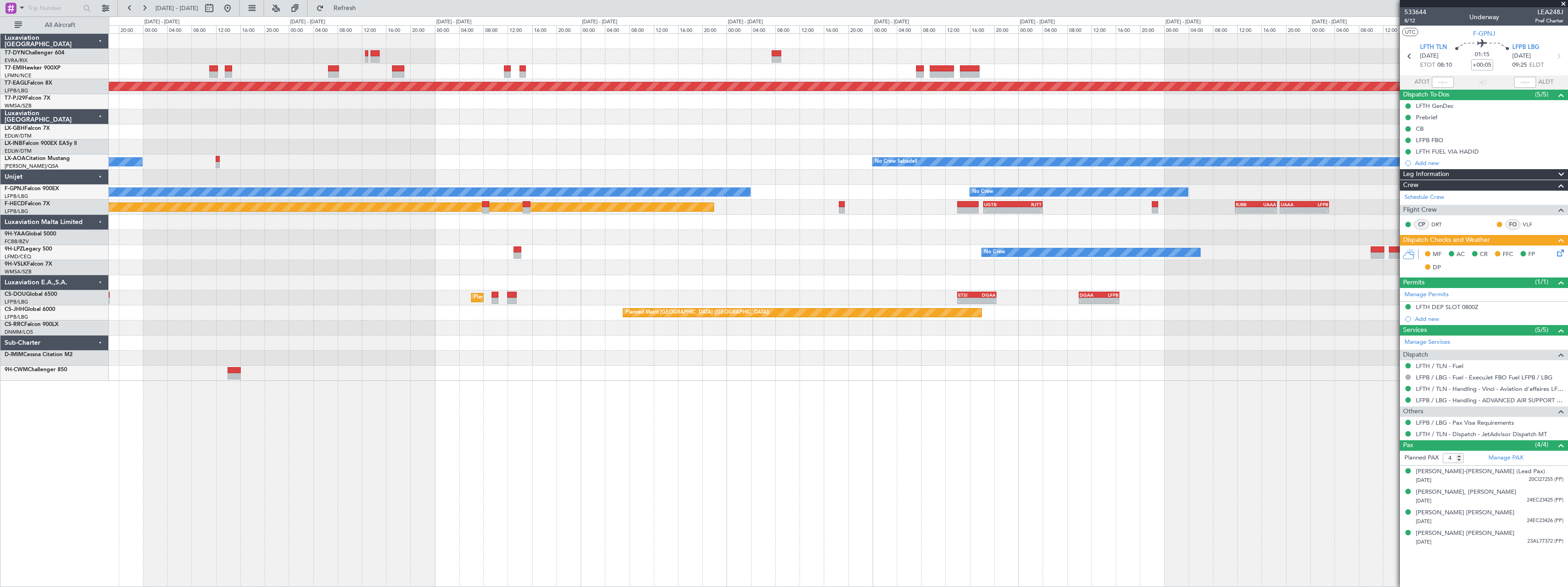
click at [435, 311] on div "Planned Maint [GEOGRAPHIC_DATA] ([GEOGRAPHIC_DATA])" at bounding box center [838, 313] width 1459 height 15
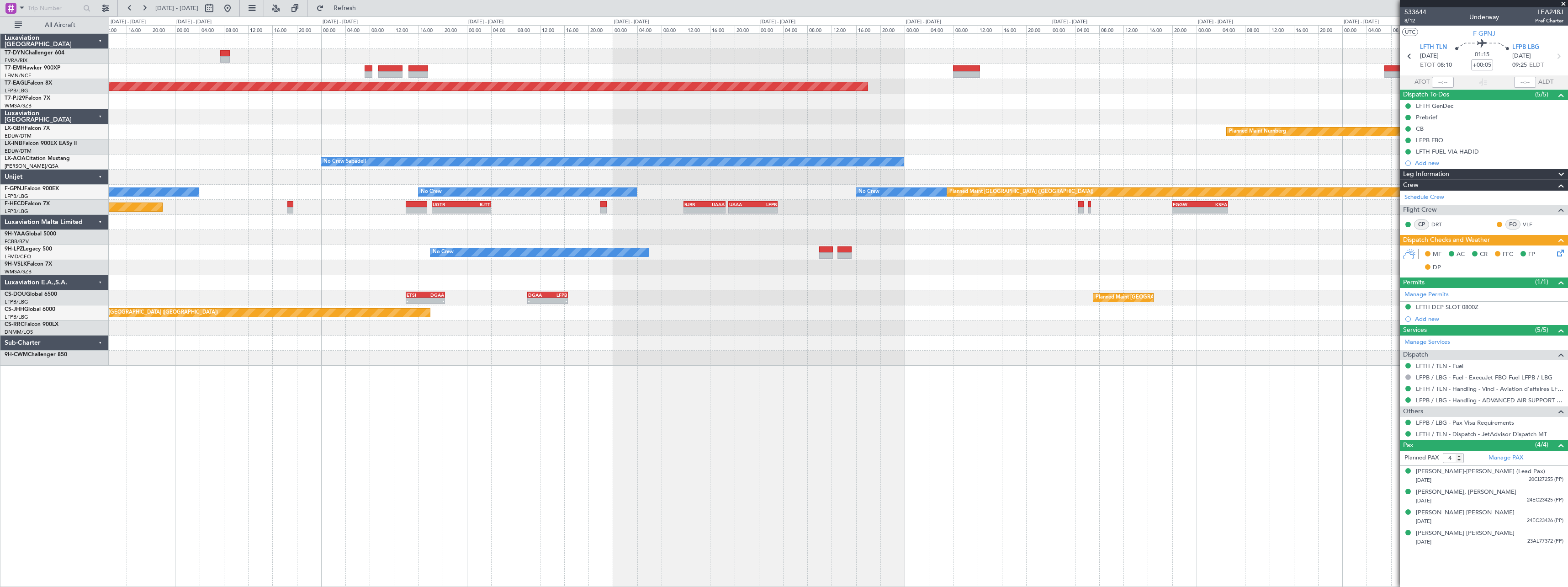
click at [377, 303] on div "- - ETSI 14:00 Z DGAA 20:25 Z - - DGAA 10:00 Z LFPB 16:40 Z Planned Maint Paris…" at bounding box center [838, 298] width 1459 height 15
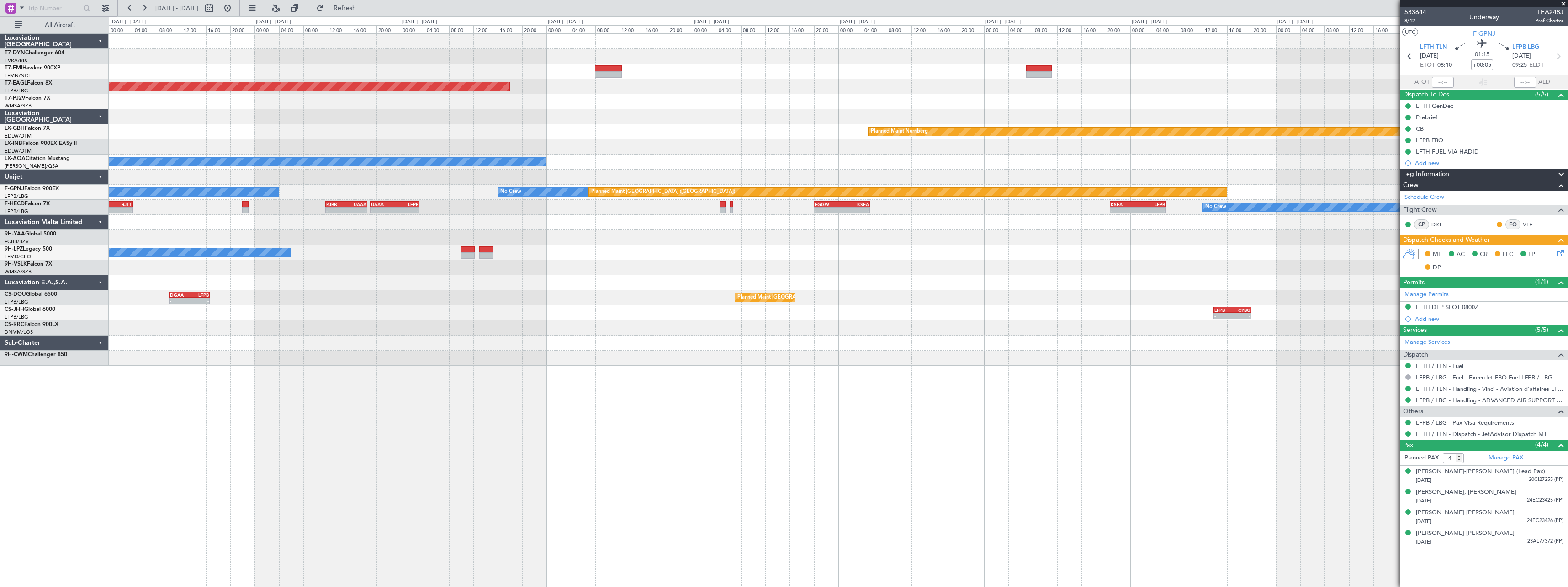
click at [502, 308] on div "Grounded New York (Teterboro) Planned Maint Nurnberg No Crew Sabadell No Crew N…" at bounding box center [838, 199] width 1459 height 332
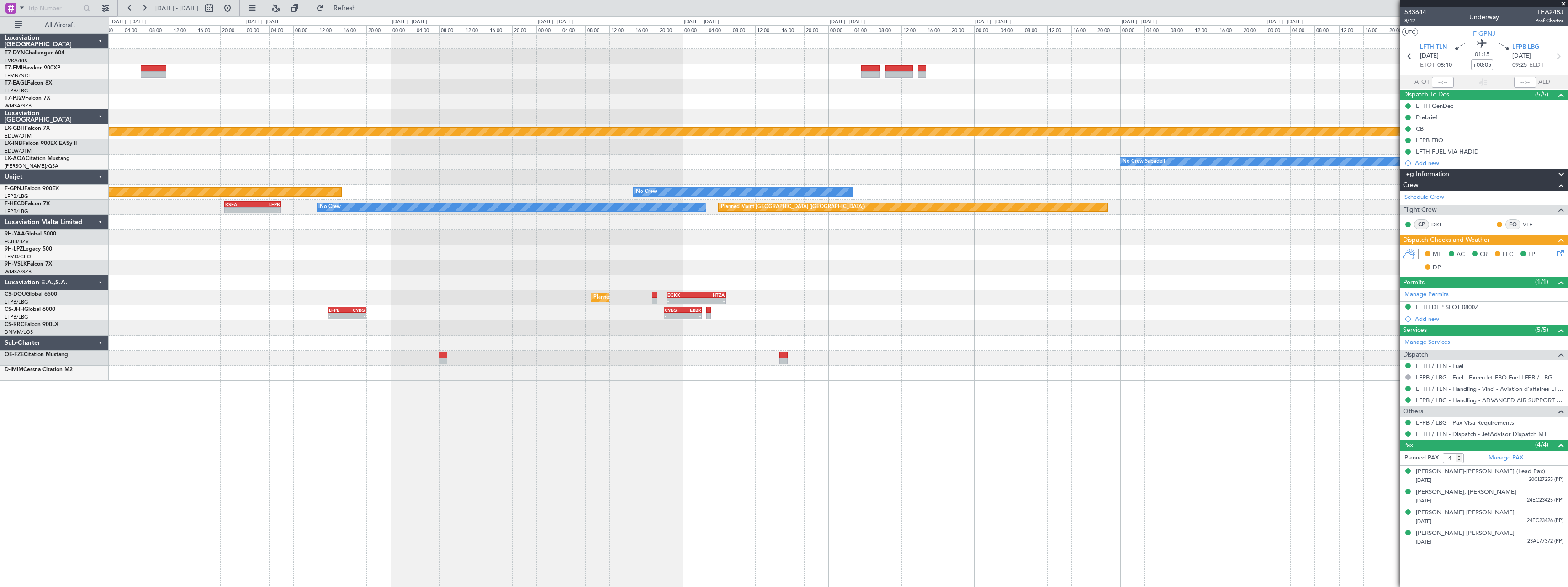
click at [356, 300] on div "Planned Maint Paris (Le Bourget) - - EGKK 21:30 Z HTZA 07:10 Z - - HTZA 06:30 Z…" at bounding box center [838, 298] width 1459 height 15
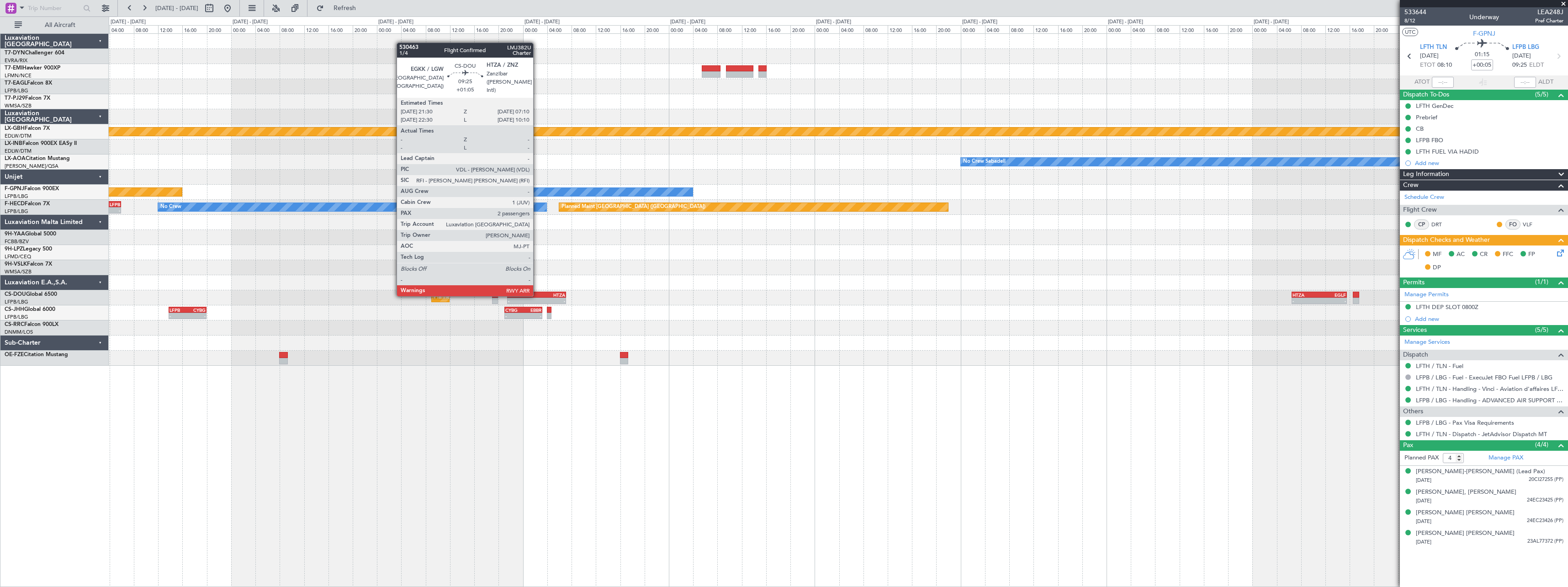
click at [537, 295] on div "HTZA" at bounding box center [551, 294] width 28 height 5
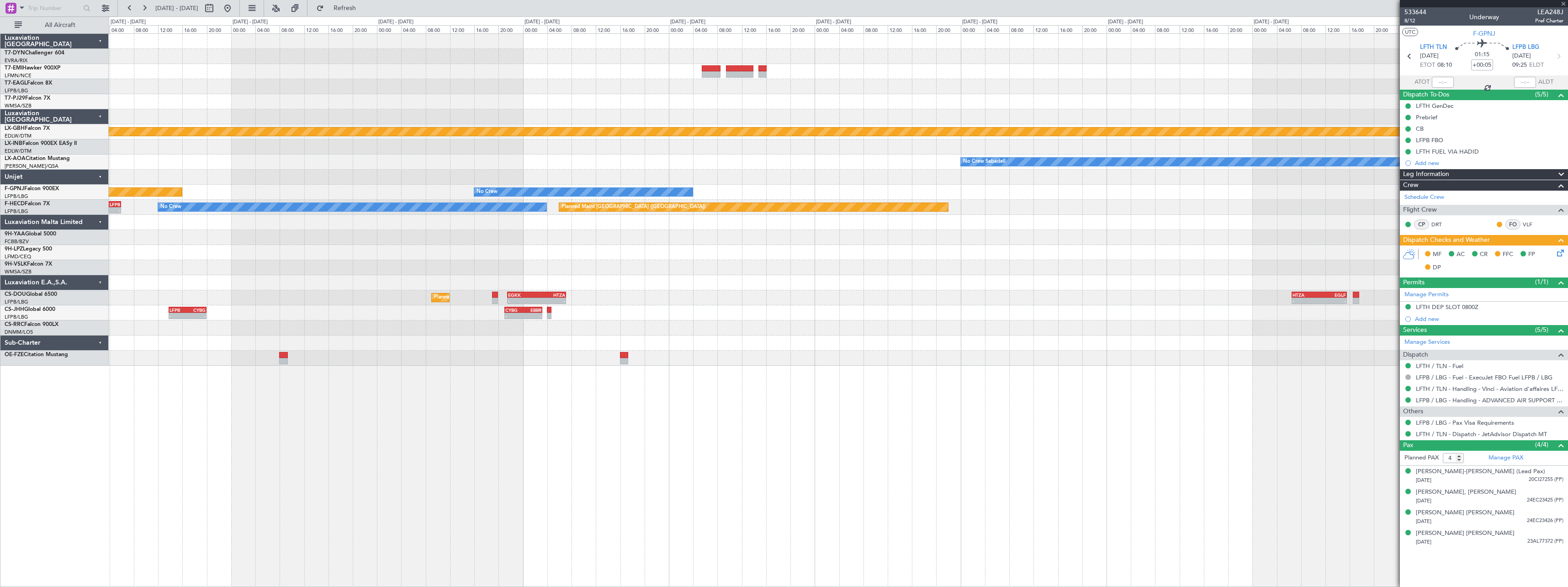
type input "+01:05"
type input "2"
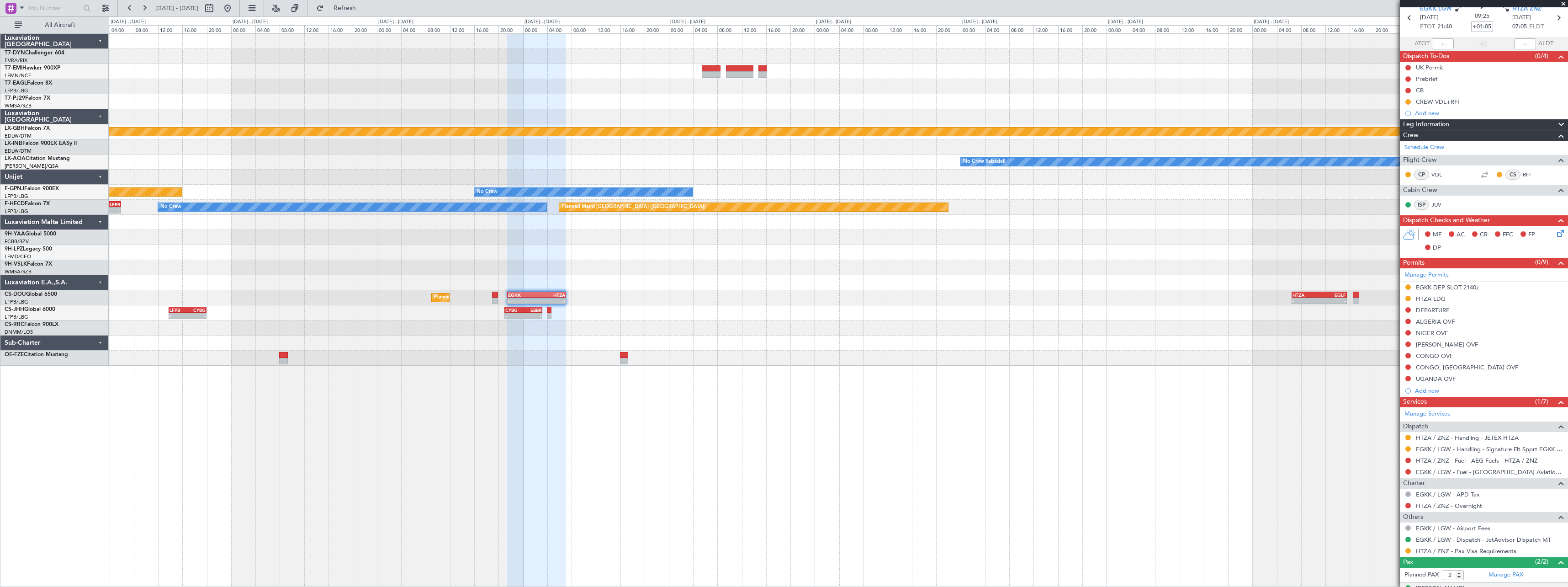
scroll to position [75, 0]
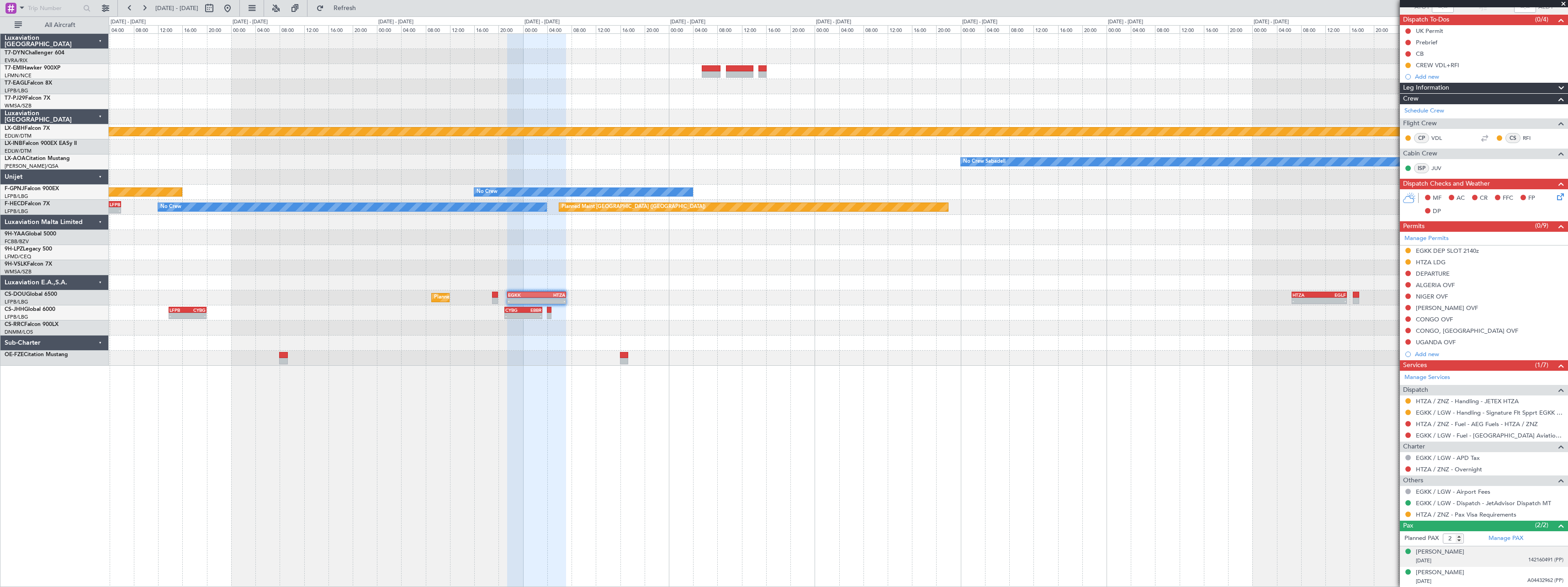
click at [1511, 553] on div "Mark James HILLERY 11/11/1965 142160491 (PP)" at bounding box center [1489, 556] width 147 height 18
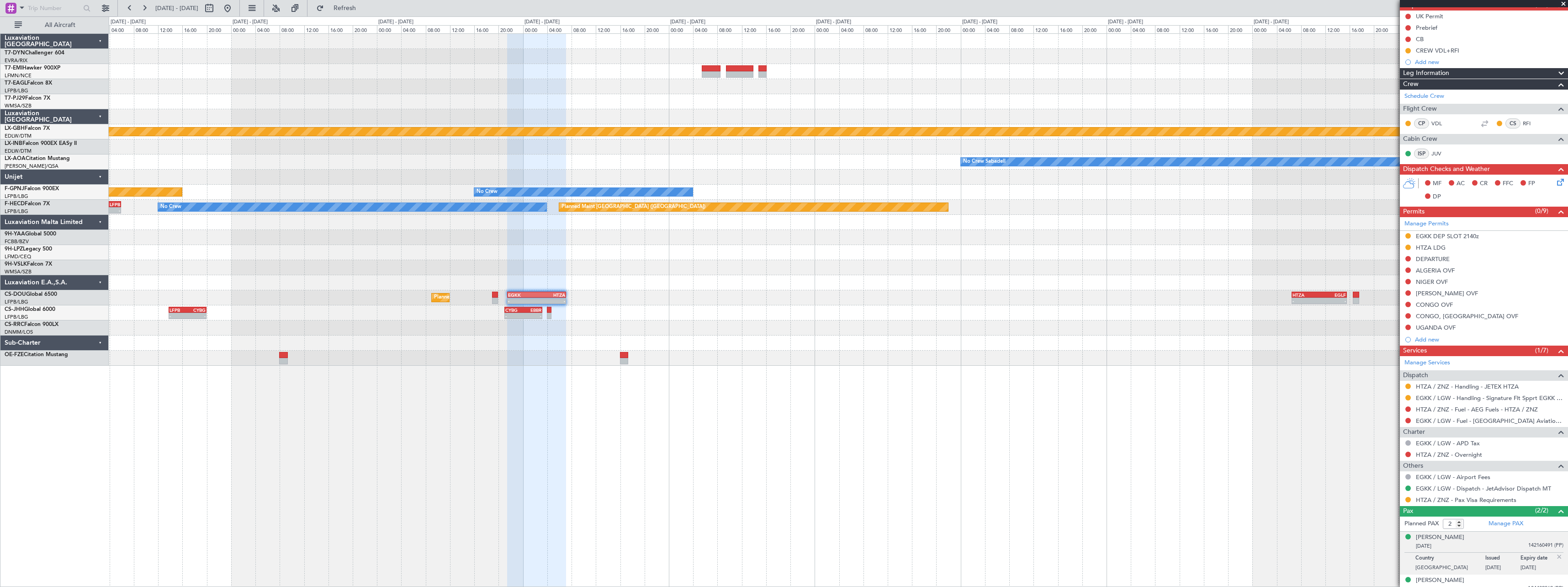
scroll to position [97, 0]
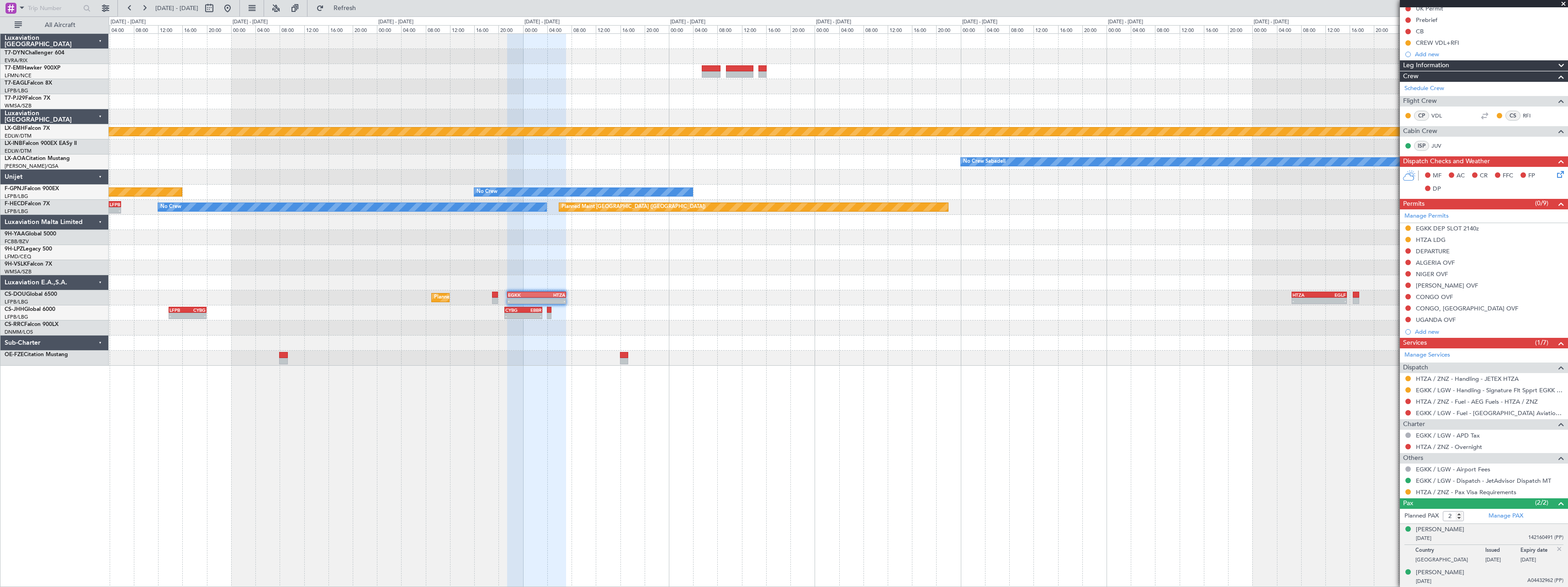
click at [1499, 575] on div "Melissa M HILLERY 14/09/1973 A04432962 (PP)" at bounding box center [1489, 577] width 147 height 18
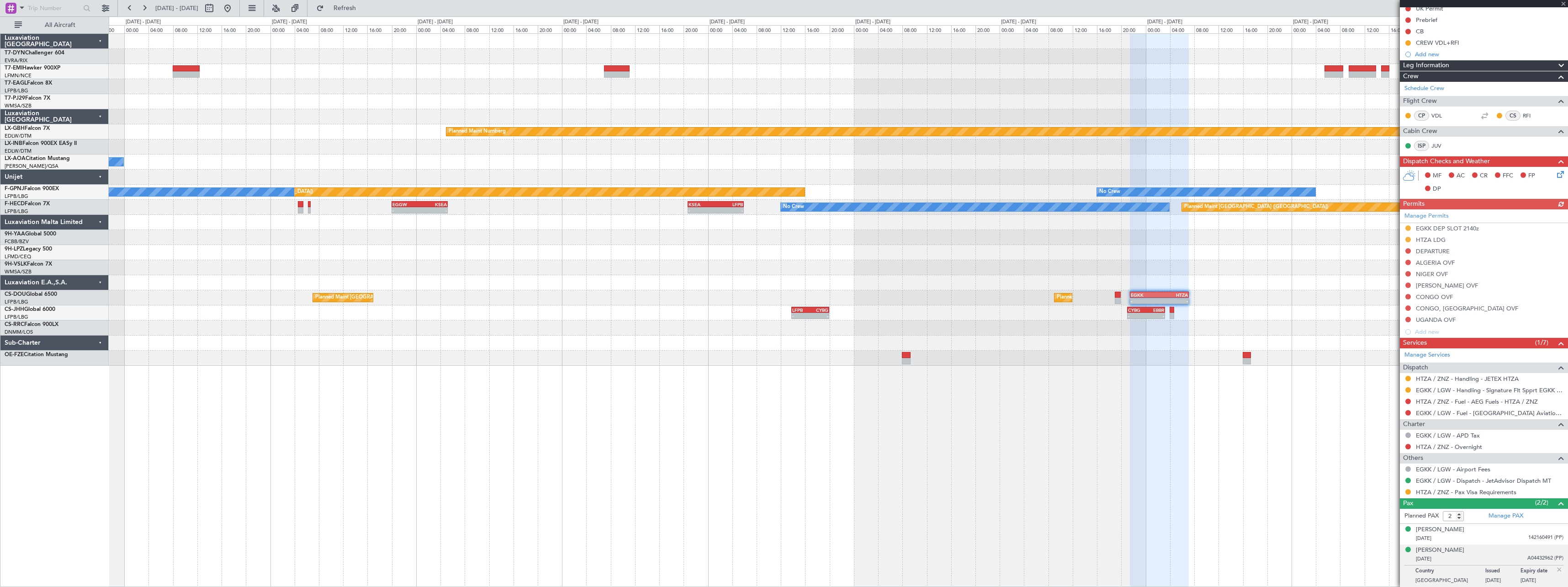
click at [879, 282] on div "Grounded New York (Teterboro) Planned Maint Nurnberg No Crew Sabadell No Crew S…" at bounding box center [838, 199] width 1459 height 332
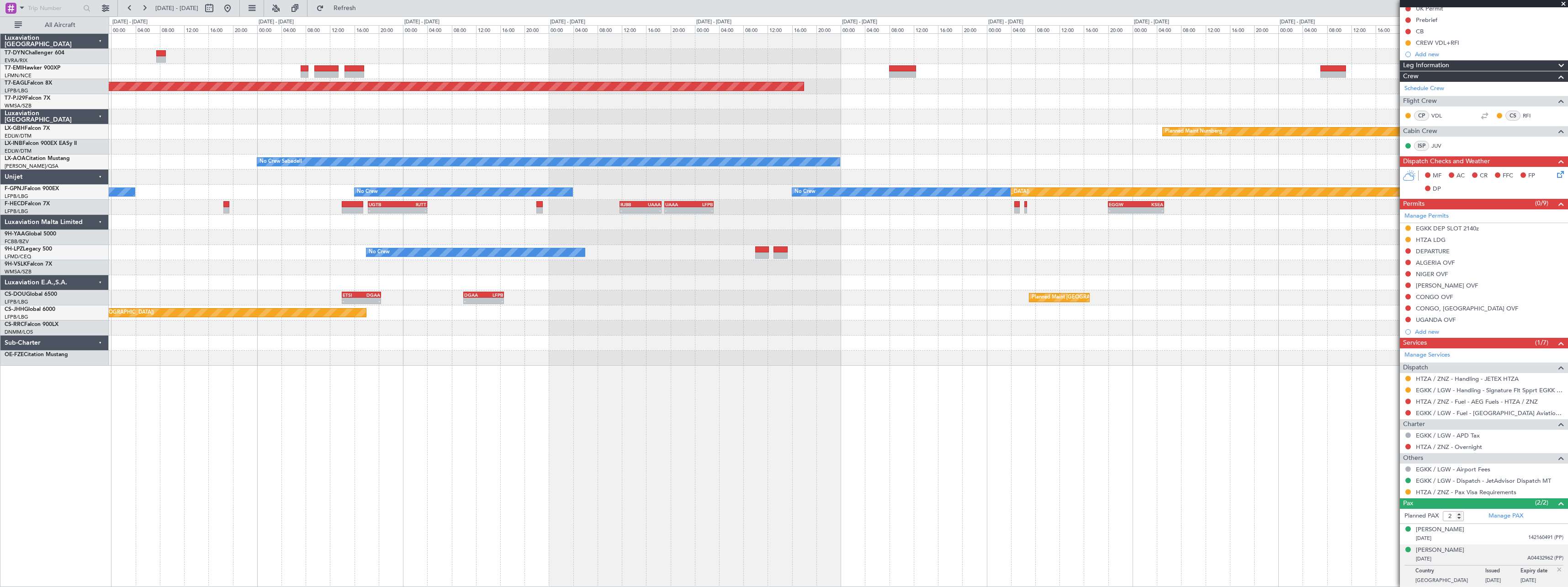
click at [1004, 276] on div "Grounded New York (Teterboro) Planned Maint Nurnberg No Crew Sabadell Planned M…" at bounding box center [838, 199] width 1459 height 332
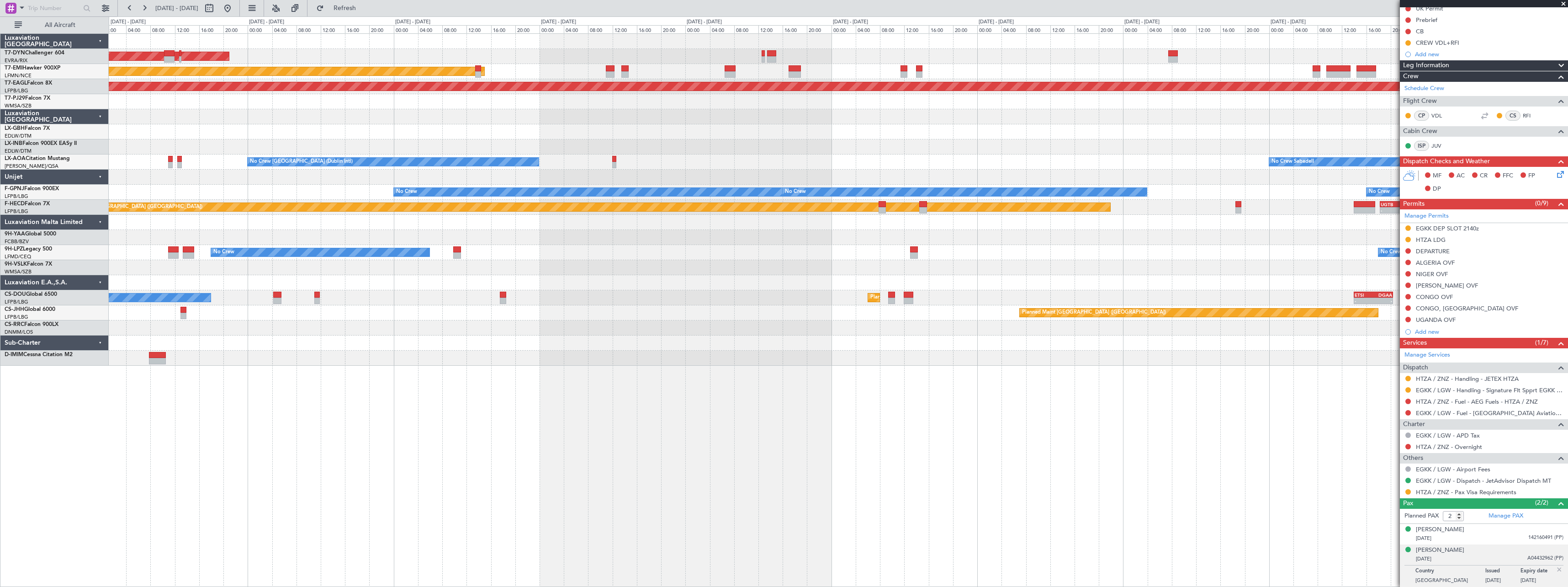
click at [849, 251] on div "AOG Maint Riga (Riga Intl) Planned Maint Zurich Grounded New York (Teterboro) U…" at bounding box center [838, 199] width 1459 height 332
click at [832, 237] on div "AOG Maint Riga (Riga Intl) Planned Maint Zurich Grounded New York (Teterboro) U…" at bounding box center [838, 199] width 1459 height 332
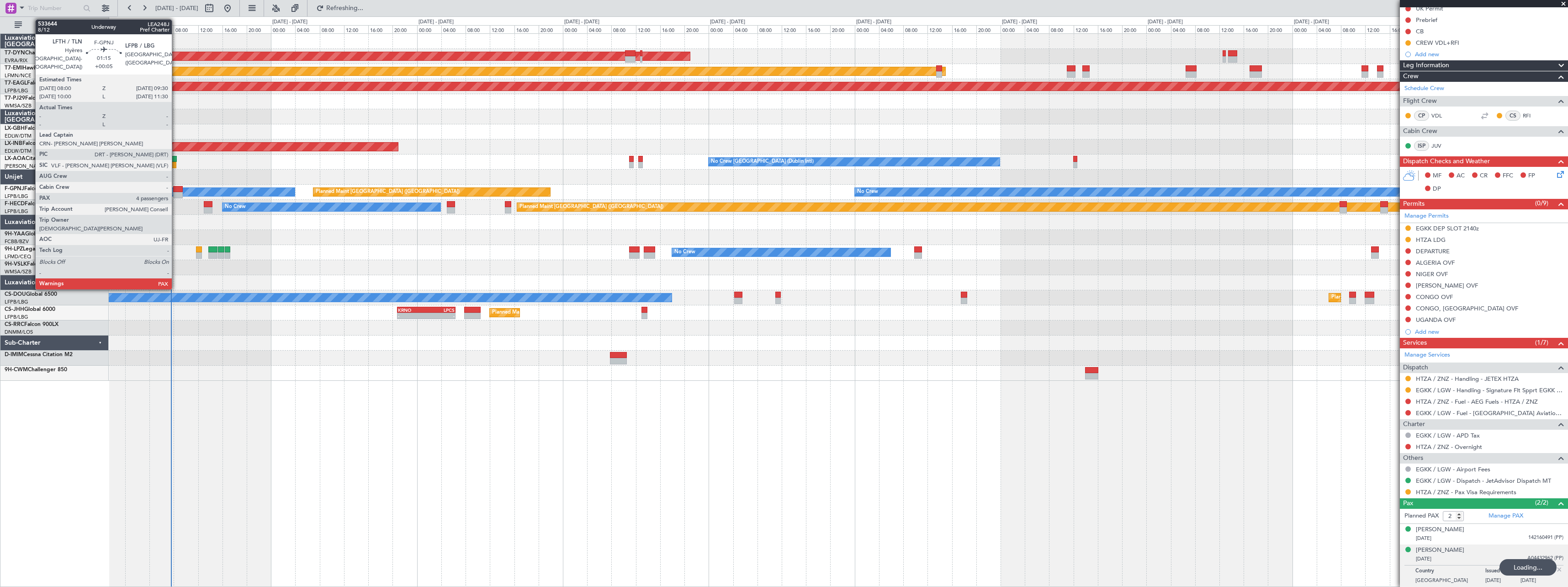
click at [175, 192] on div at bounding box center [177, 195] width 9 height 7
type input "+00:05"
type input "4"
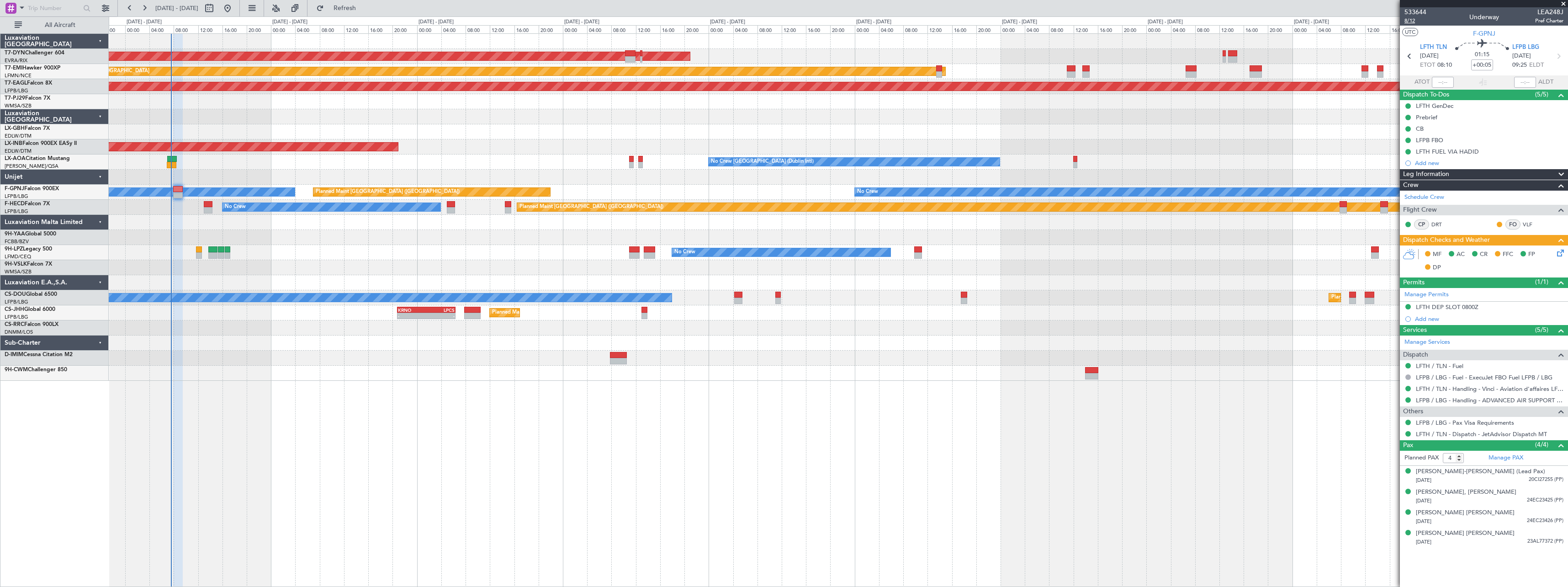
click at [1410, 17] on span "8/12" at bounding box center [1415, 21] width 22 height 7
click at [541, 369] on div "AOG Maint Riga (Riga Intl) Planned Maint Zurich Grounded New York (Teterboro) U…" at bounding box center [838, 207] width 1459 height 347
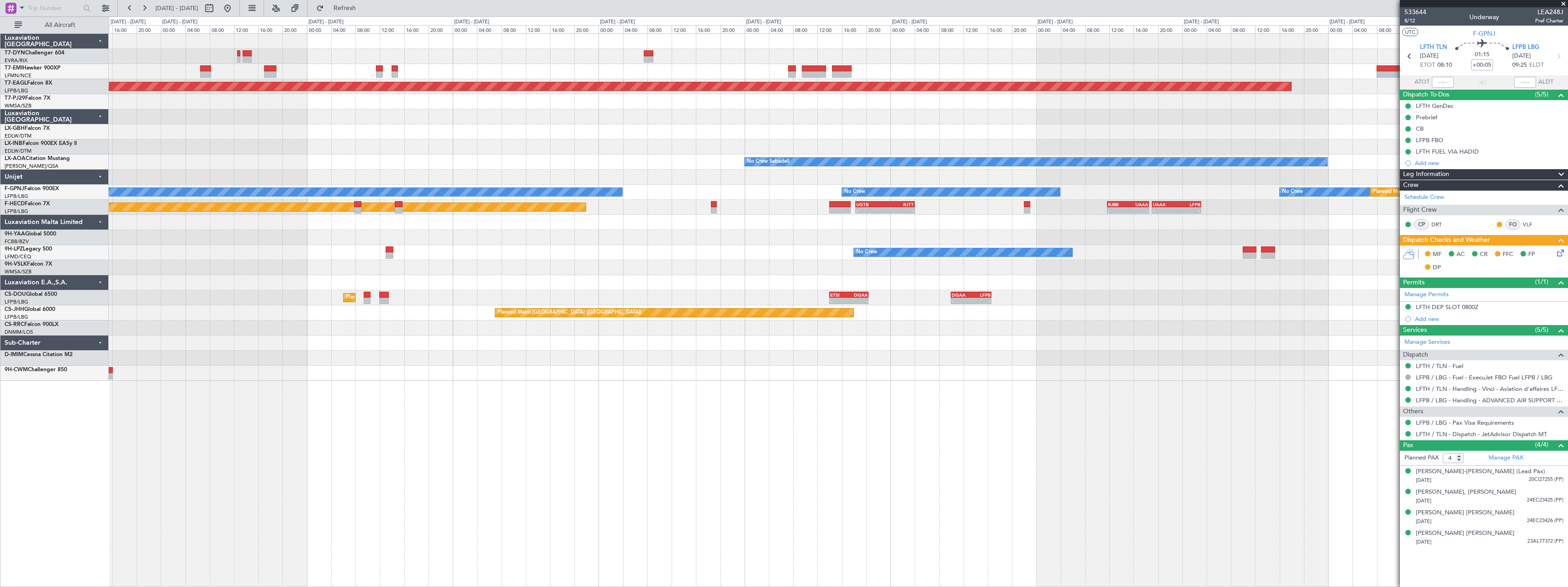
click at [457, 365] on div "Planned Maint Zurich Grounded New York (Teterboro) Planned Maint Nurnberg No Cr…" at bounding box center [838, 207] width 1459 height 347
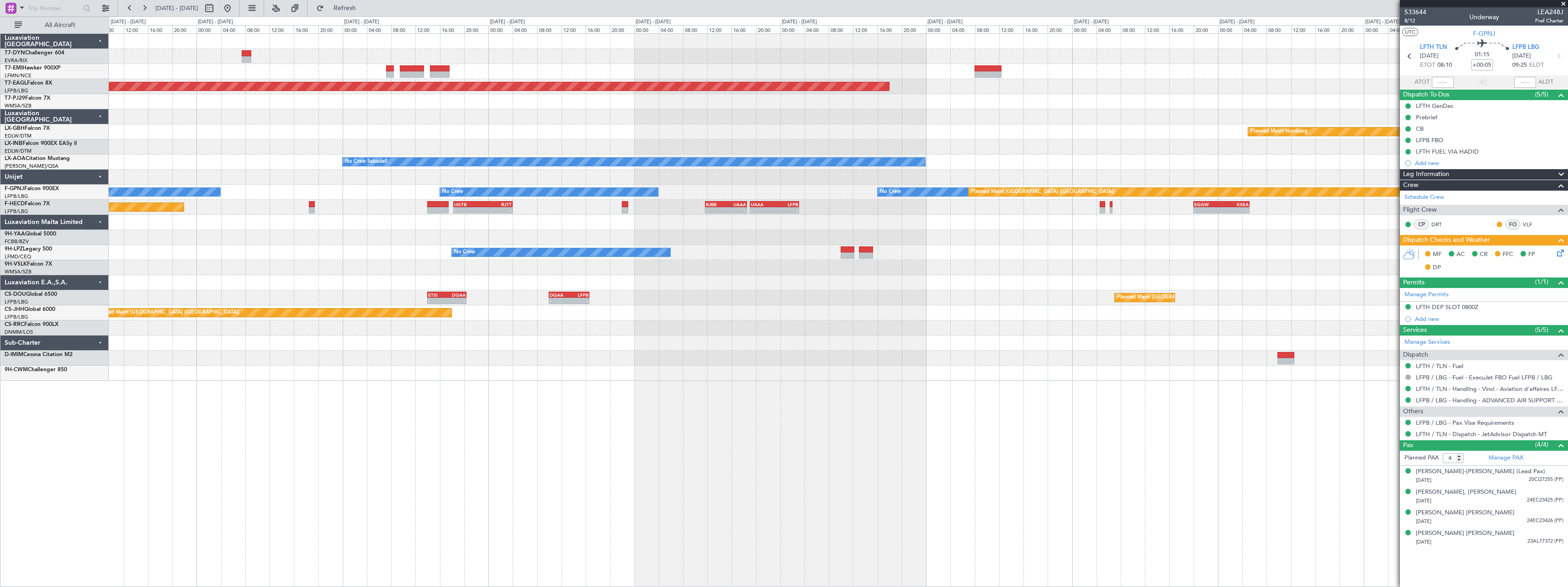
click at [588, 320] on div "Grounded New York (Teterboro) Planned Maint Nurnberg No Crew Sabadell No Crew N…" at bounding box center [838, 207] width 1459 height 347
click at [620, 328] on div at bounding box center [838, 328] width 1459 height 15
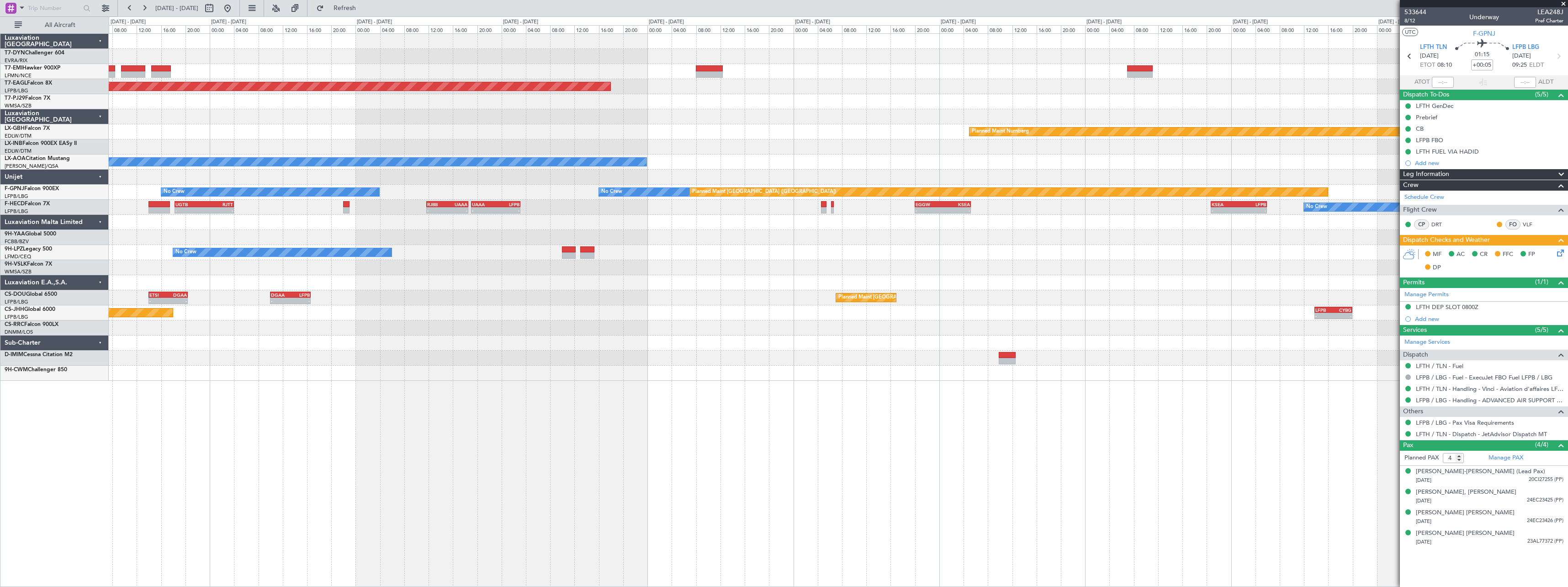
click at [538, 335] on div "Grounded New York (Teterboro) Planned Maint Nurnberg No Crew Sabadell No Crew N…" at bounding box center [838, 207] width 1459 height 347
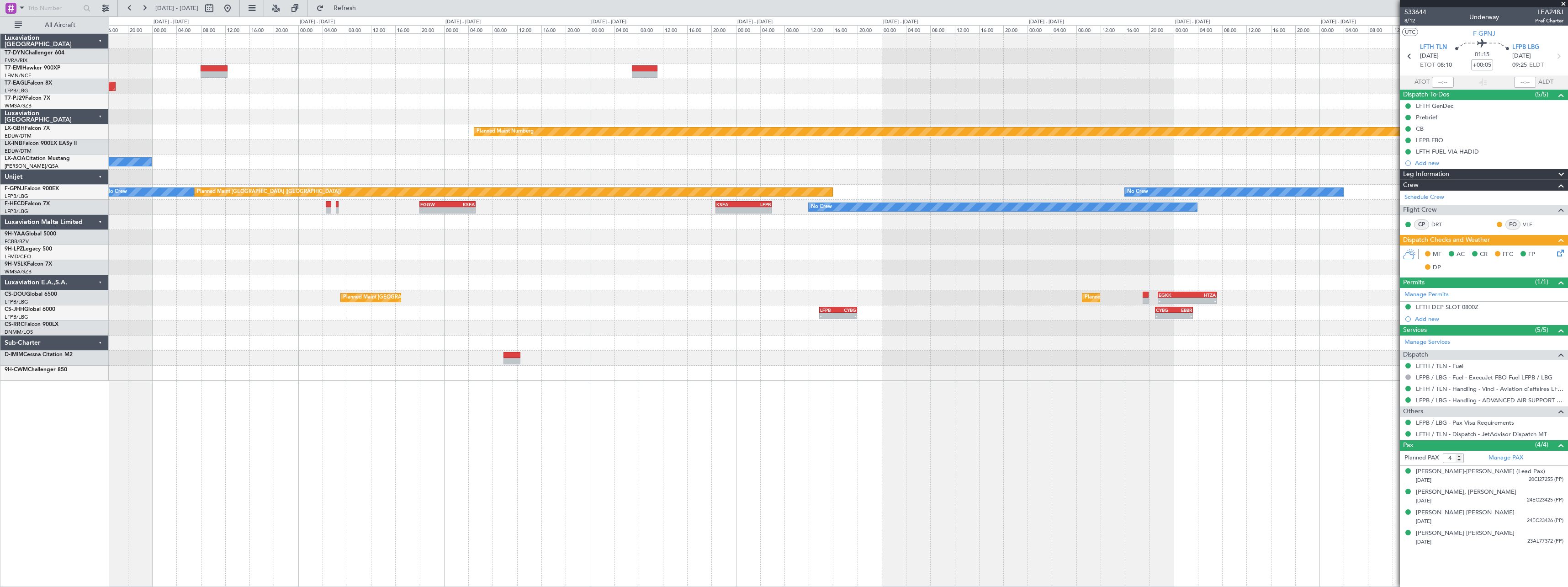
click at [605, 336] on div "Grounded New York (Teterboro) Planned Maint Nurnberg No Crew Sabadell No Crew S…" at bounding box center [838, 207] width 1459 height 347
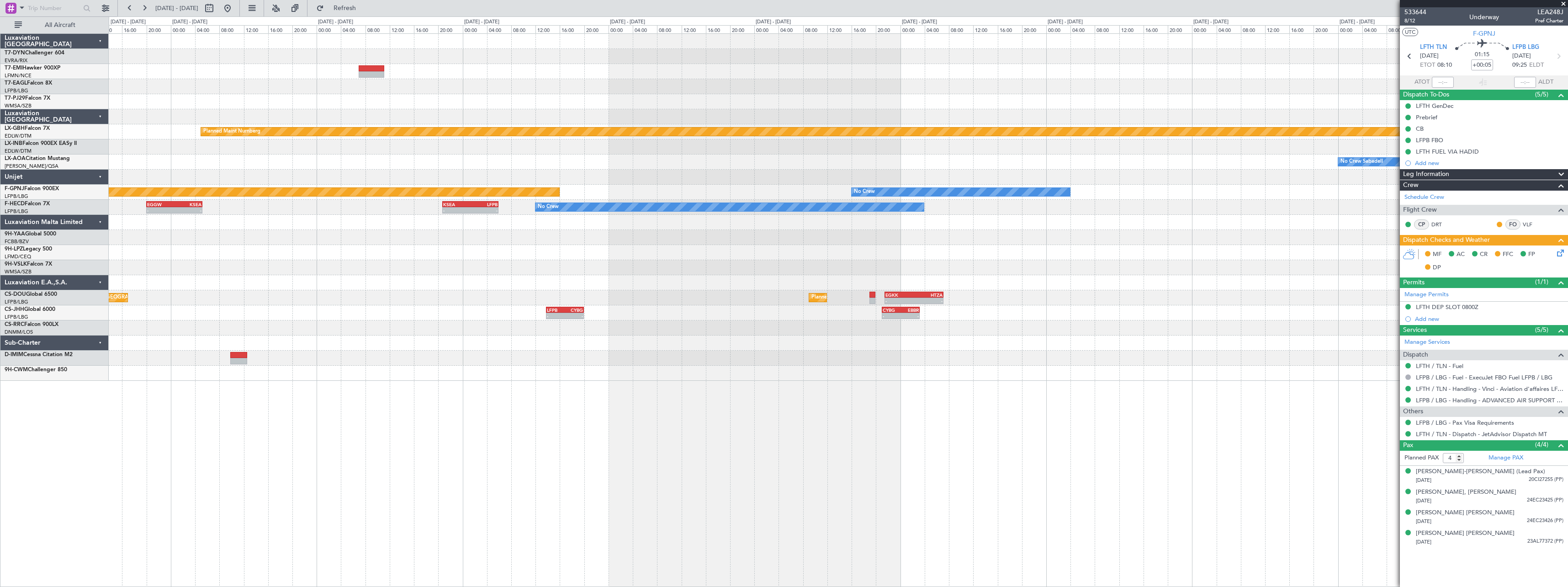
click at [541, 326] on div "Grounded New York (Teterboro) Planned Maint Nurnberg No Crew Sabadell No Crew S…" at bounding box center [838, 207] width 1459 height 347
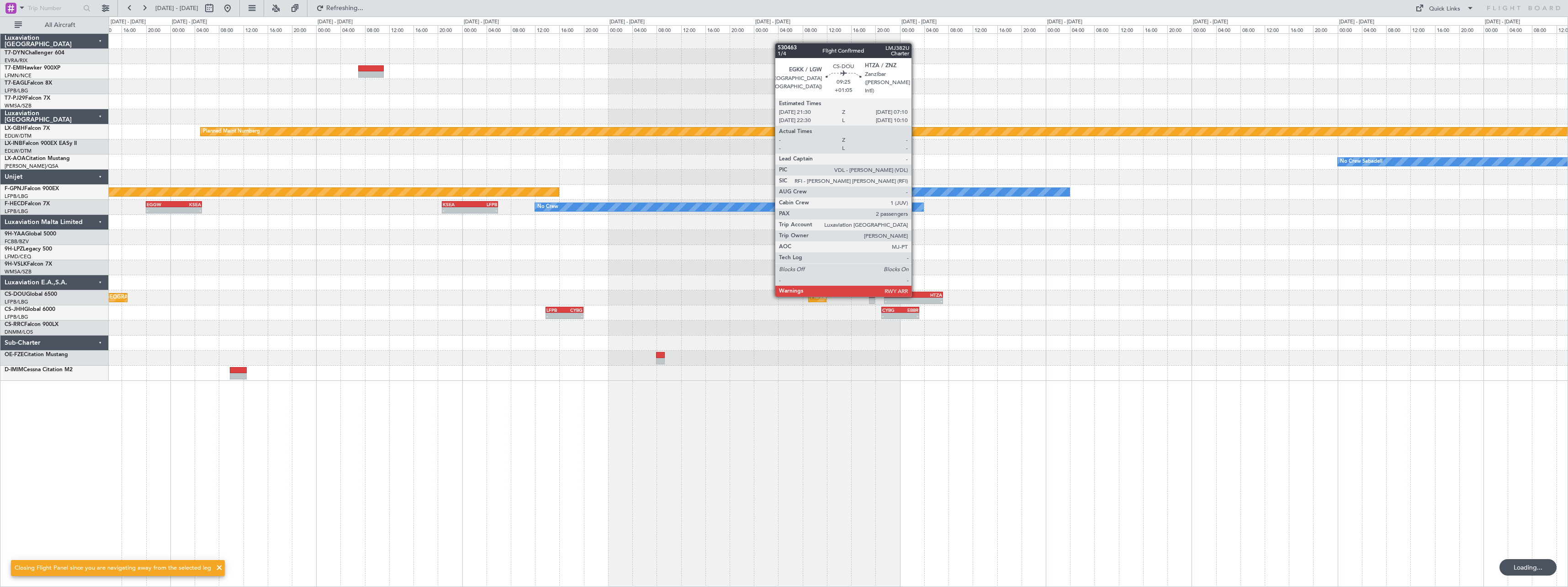
click at [915, 296] on div "HTZA" at bounding box center [928, 294] width 28 height 5
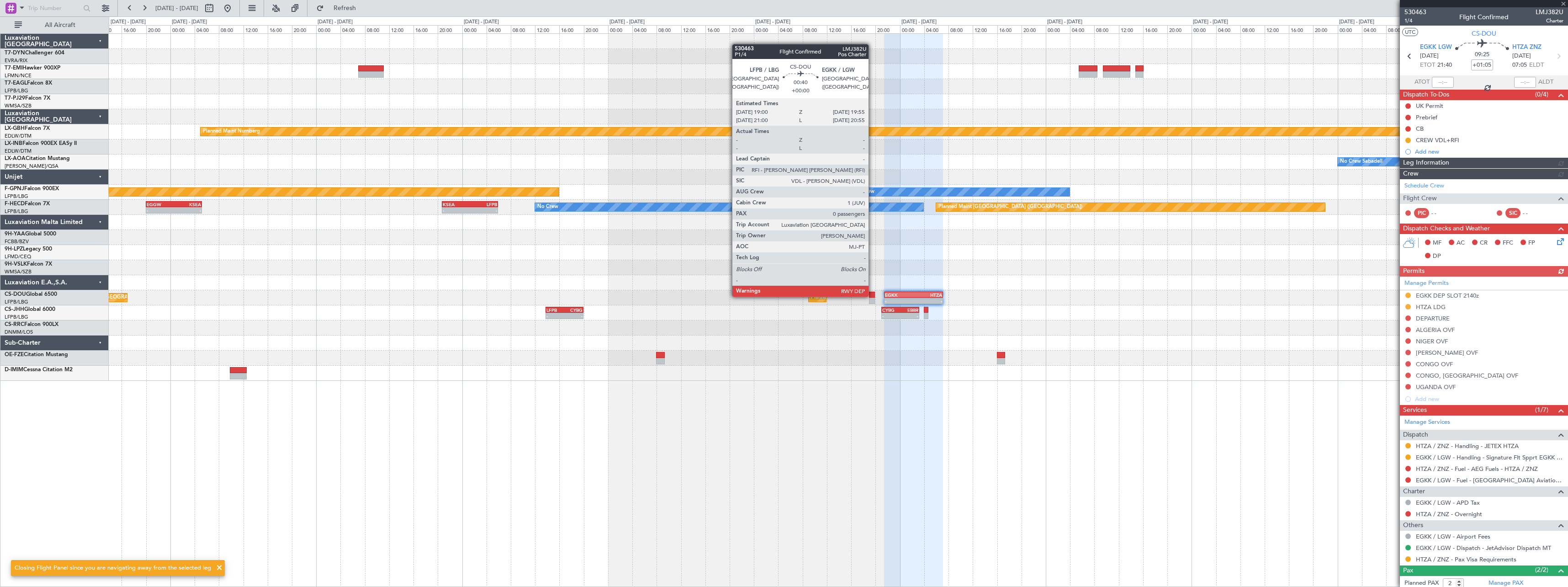
click at [873, 296] on div at bounding box center [872, 294] width 6 height 7
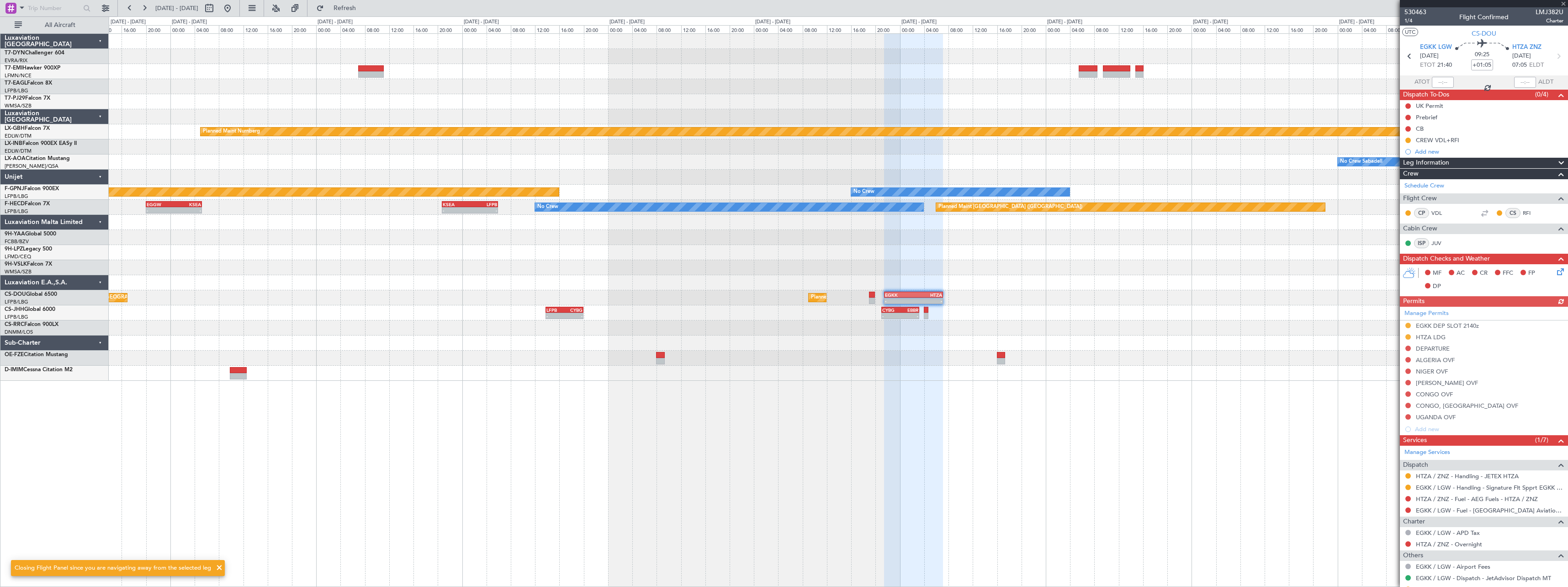
type input "0"
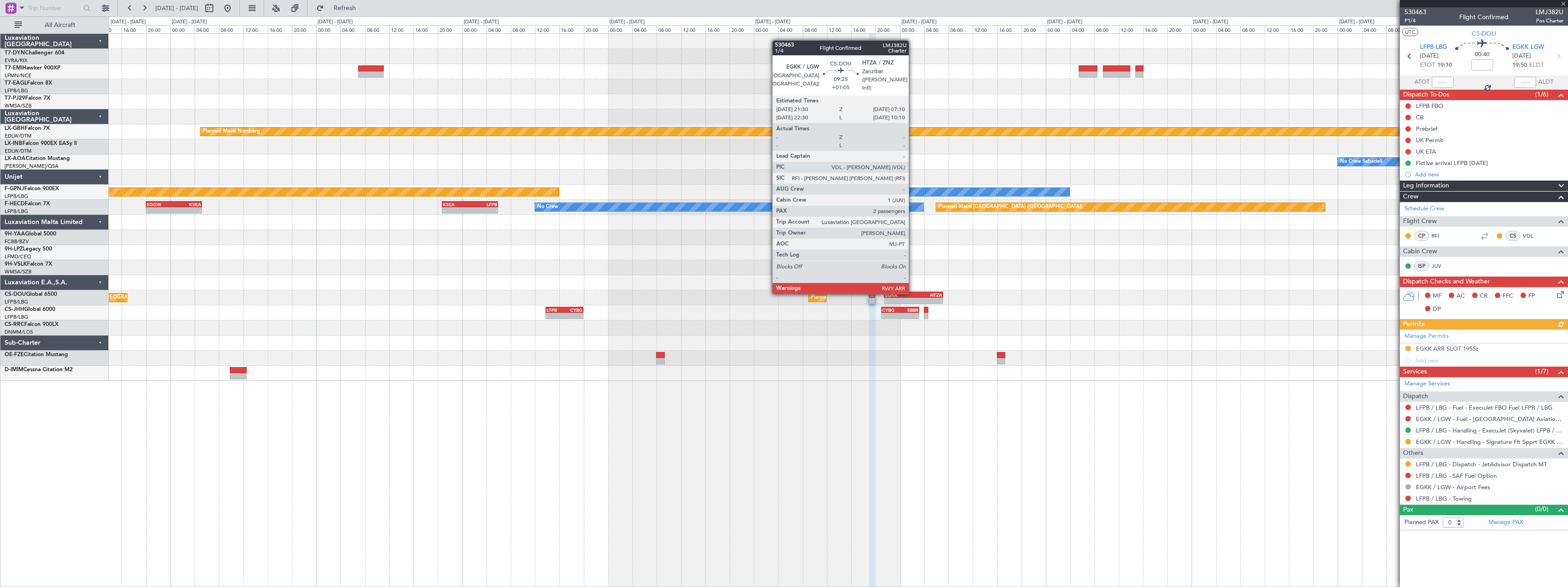
click at [913, 293] on div "EGKK" at bounding box center [899, 294] width 28 height 5
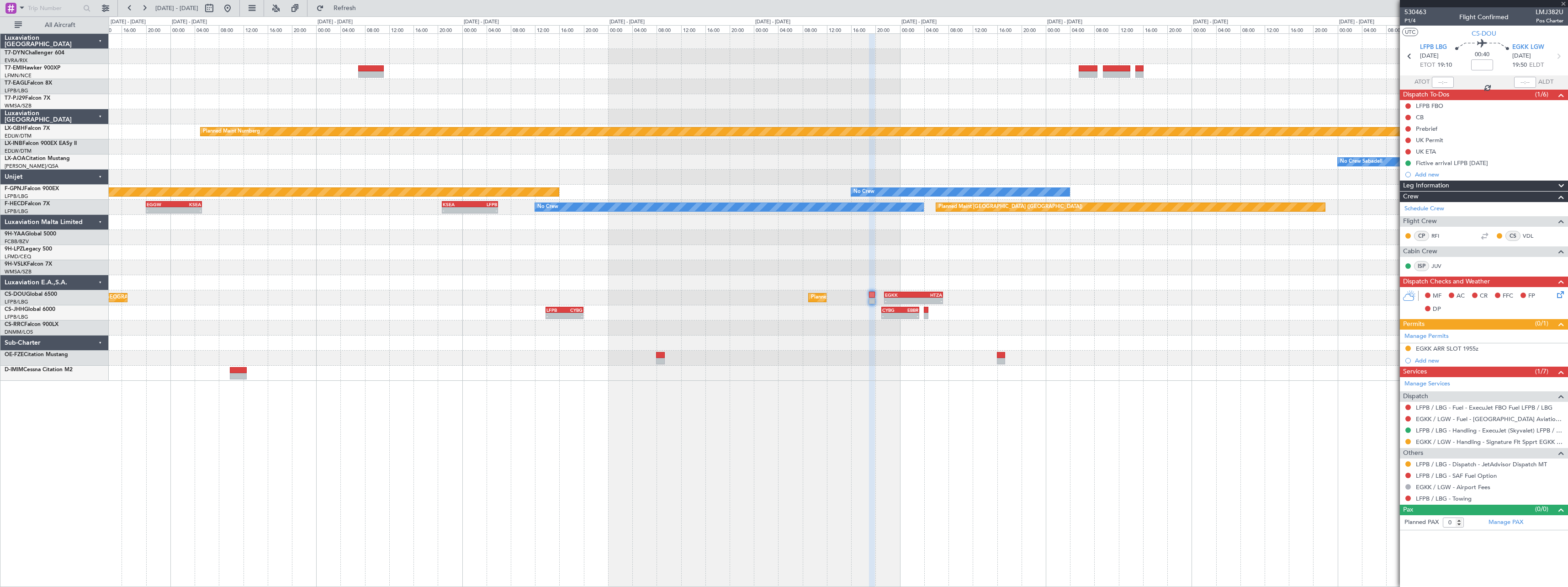
type input "+01:05"
type input "2"
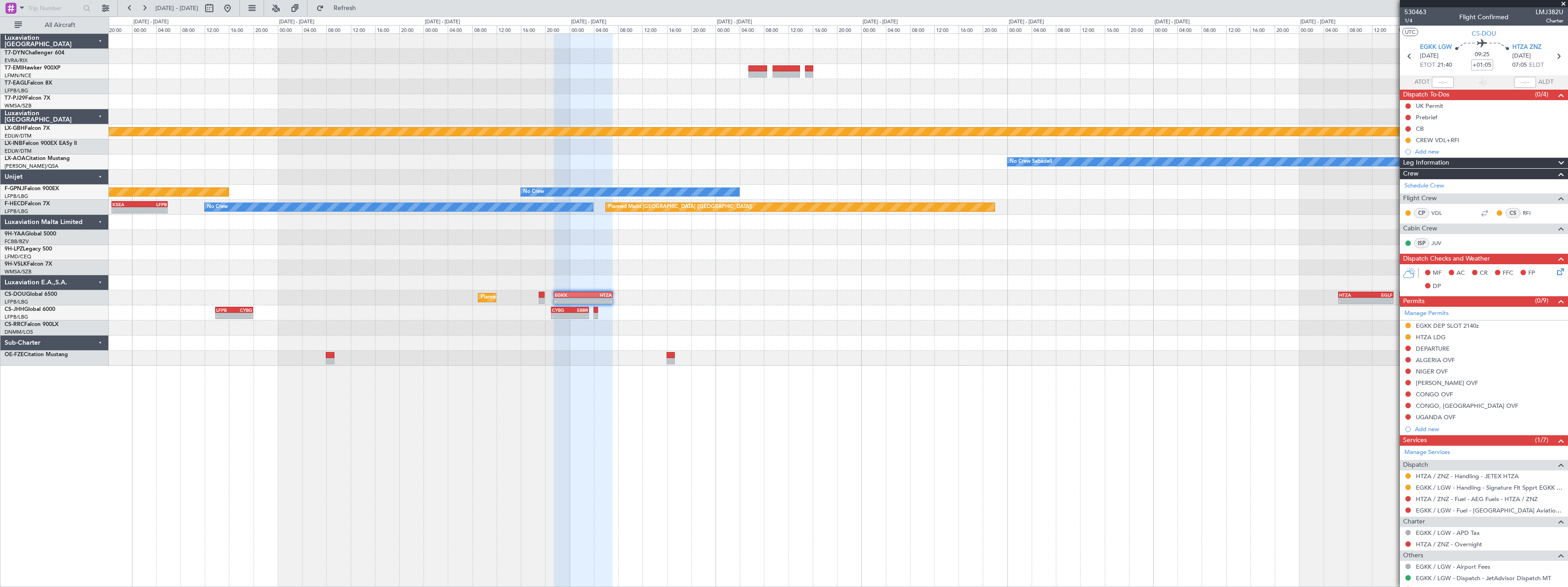
click at [729, 329] on div "Planned Maint Nurnberg No Crew Sabadell No Crew Planned Maint Paris (Le Bourget…" at bounding box center [838, 199] width 1459 height 332
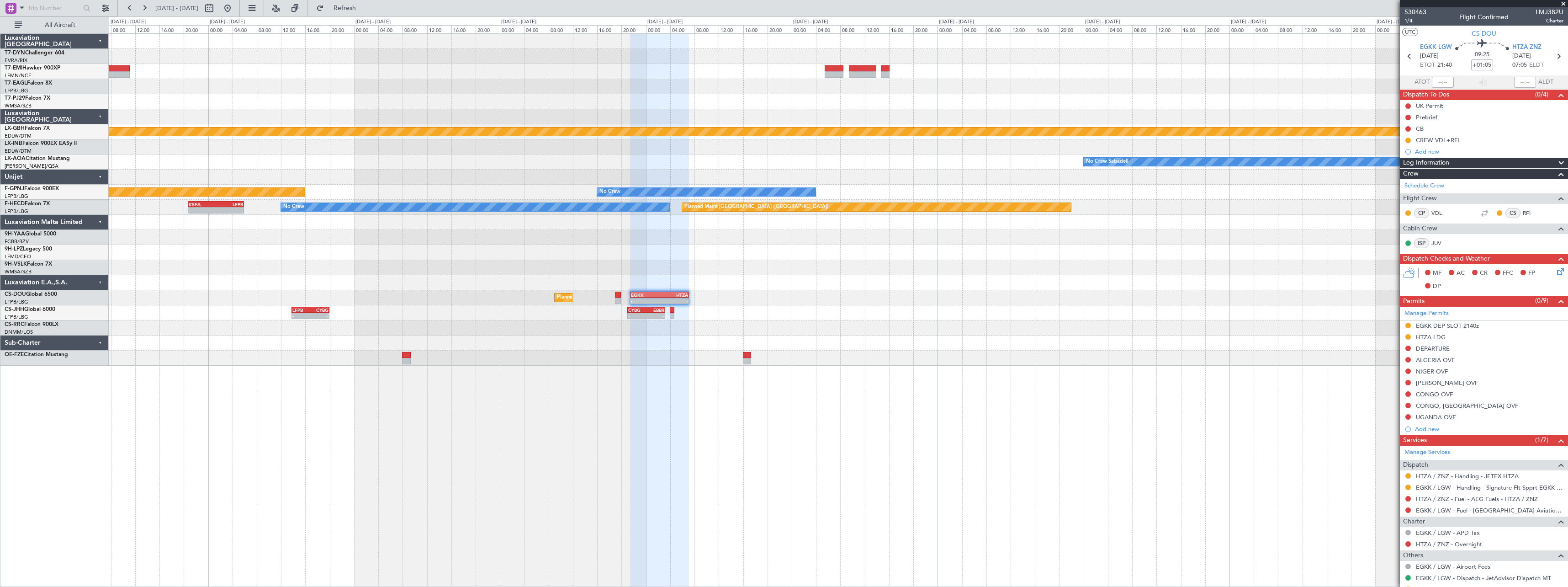
click at [610, 294] on div "Planned Maint Paris (Le Bourget) - - EGKK 21:30 Z HTZA 07:10 Z - - HTZA 06:30 Z…" at bounding box center [838, 298] width 1459 height 15
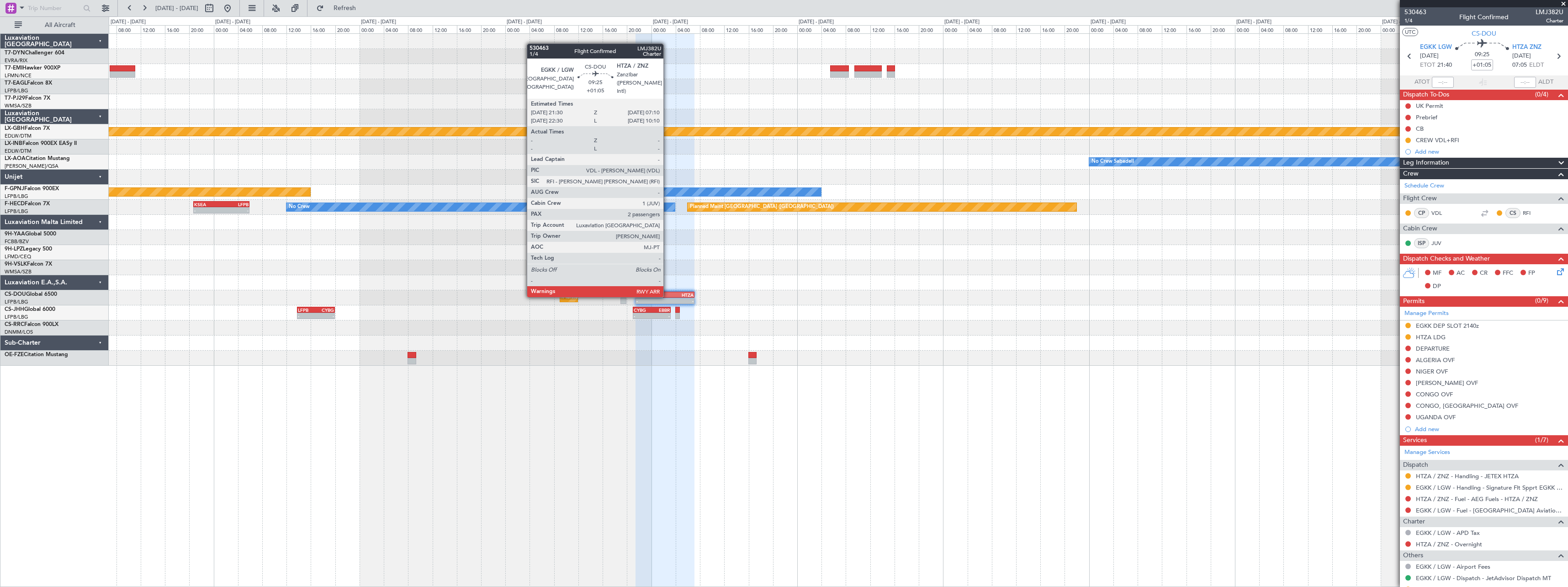
click at [668, 296] on div "HTZA" at bounding box center [680, 294] width 28 height 5
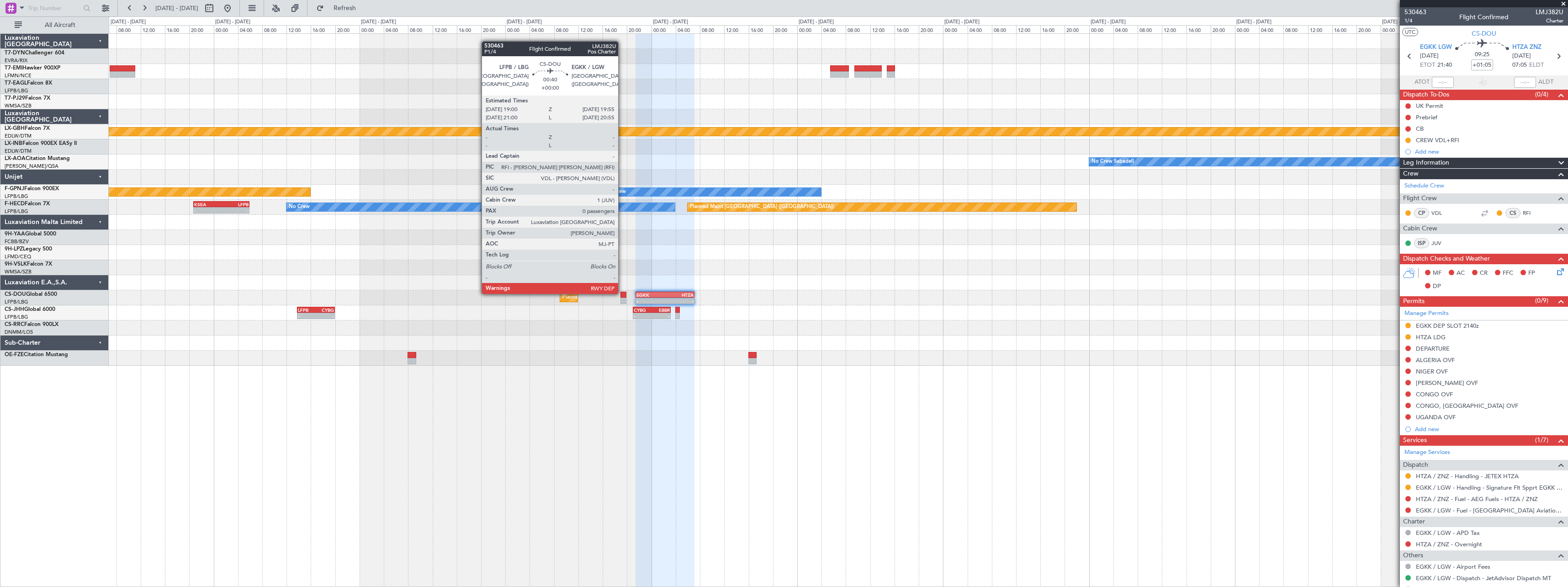
click at [623, 293] on div at bounding box center [623, 294] width 6 height 7
type input "0"
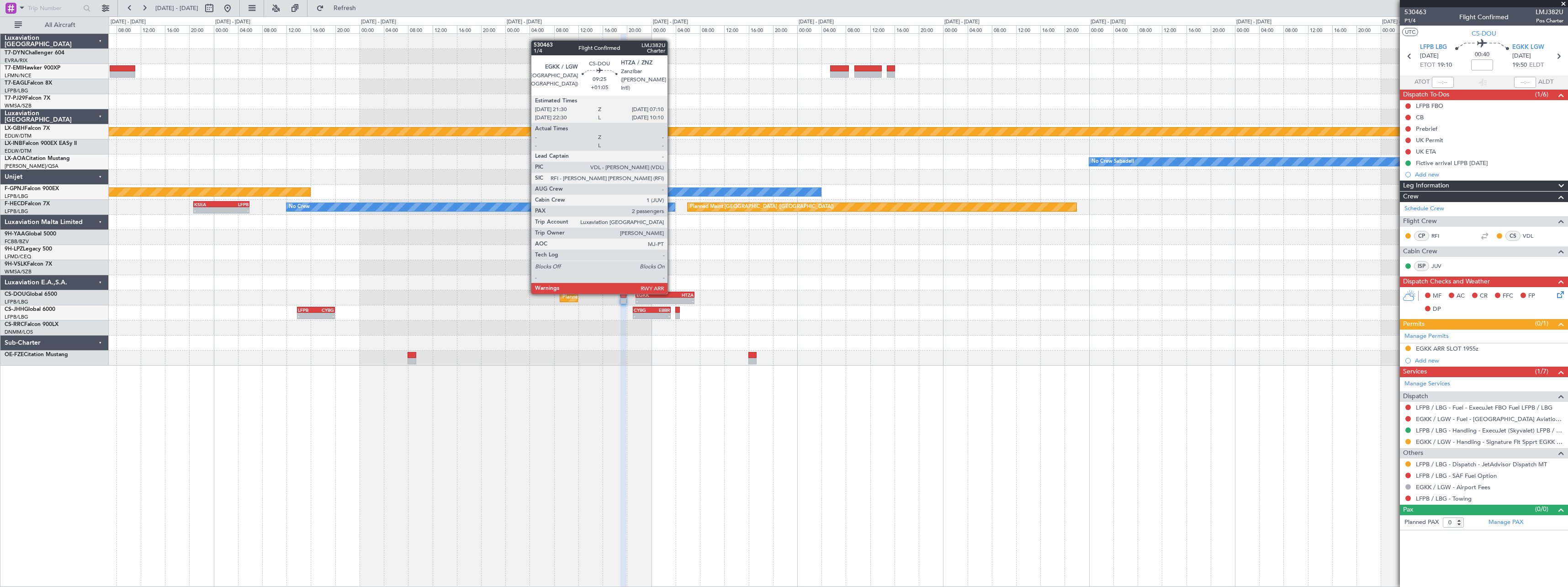
click at [671, 293] on div "HTZA" at bounding box center [680, 294] width 28 height 5
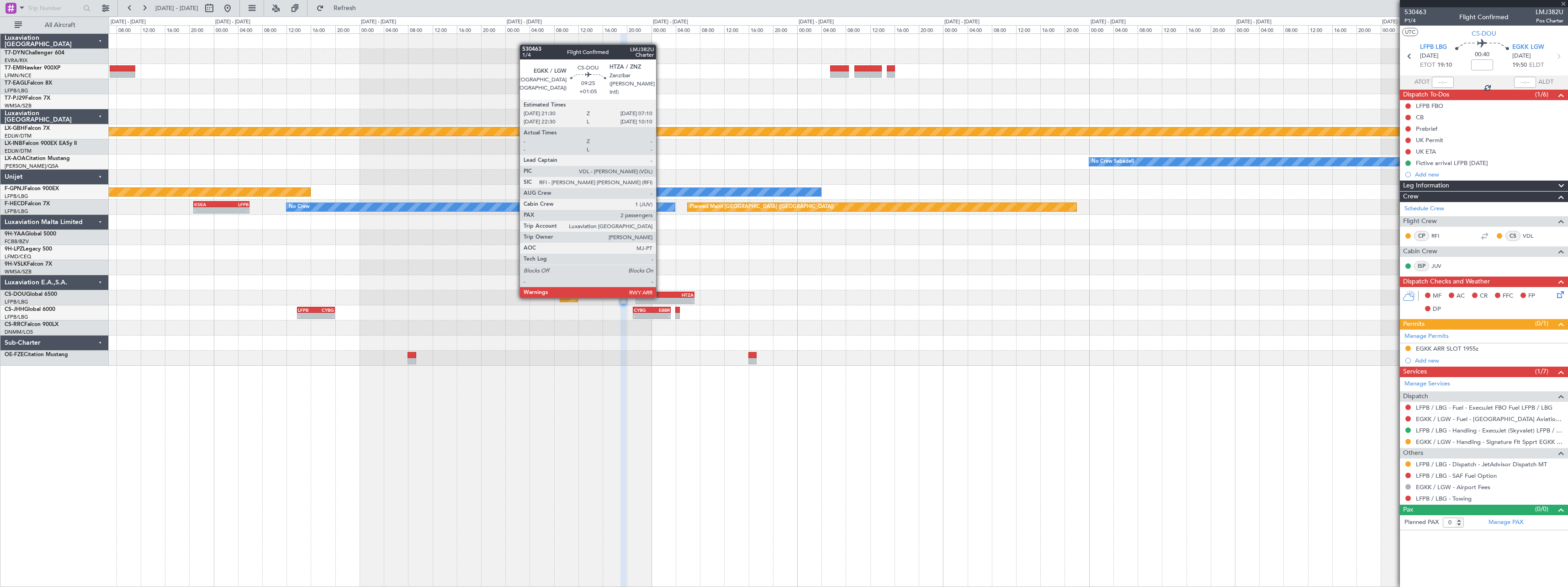
type input "+01:05"
type input "2"
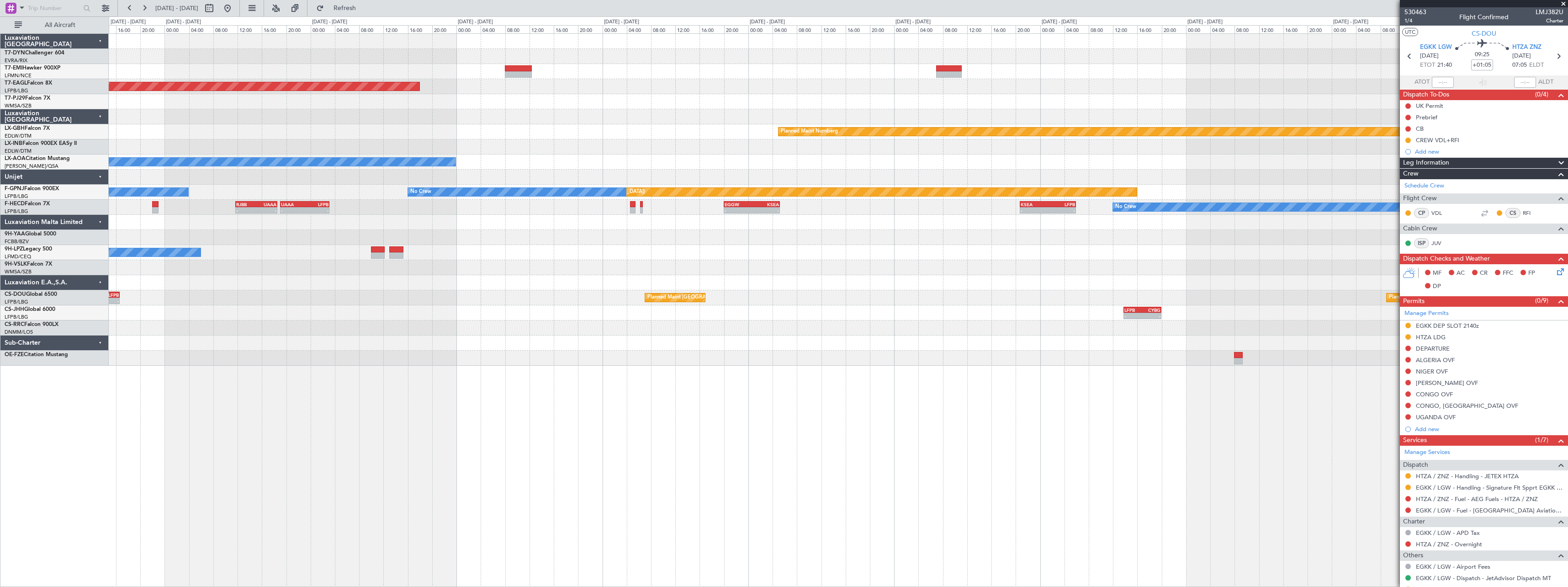
click at [1188, 299] on div "Grounded New York (Teterboro) Planned Maint Nurnberg No Crew Sabadell No Crew S…" at bounding box center [838, 199] width 1459 height 332
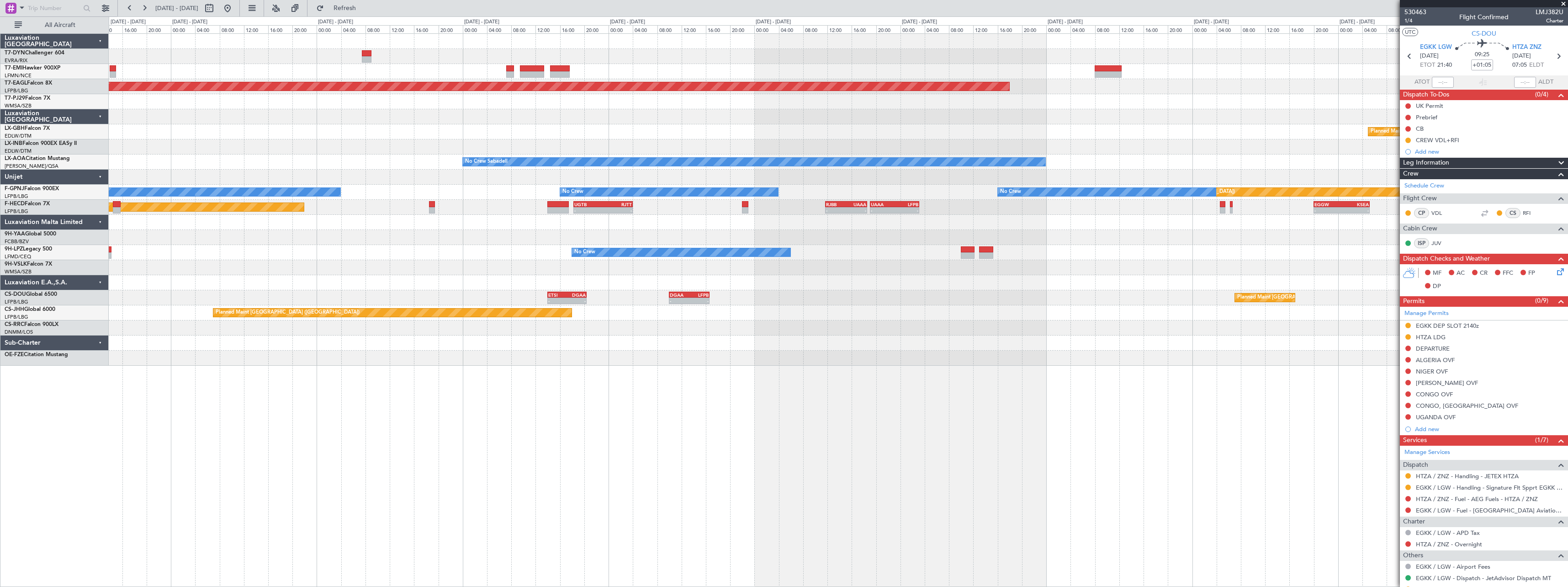
click at [1173, 324] on div "Grounded New York (Teterboro) Planned Maint Nurnberg No Crew Sabadell Planned M…" at bounding box center [838, 199] width 1459 height 332
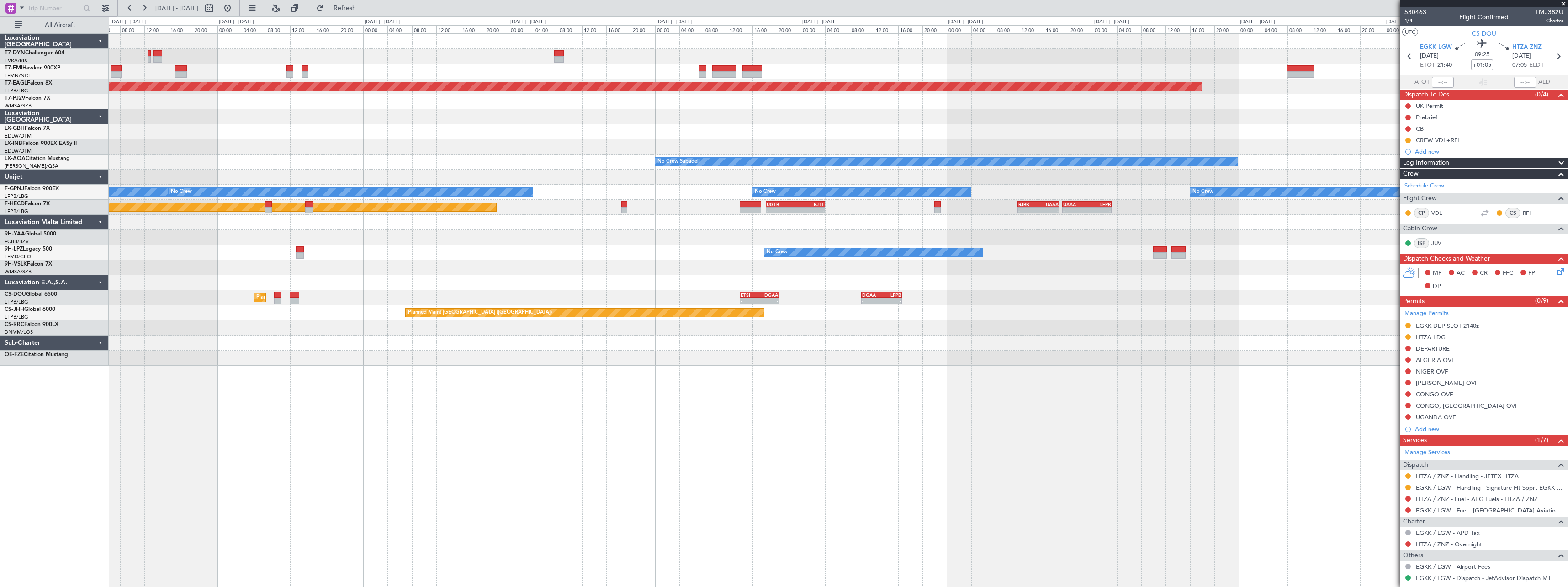
click at [1079, 332] on div "Planned Maint Zurich Grounded New York (Teterboro) Planned Maint Nurnberg No Cr…" at bounding box center [838, 199] width 1459 height 332
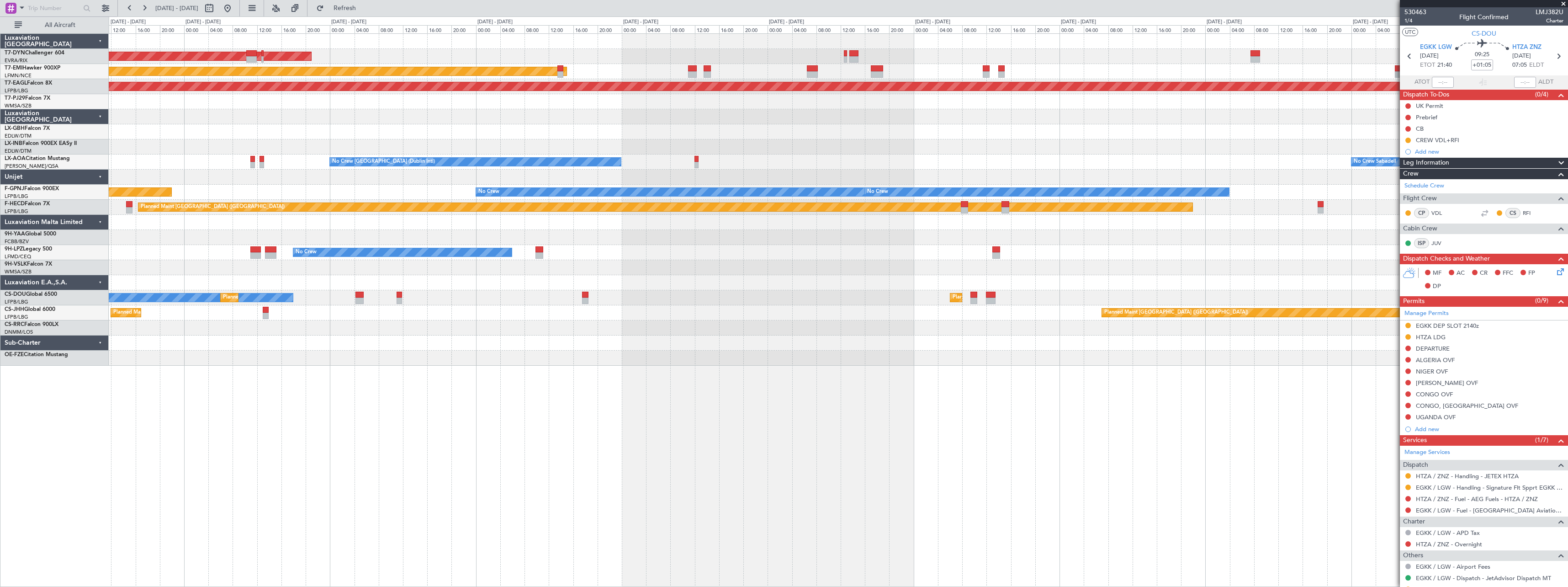
click at [1001, 342] on div "AOG Maint Riga (Riga Intl) Planned Maint Zurich Grounded New York (Teterboro) U…" at bounding box center [838, 199] width 1459 height 332
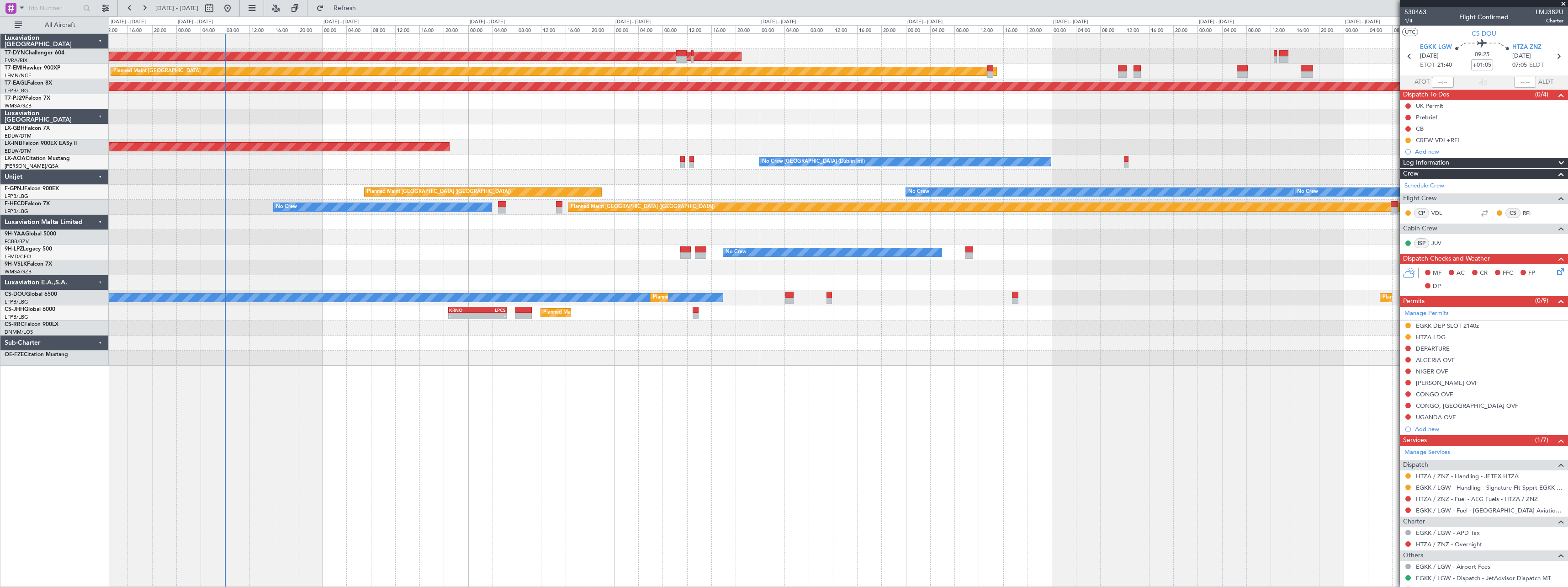
click at [977, 337] on div "AOG Maint Riga (Riga Intl) Planned Maint Zurich Grounded New York (Teterboro) U…" at bounding box center [838, 199] width 1459 height 332
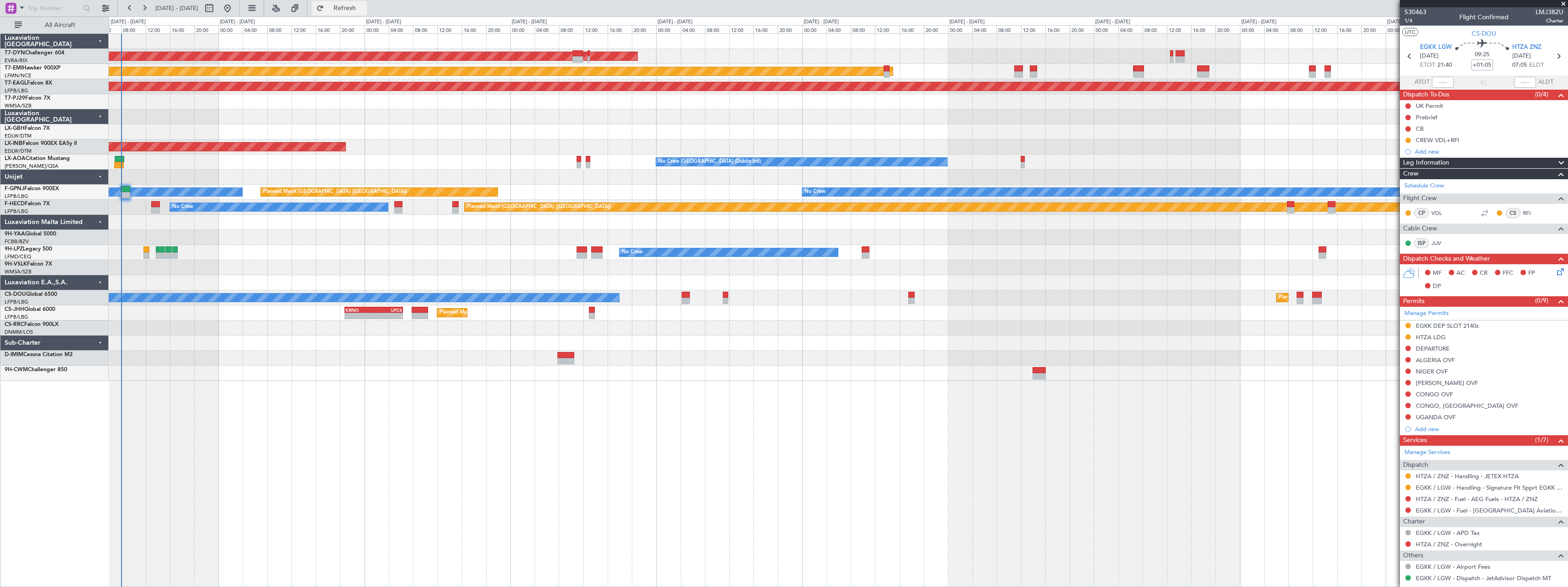
click at [364, 11] on span "Refresh" at bounding box center [344, 8] width 38 height 7
click at [367, 12] on button "Refresh" at bounding box center [339, 8] width 55 height 15
click at [362, 3] on button "Refresh" at bounding box center [339, 8] width 55 height 15
click at [164, 242] on div at bounding box center [838, 237] width 1459 height 15
click at [364, 8] on span "Refresh" at bounding box center [344, 8] width 38 height 7
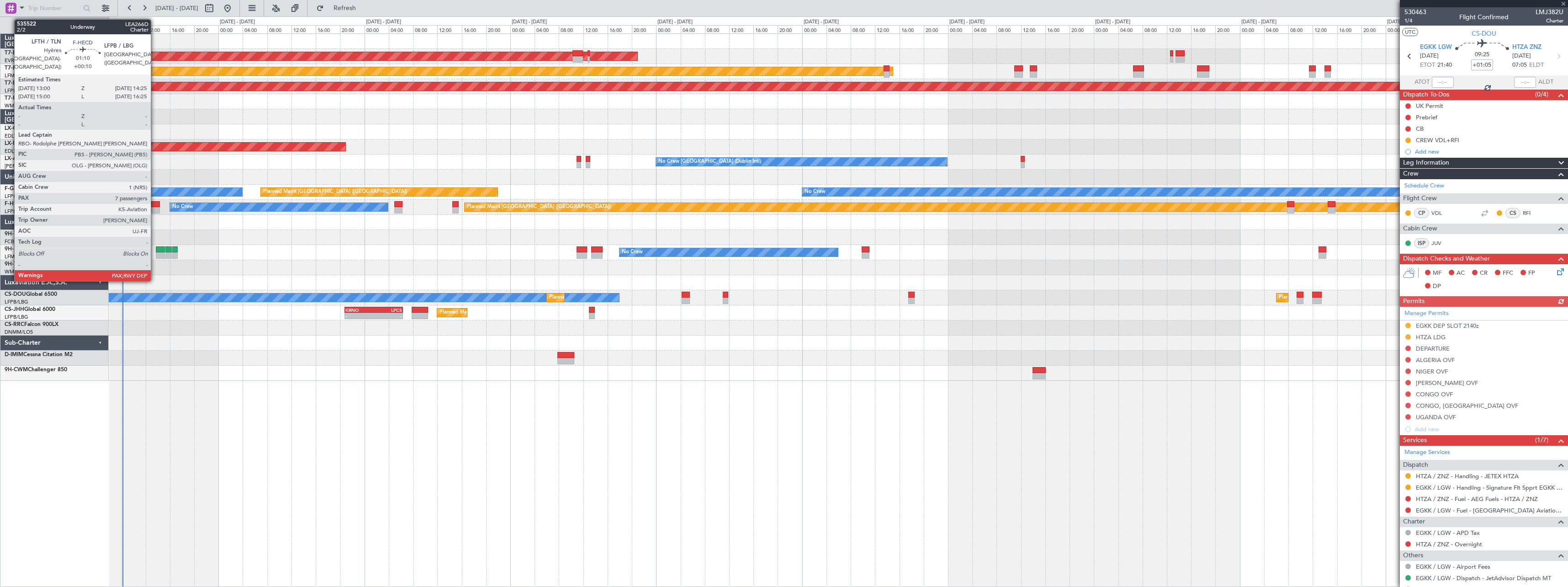
click at [155, 204] on div at bounding box center [156, 204] width 9 height 7
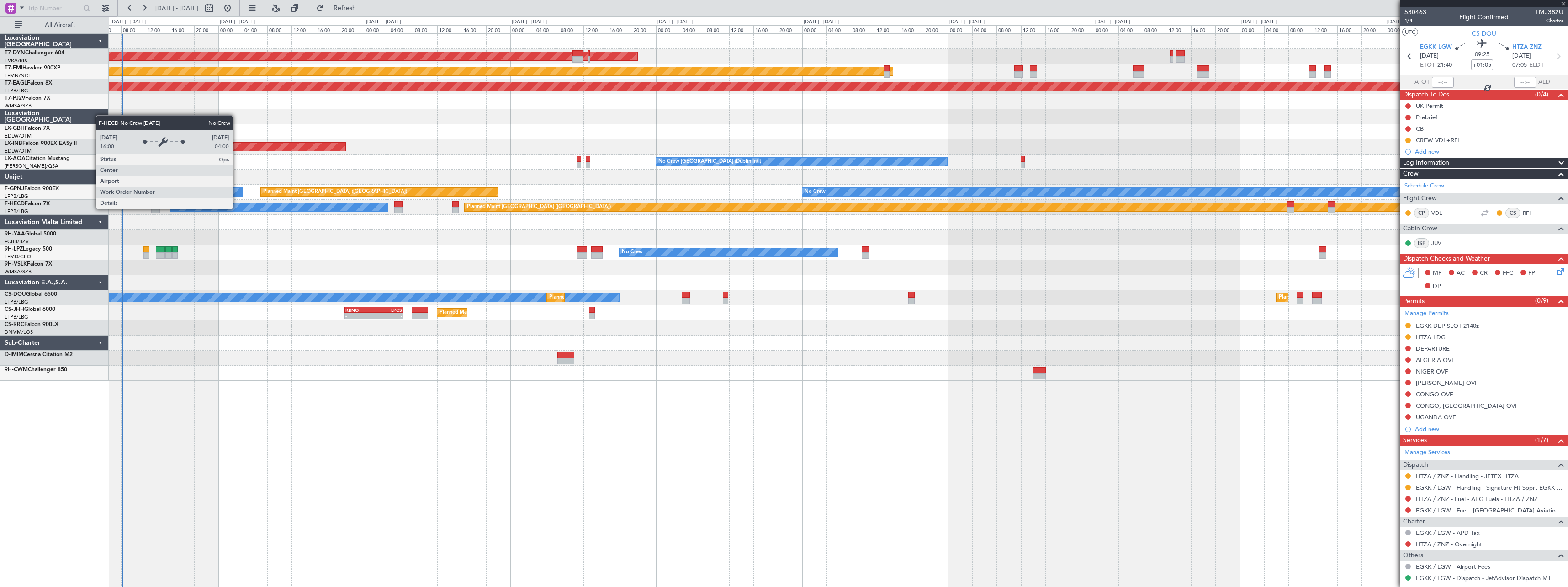
type input "+00:10"
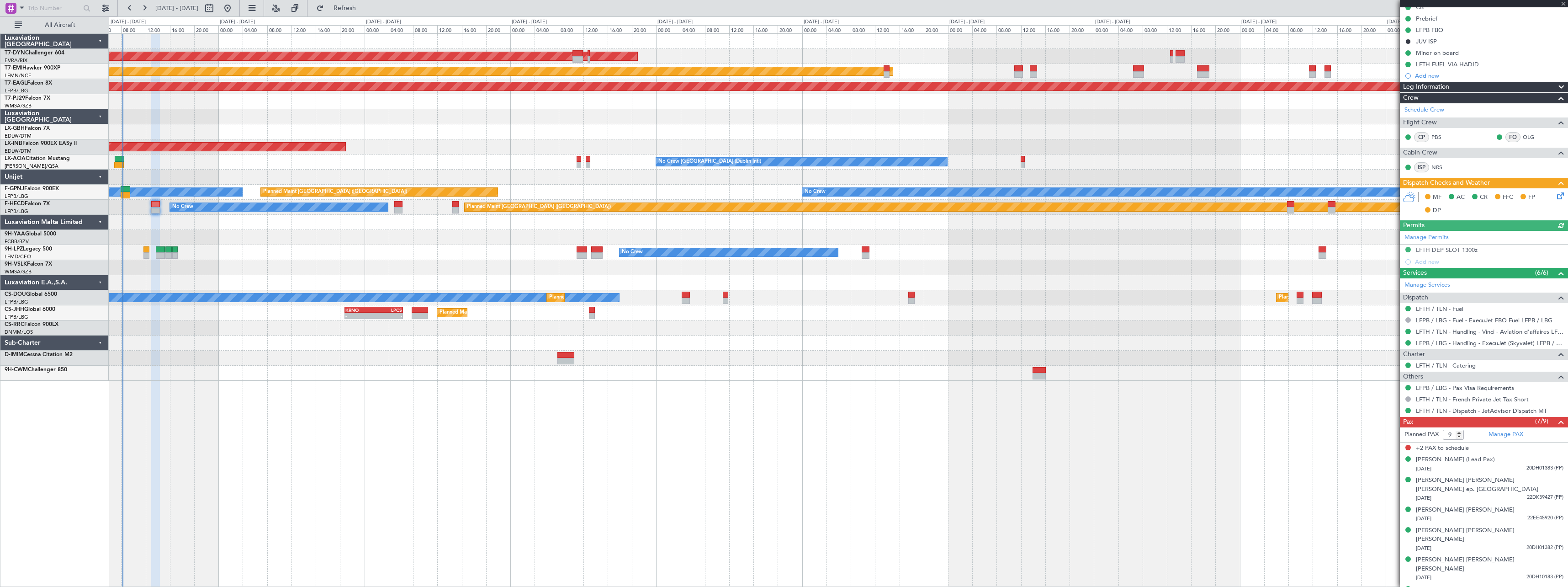
scroll to position [121, 0]
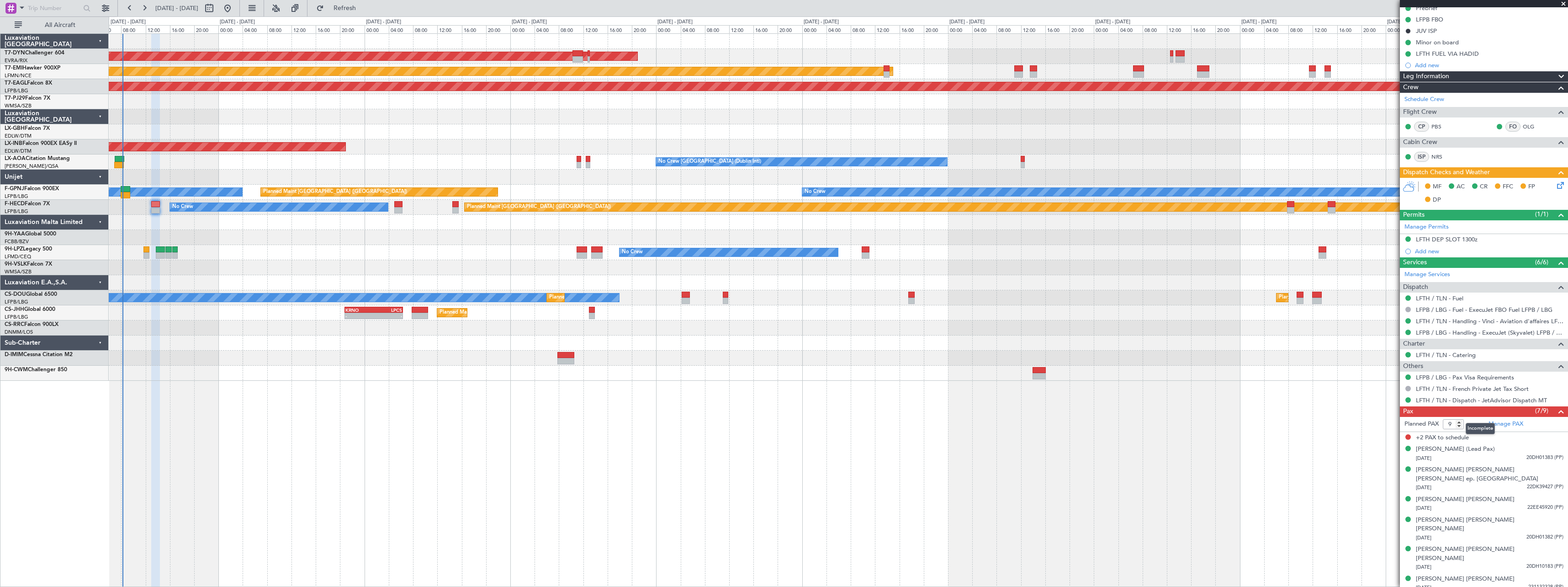
click at [1461, 428] on mat-tooltip-component "Incomplete" at bounding box center [1480, 428] width 42 height 24
click at [1459, 425] on mat-tooltip-component "Incomplete" at bounding box center [1480, 428] width 42 height 24
click at [364, 8] on span "Refresh" at bounding box center [344, 8] width 38 height 7
click at [1458, 425] on input "8" at bounding box center [1453, 424] width 21 height 10
type input "7"
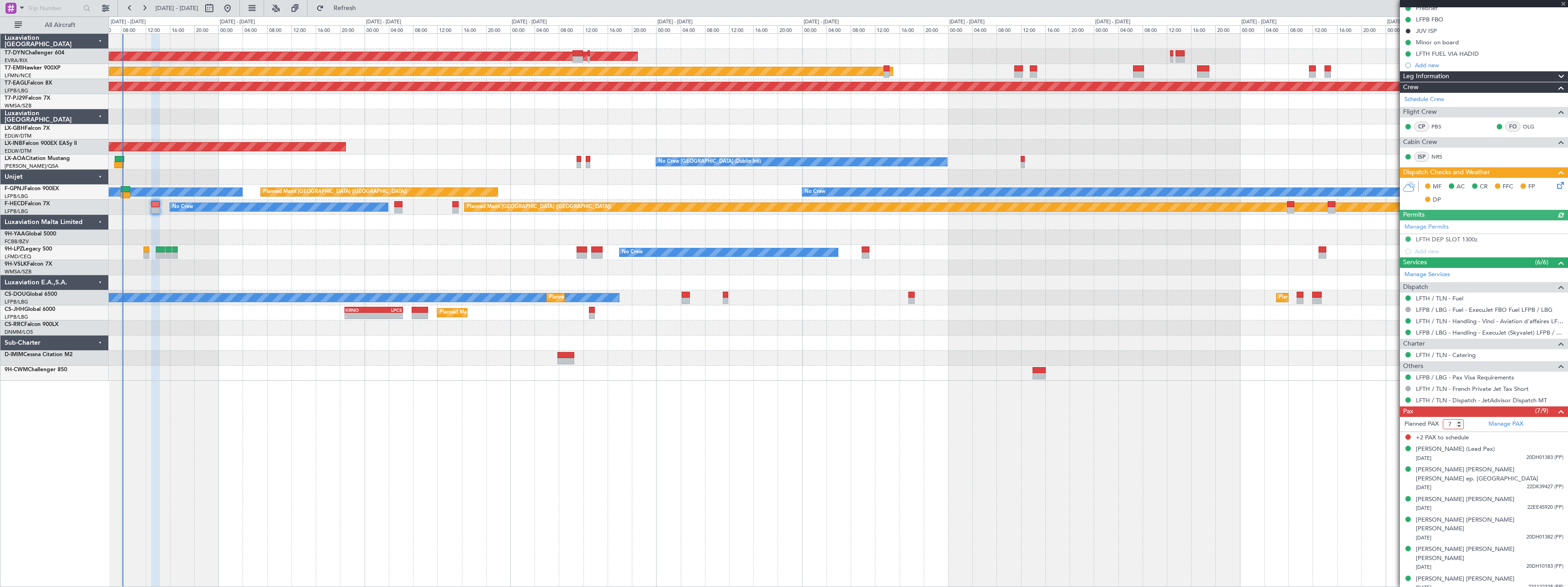
click at [1458, 425] on input "7" at bounding box center [1453, 424] width 21 height 10
click at [1366, 431] on div "AOG Maint Riga (Riga Intl) Planned Maint [GEOGRAPHIC_DATA] Grounded [US_STATE] …" at bounding box center [838, 310] width 1459 height 553
click at [1557, 185] on icon at bounding box center [1559, 184] width 7 height 7
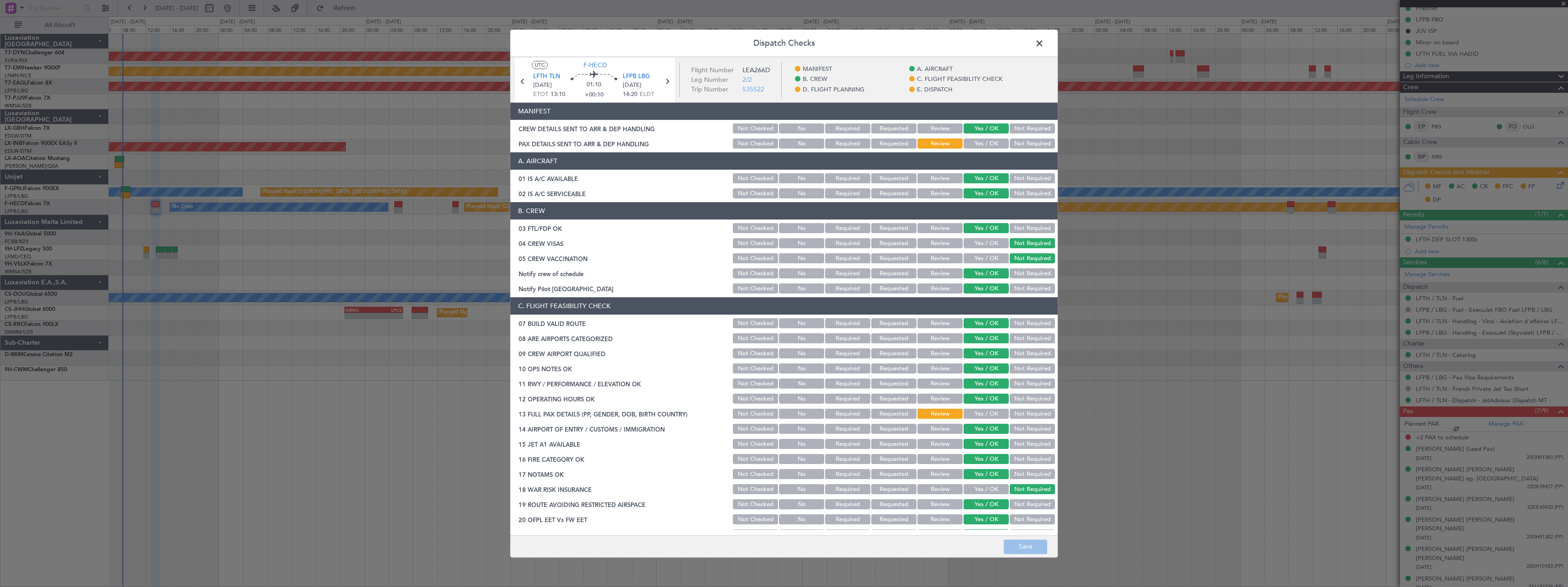
click at [974, 138] on div "Yes / OK" at bounding box center [986, 144] width 46 height 13
click at [980, 147] on button "Yes / OK" at bounding box center [986, 144] width 45 height 10
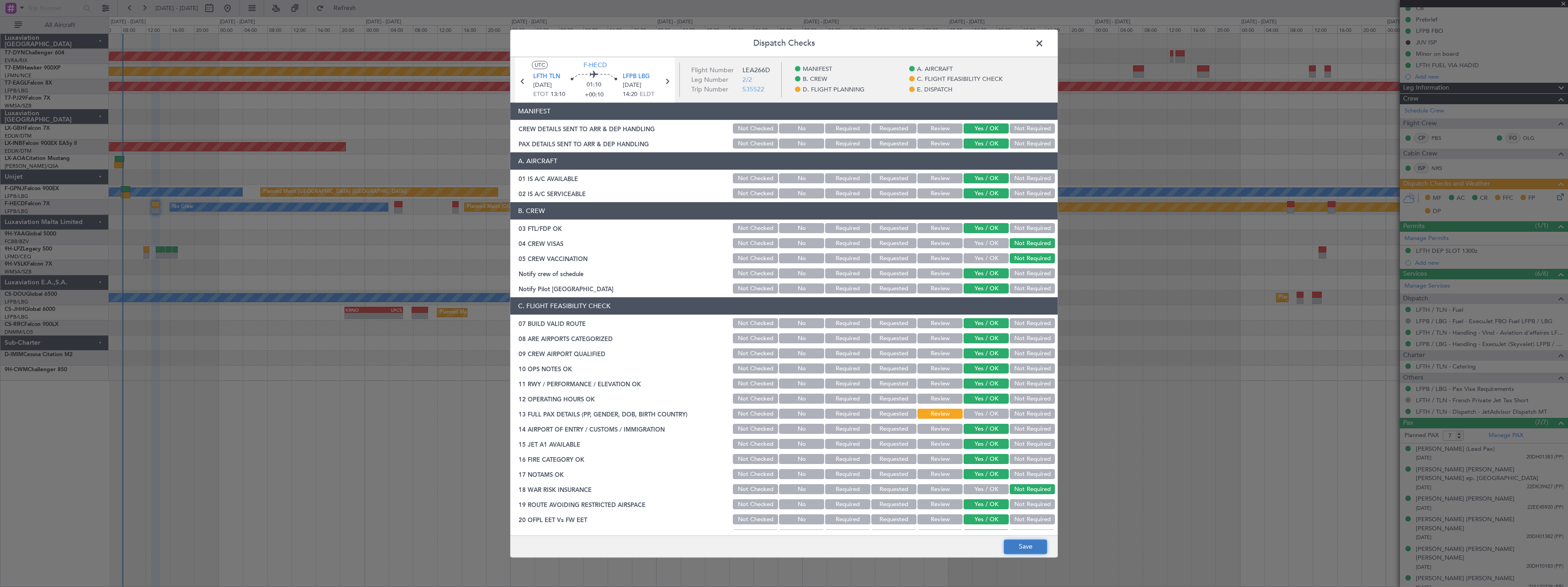
click at [1025, 541] on button "Save" at bounding box center [1025, 547] width 43 height 15
click at [1044, 45] on span at bounding box center [1044, 46] width 0 height 18
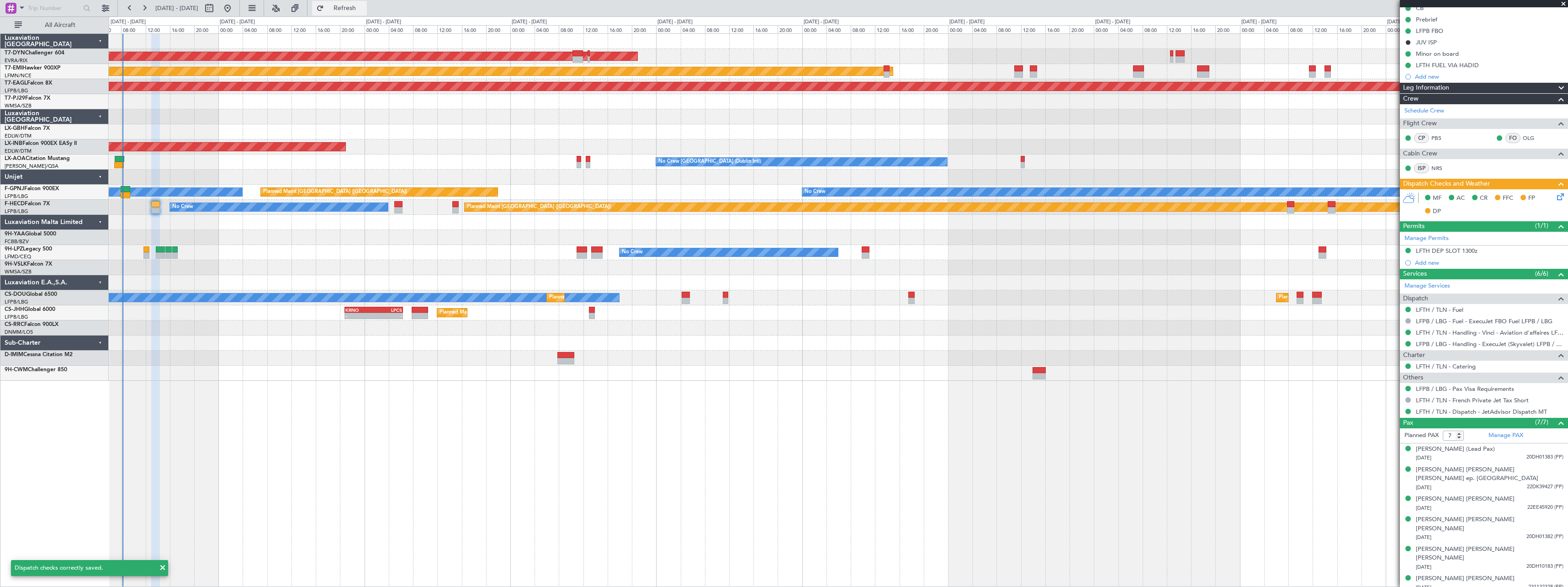
click at [364, 7] on span "Refresh" at bounding box center [344, 8] width 38 height 7
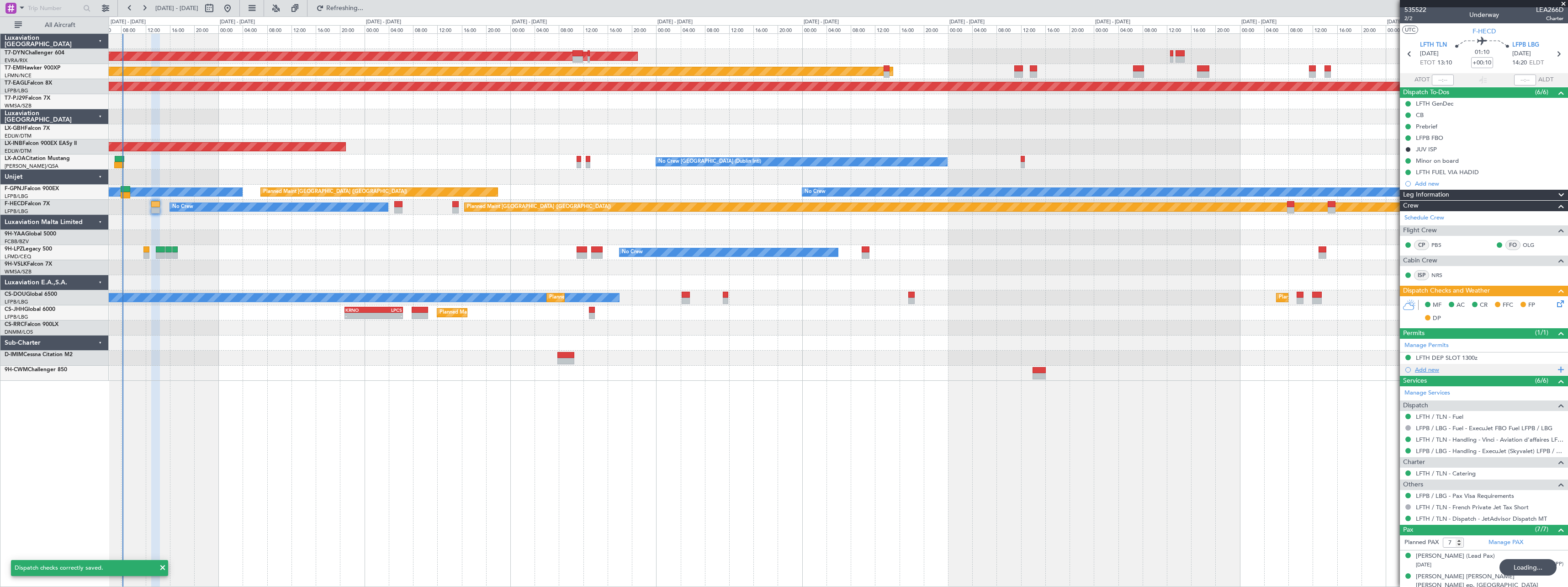
scroll to position [0, 0]
